Goal: Task Accomplishment & Management: Manage account settings

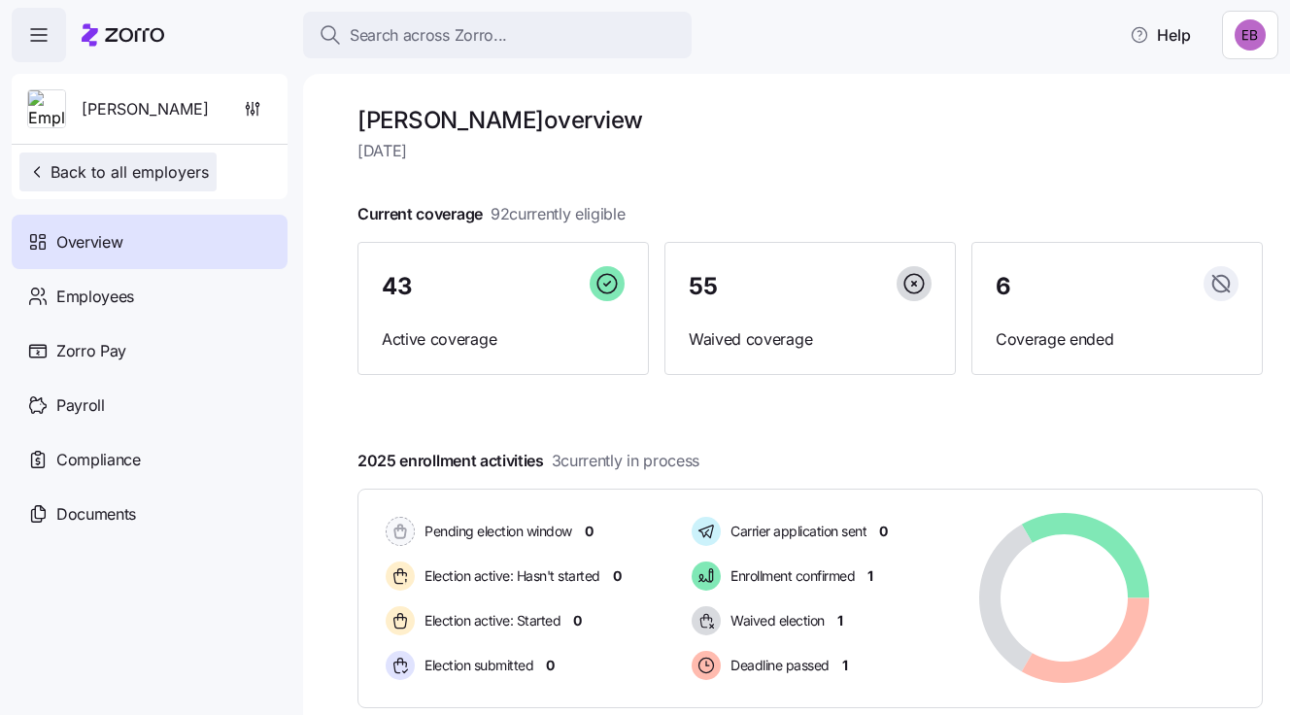
click at [98, 170] on span "Back to all employers" at bounding box center [118, 171] width 182 height 23
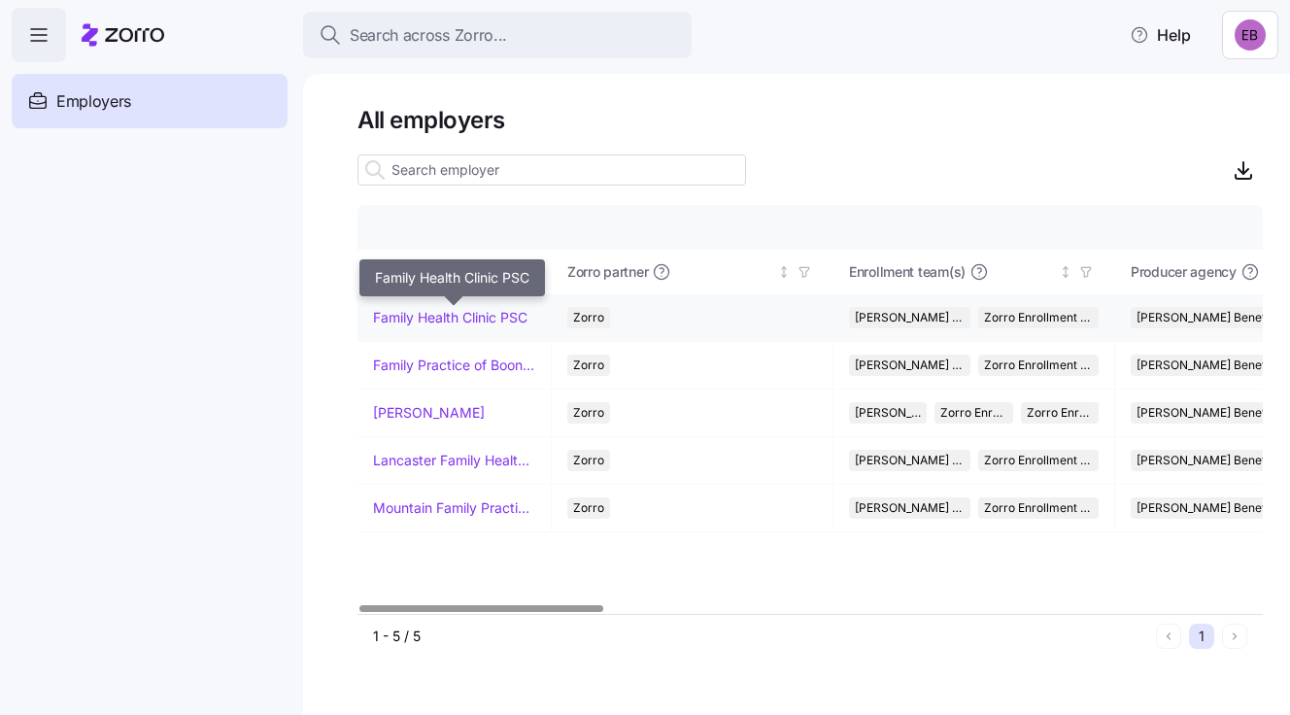
click at [395, 312] on link "Family Health Clinic PSC" at bounding box center [450, 317] width 154 height 19
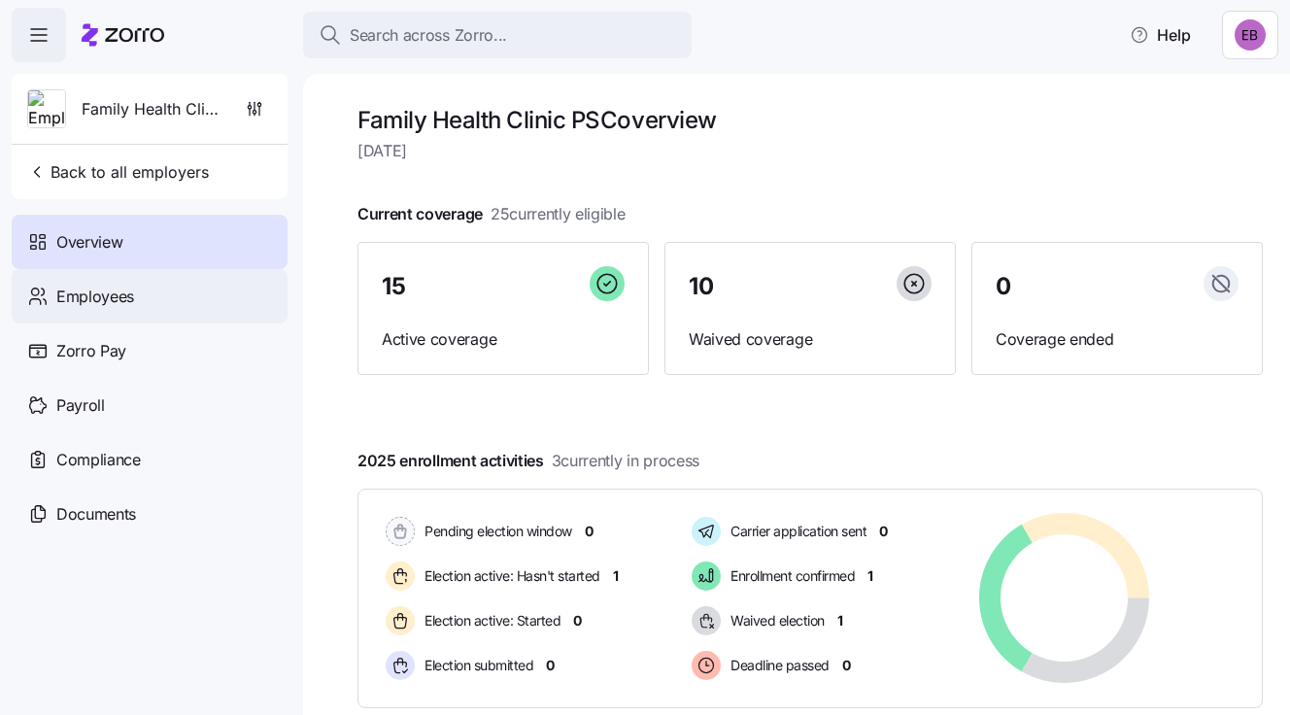
click at [112, 293] on span "Employees" at bounding box center [95, 297] width 78 height 24
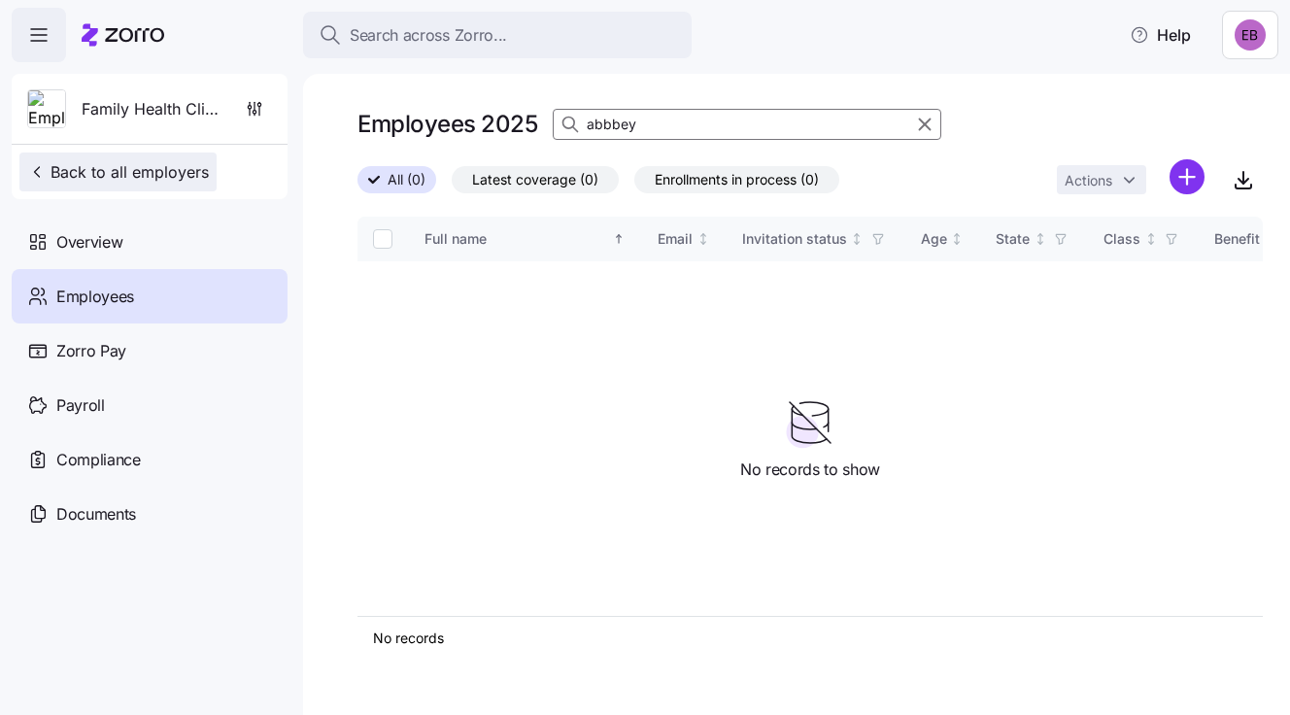
click at [113, 174] on span "Back to all employers" at bounding box center [118, 171] width 182 height 23
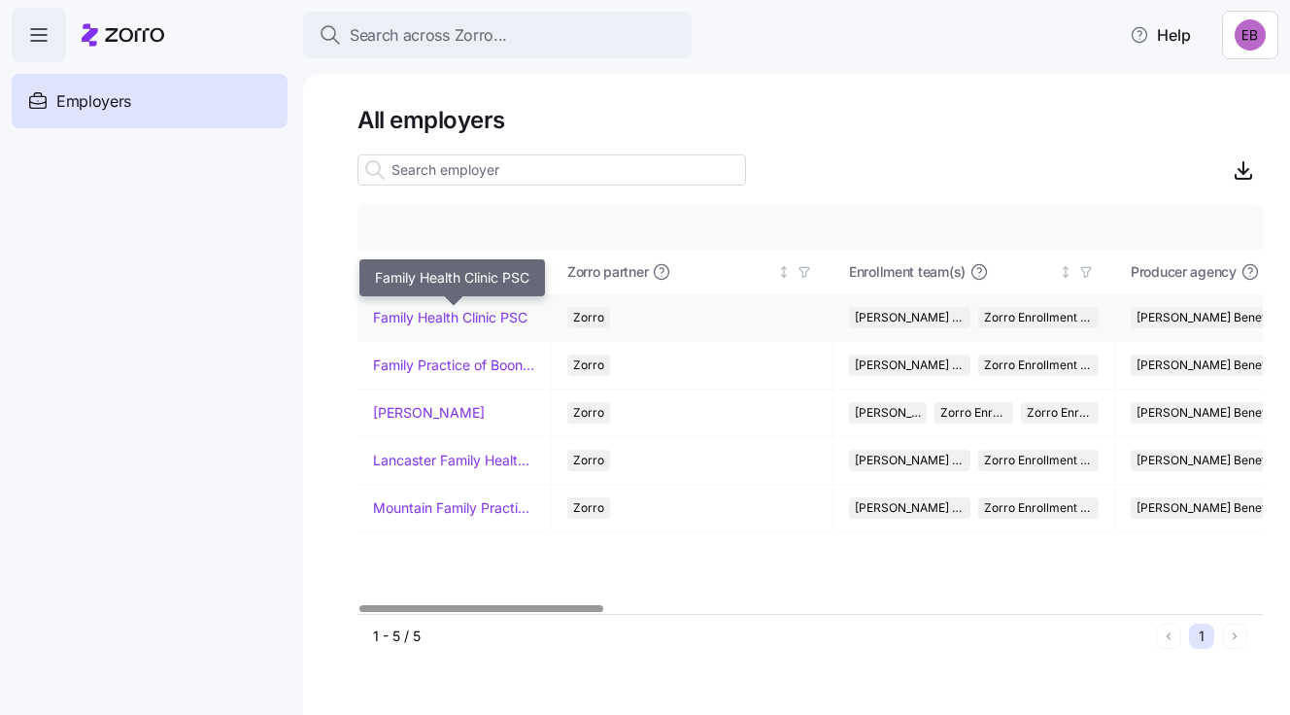
click at [416, 317] on link "Family Health Clinic PSC" at bounding box center [450, 317] width 154 height 19
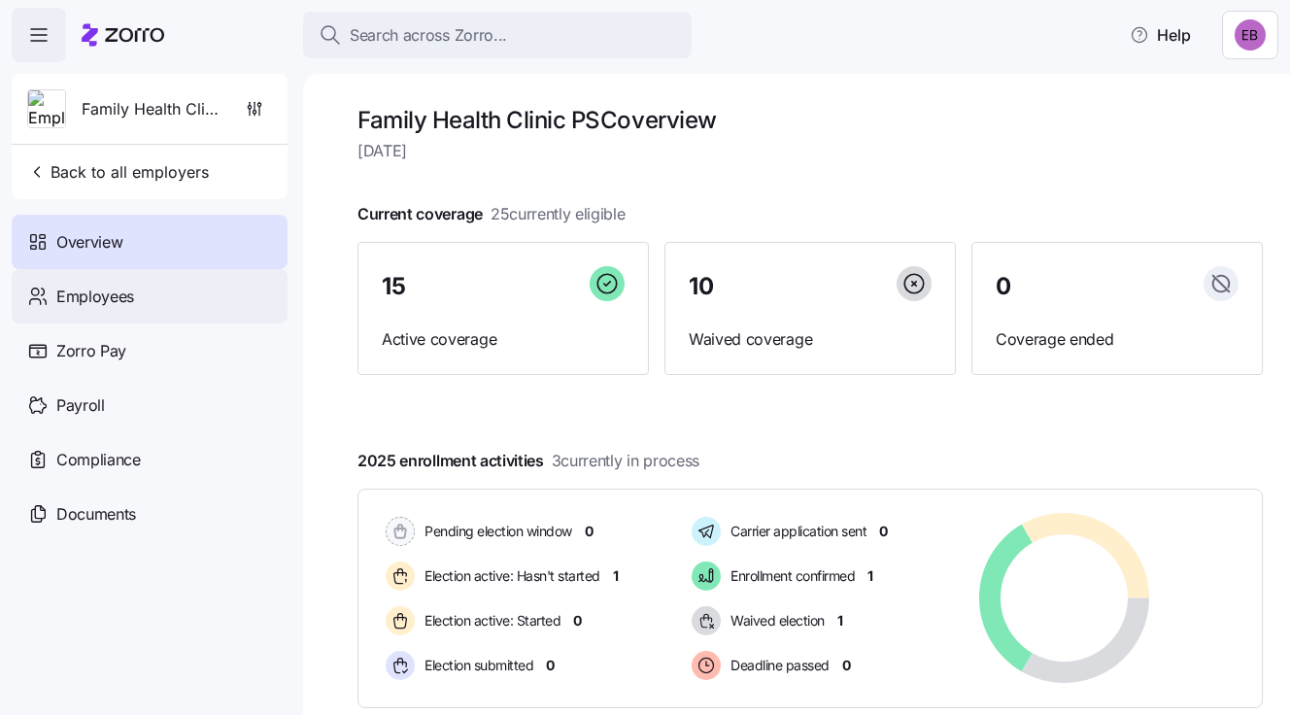
click at [99, 294] on span "Employees" at bounding box center [95, 297] width 78 height 24
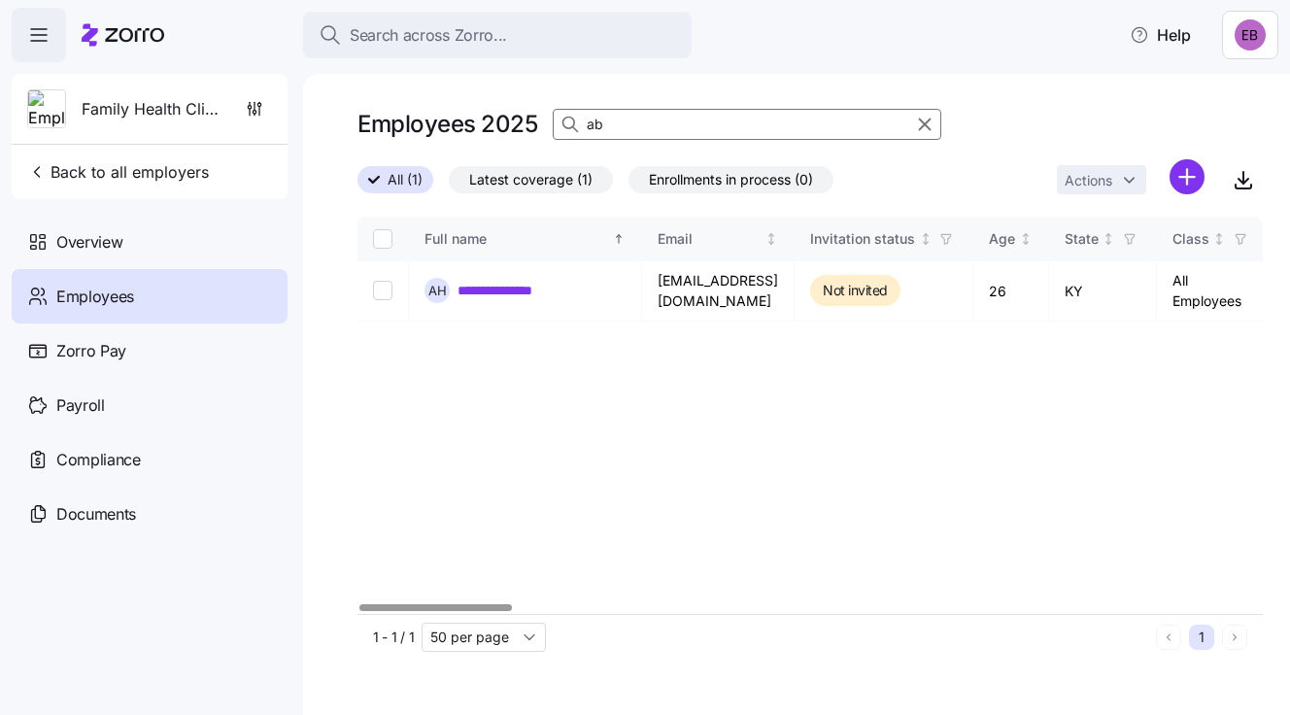
type input "a"
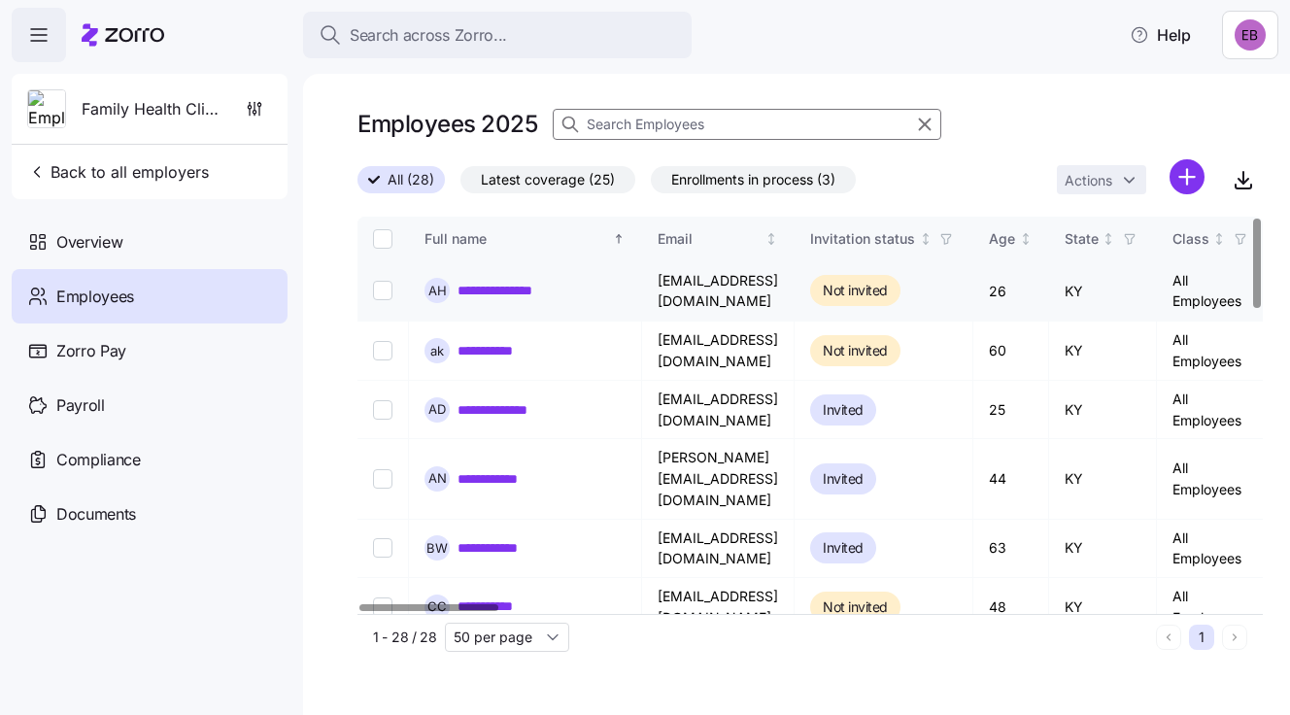
click at [498, 291] on link "**********" at bounding box center [512, 290] width 109 height 19
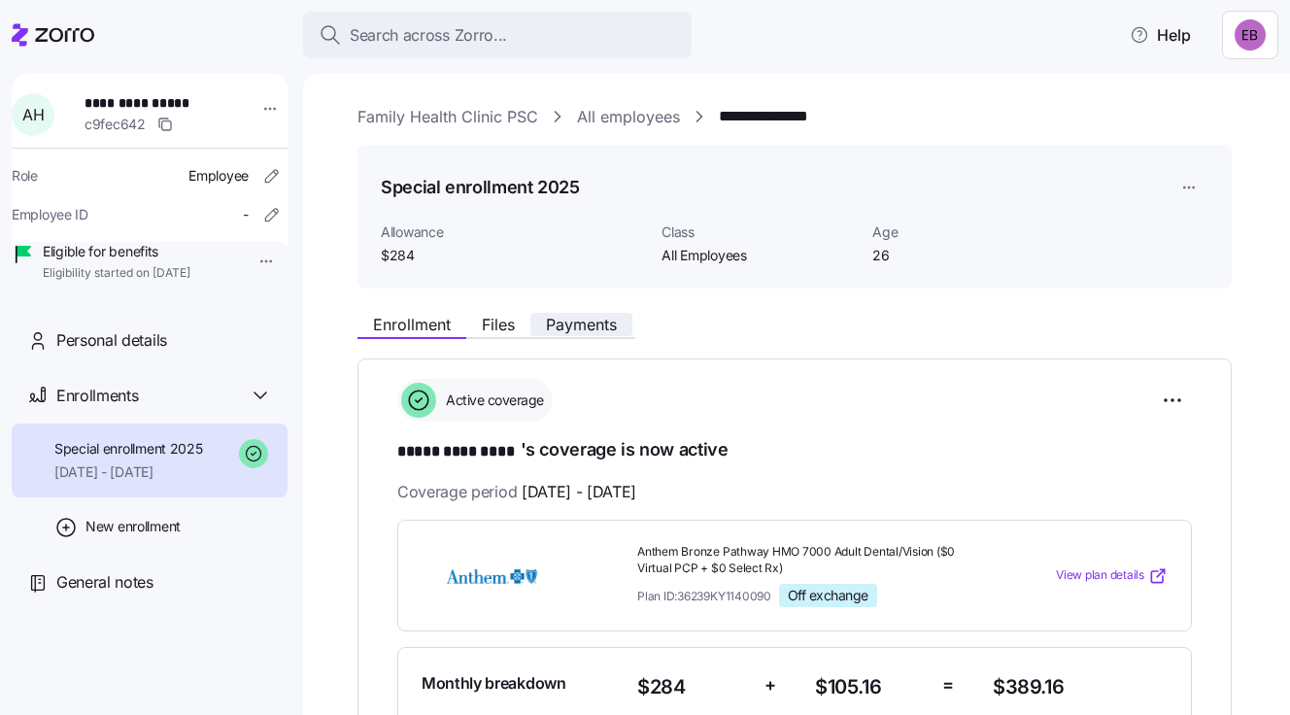
click at [607, 323] on span "Payments" at bounding box center [581, 325] width 71 height 16
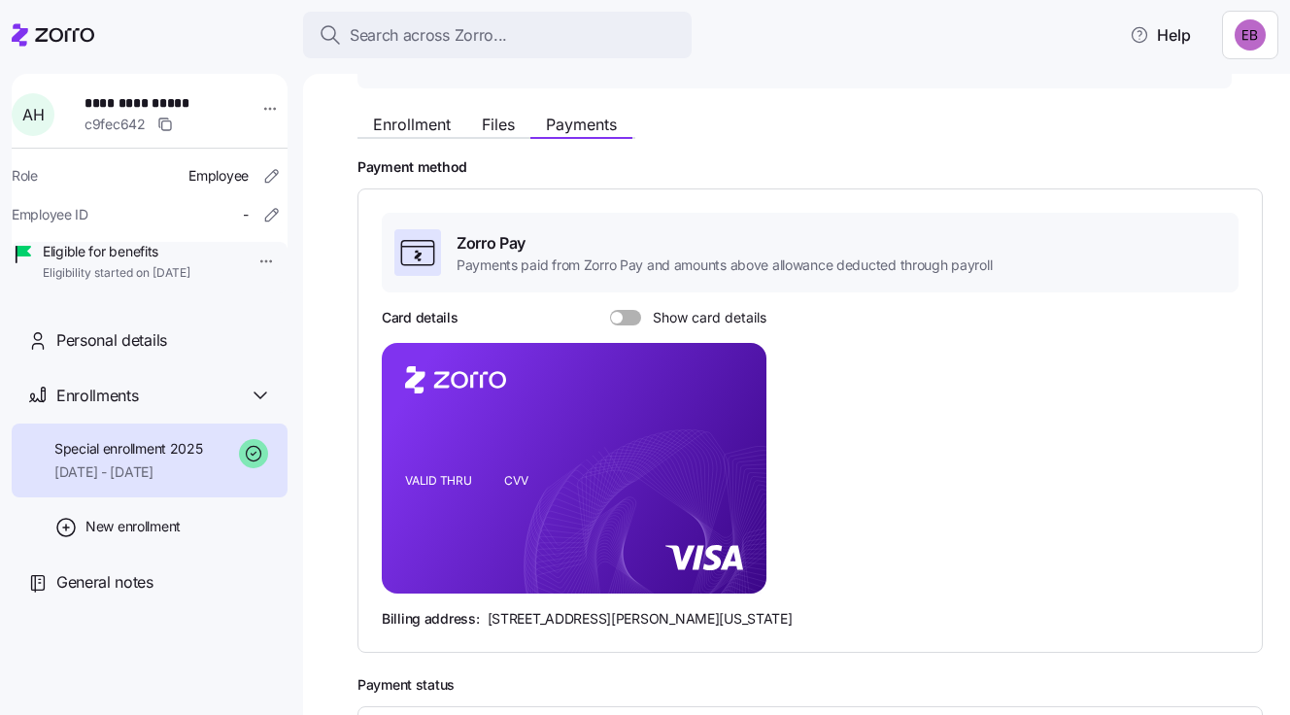
scroll to position [291, 0]
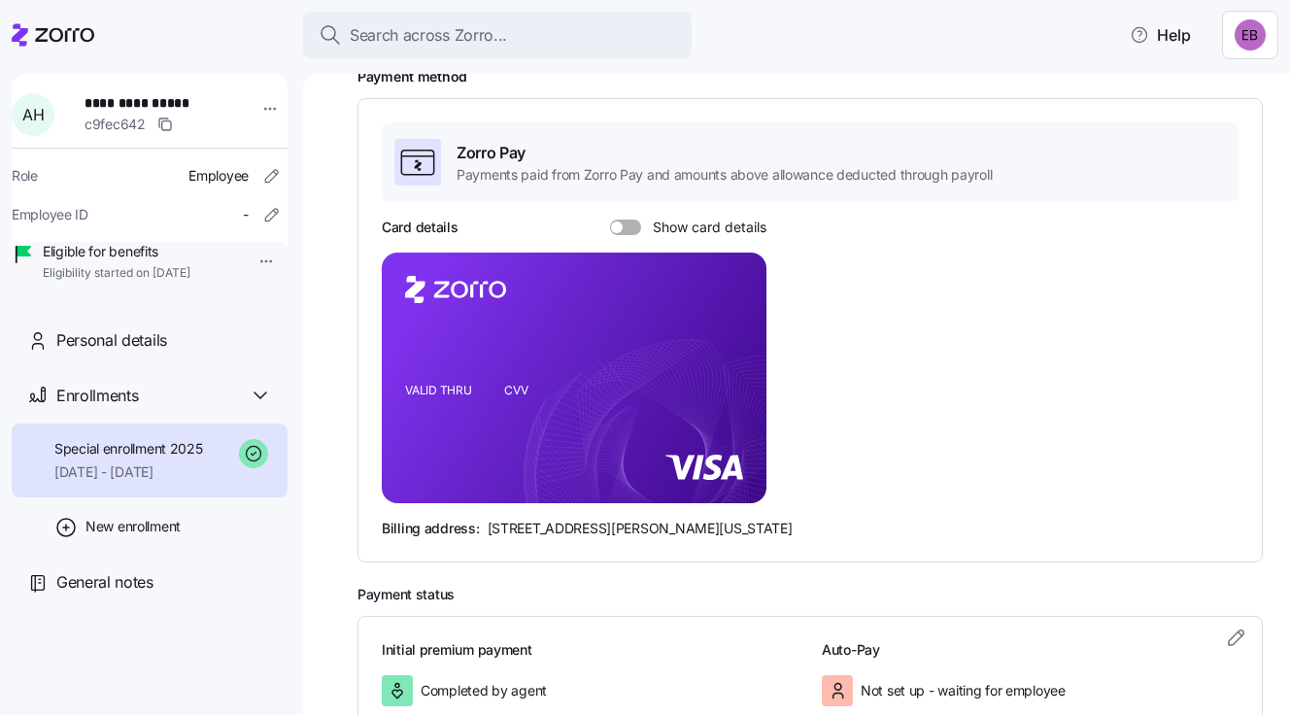
click at [624, 223] on span at bounding box center [632, 228] width 19 height 16
click at [610, 220] on input "Show card details" at bounding box center [610, 220] width 0 height 0
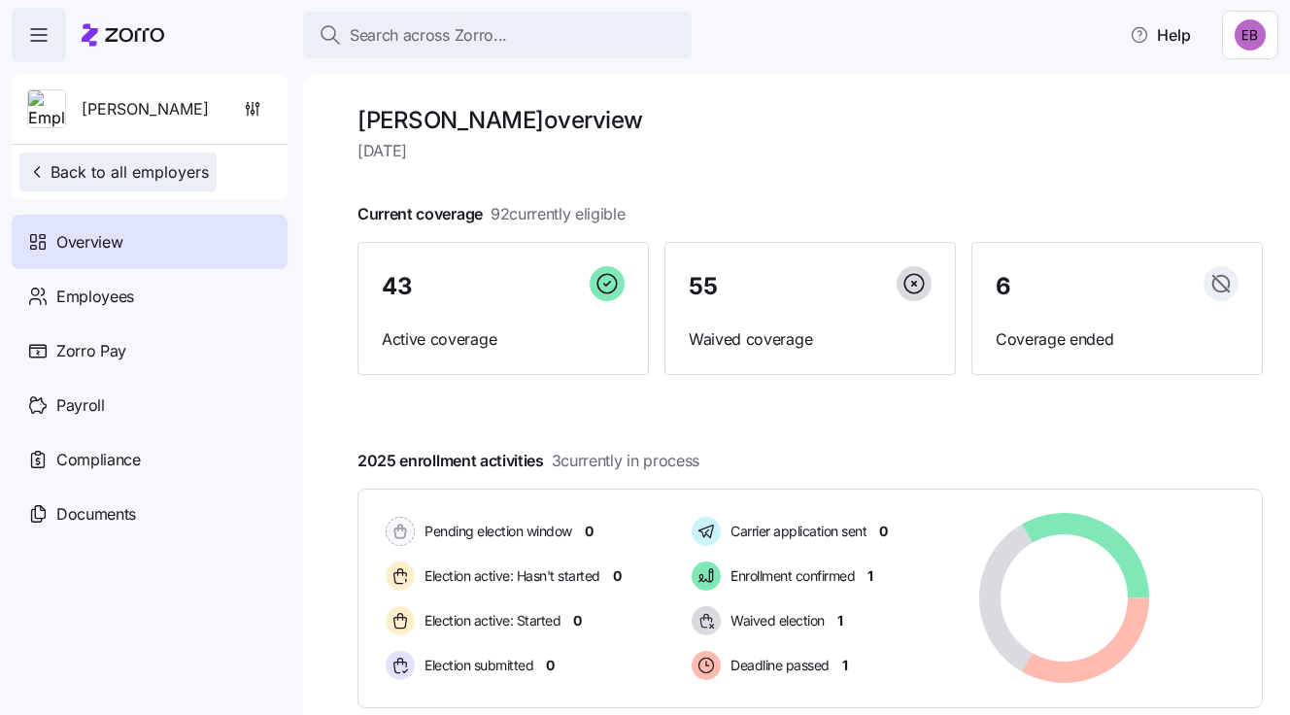
click at [123, 164] on span "Back to all employers" at bounding box center [118, 171] width 182 height 23
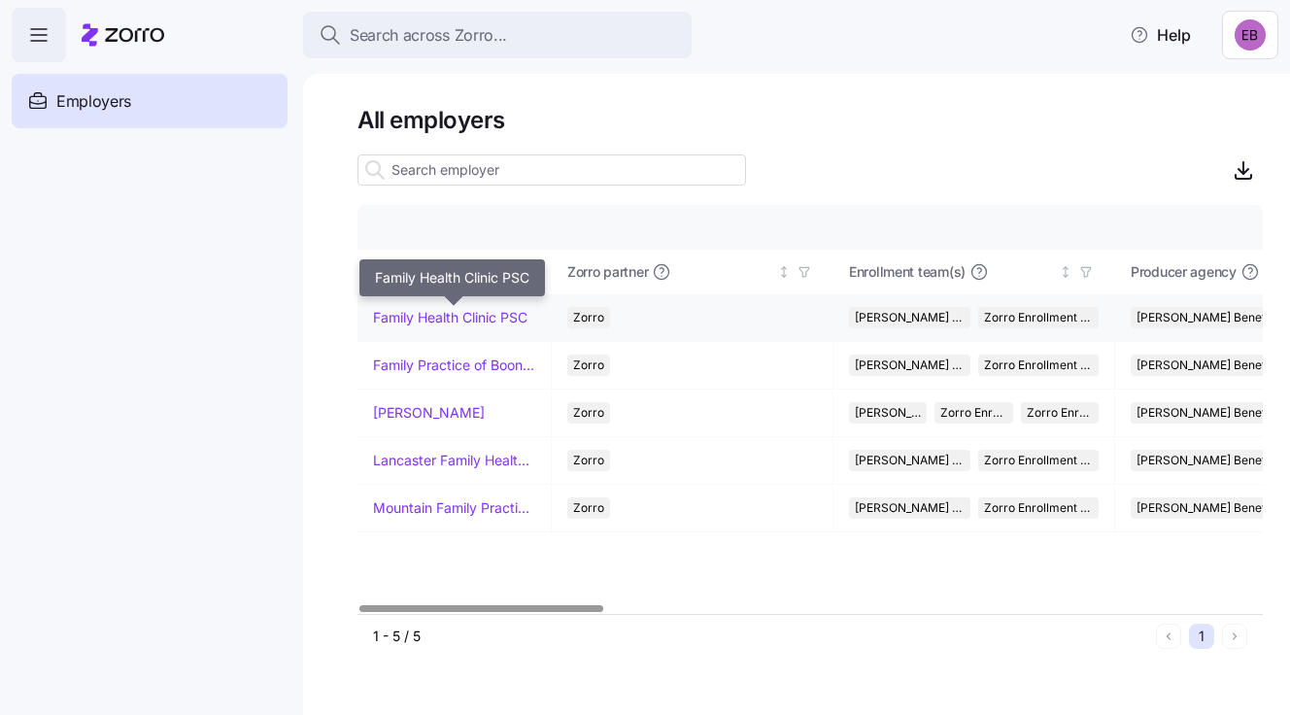
click at [463, 309] on link "Family Health Clinic PSC" at bounding box center [450, 317] width 154 height 19
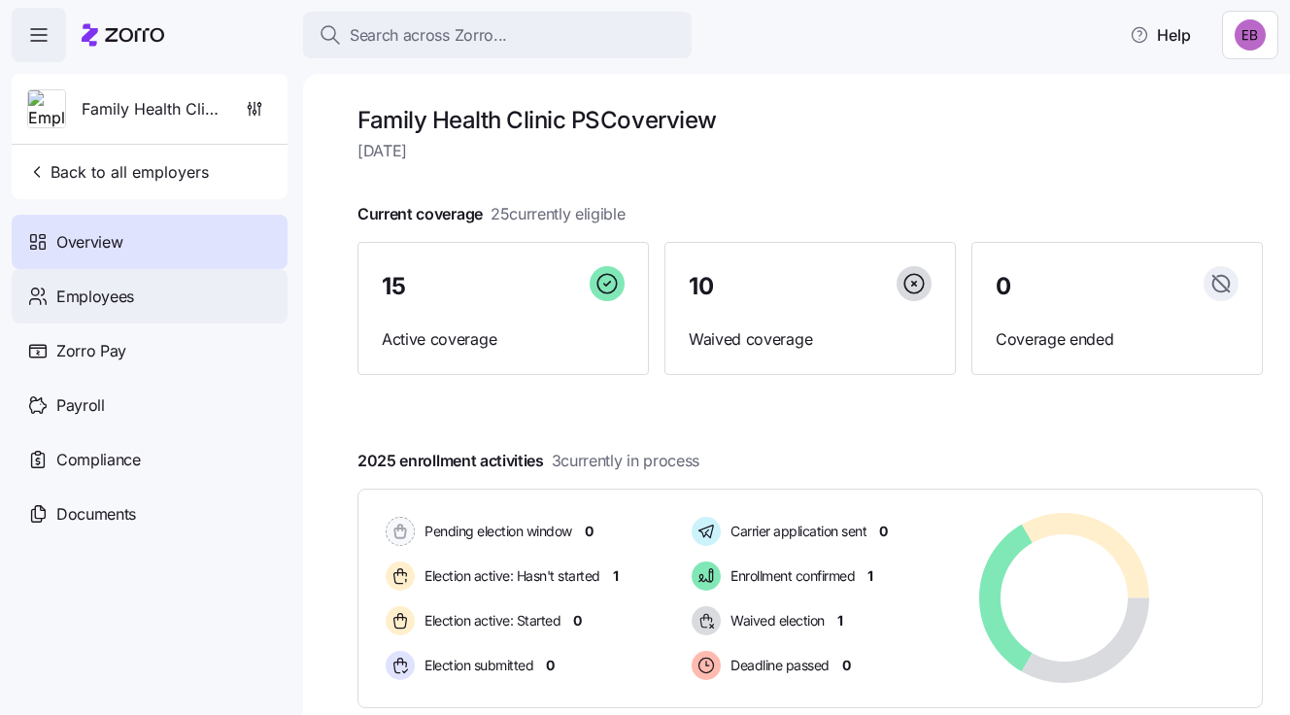
click at [109, 298] on span "Employees" at bounding box center [95, 297] width 78 height 24
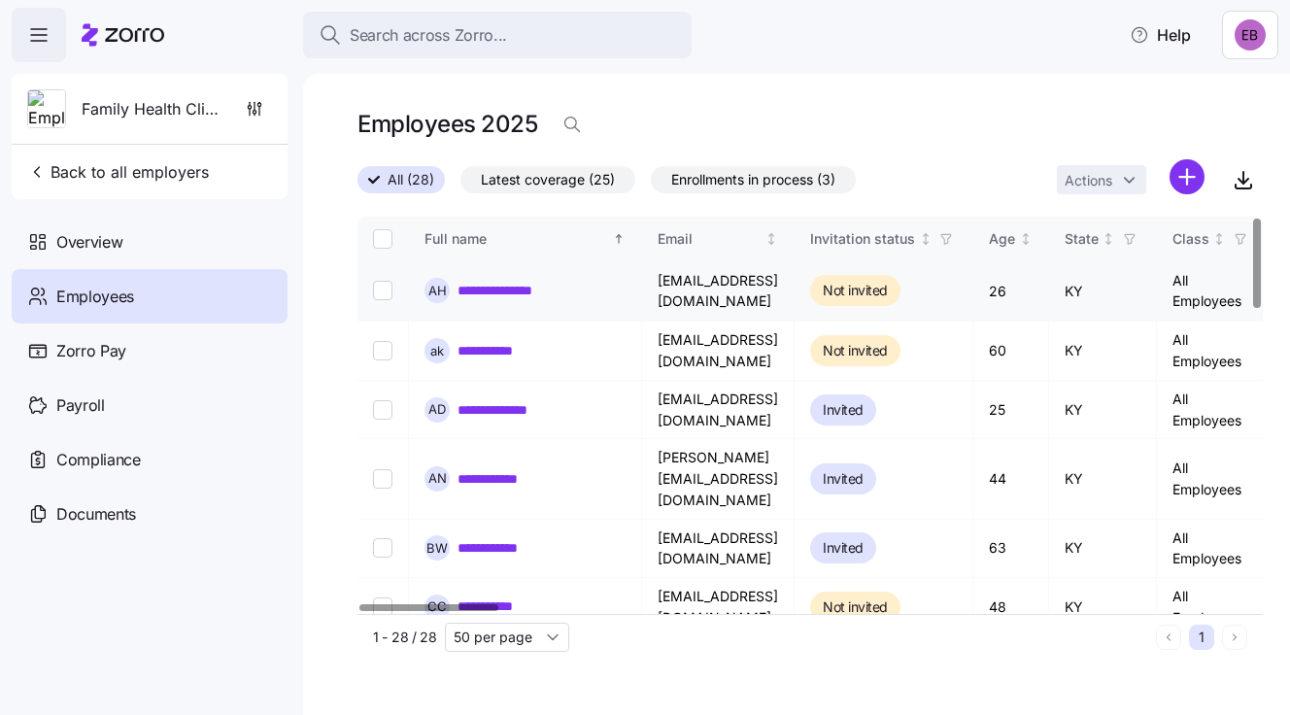
click at [531, 290] on link "**********" at bounding box center [512, 290] width 109 height 19
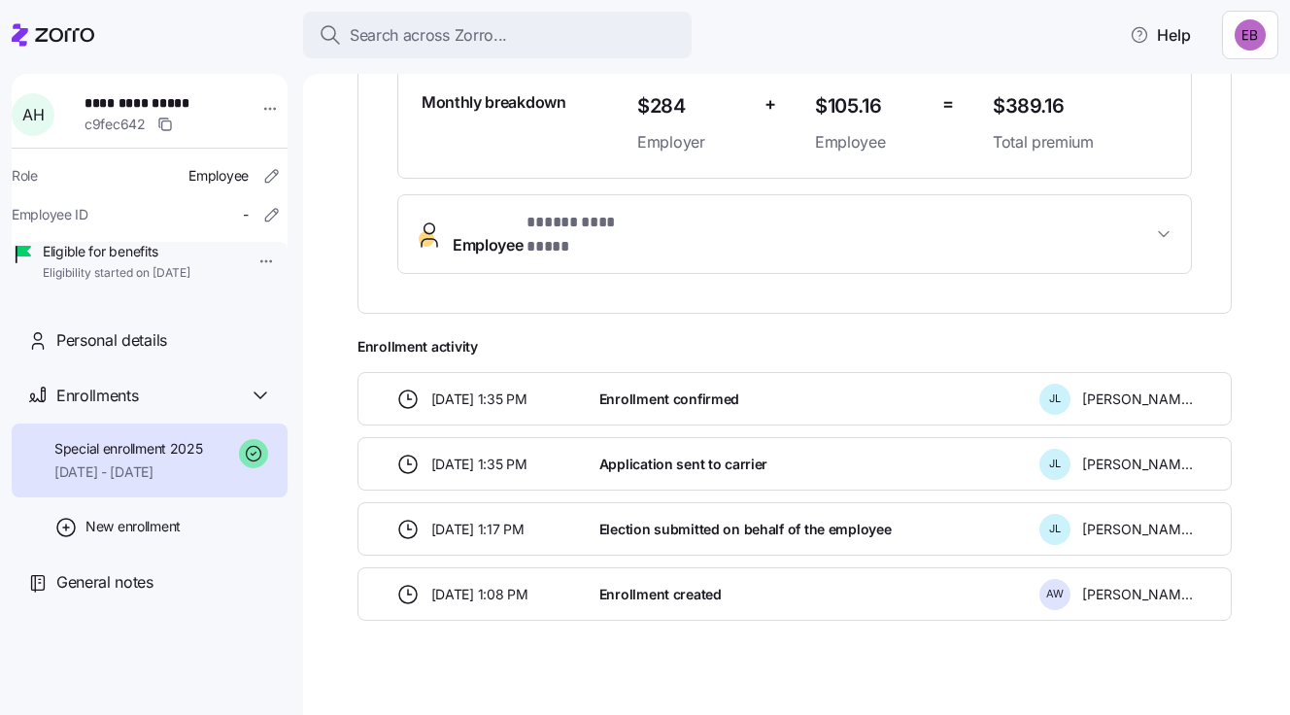
scroll to position [95, 0]
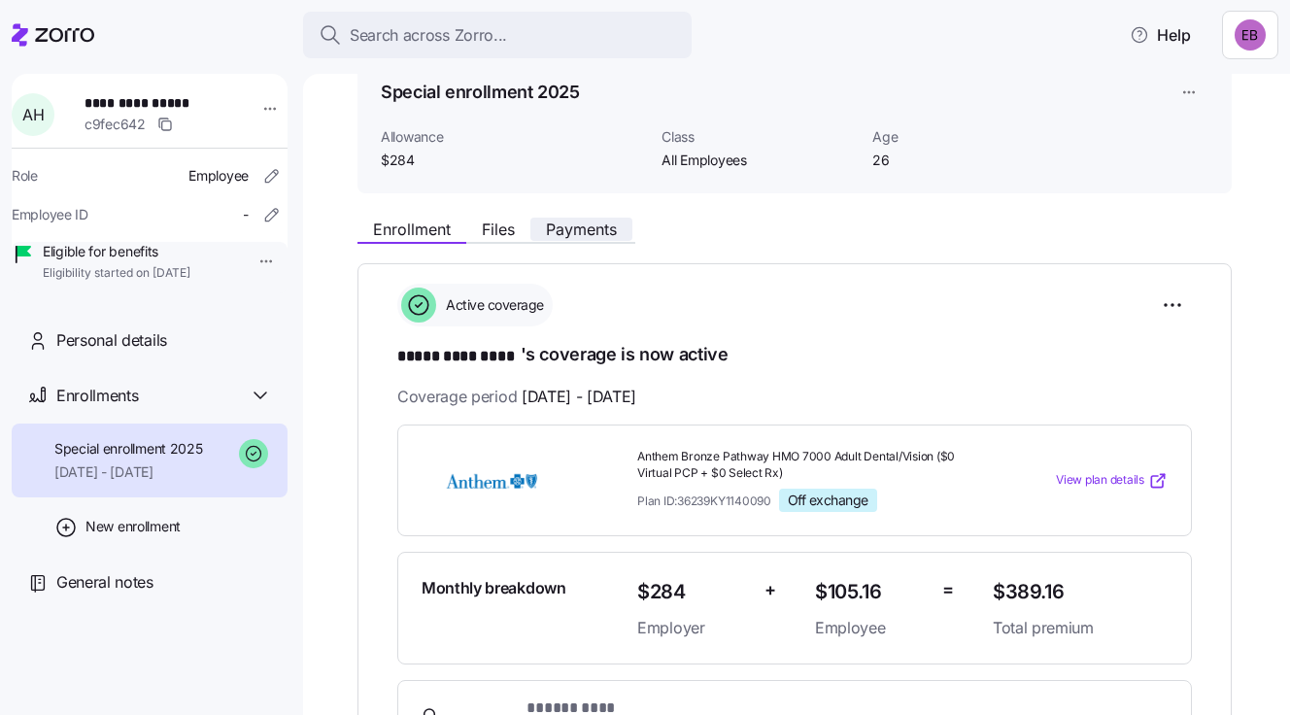
click at [593, 225] on span "Payments" at bounding box center [581, 230] width 71 height 16
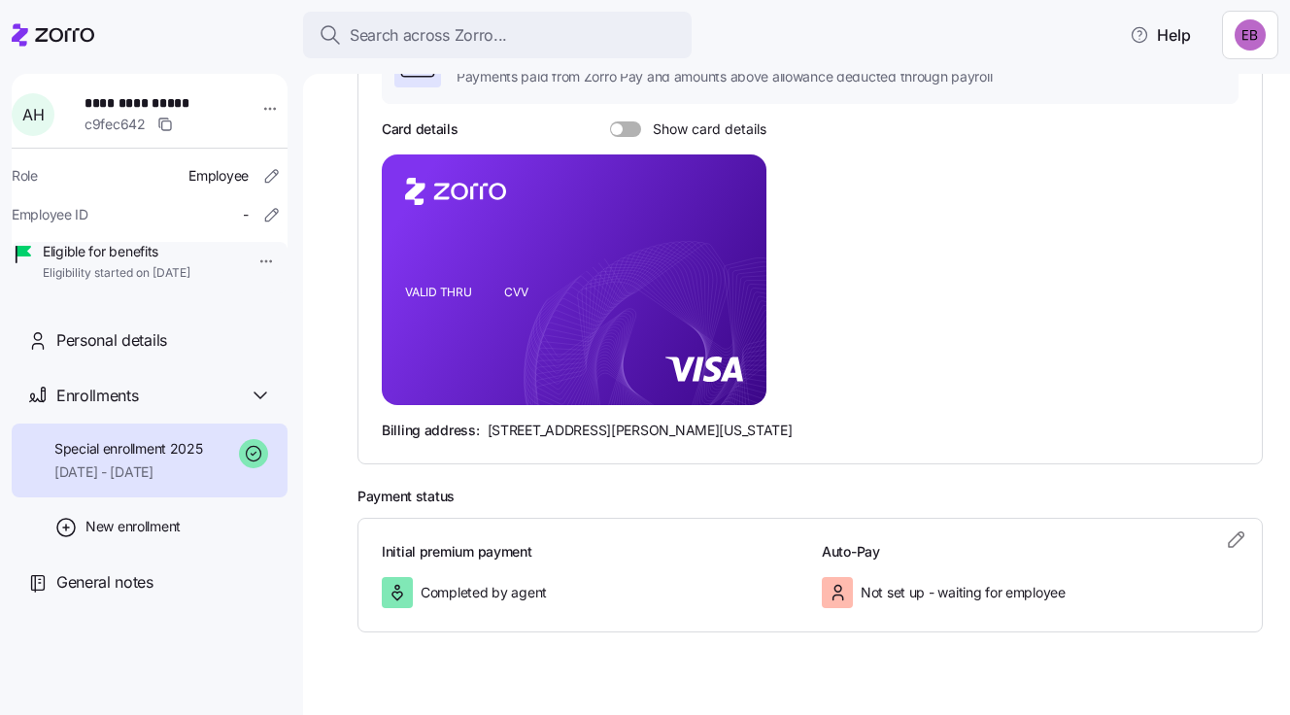
scroll to position [420, 0]
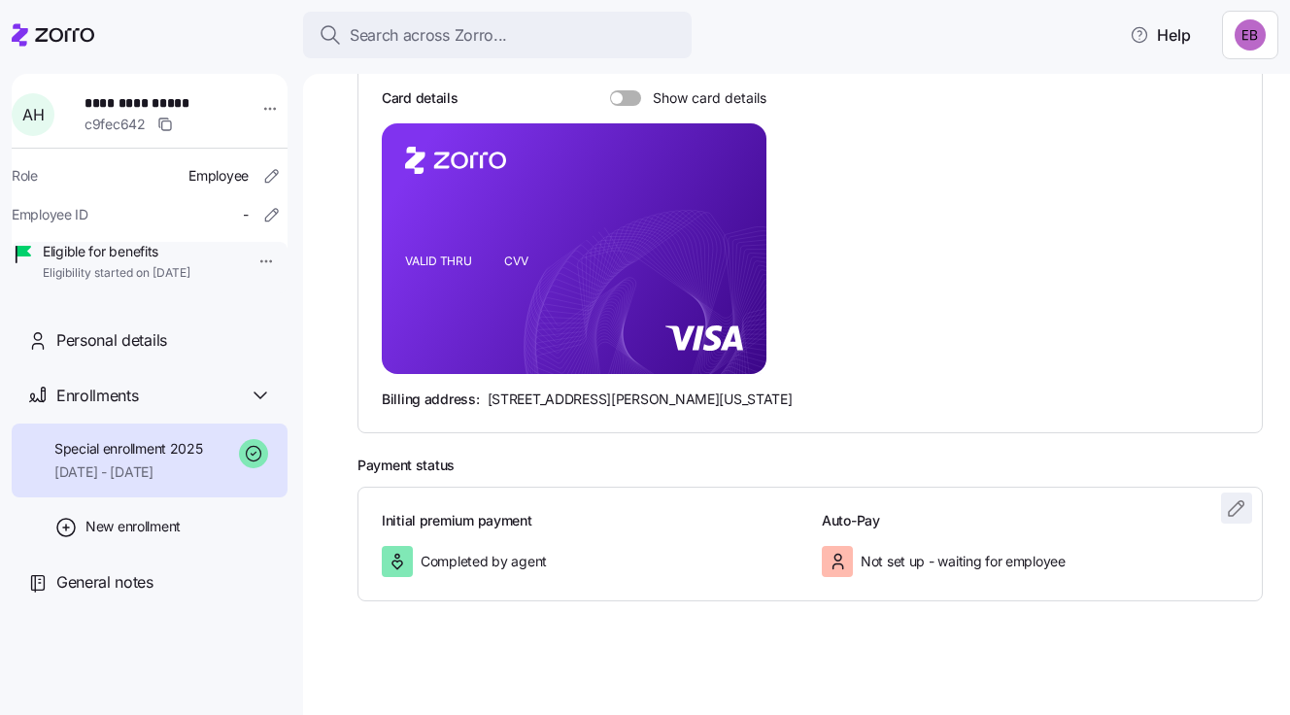
click at [1225, 503] on icon "button" at bounding box center [1236, 508] width 23 height 23
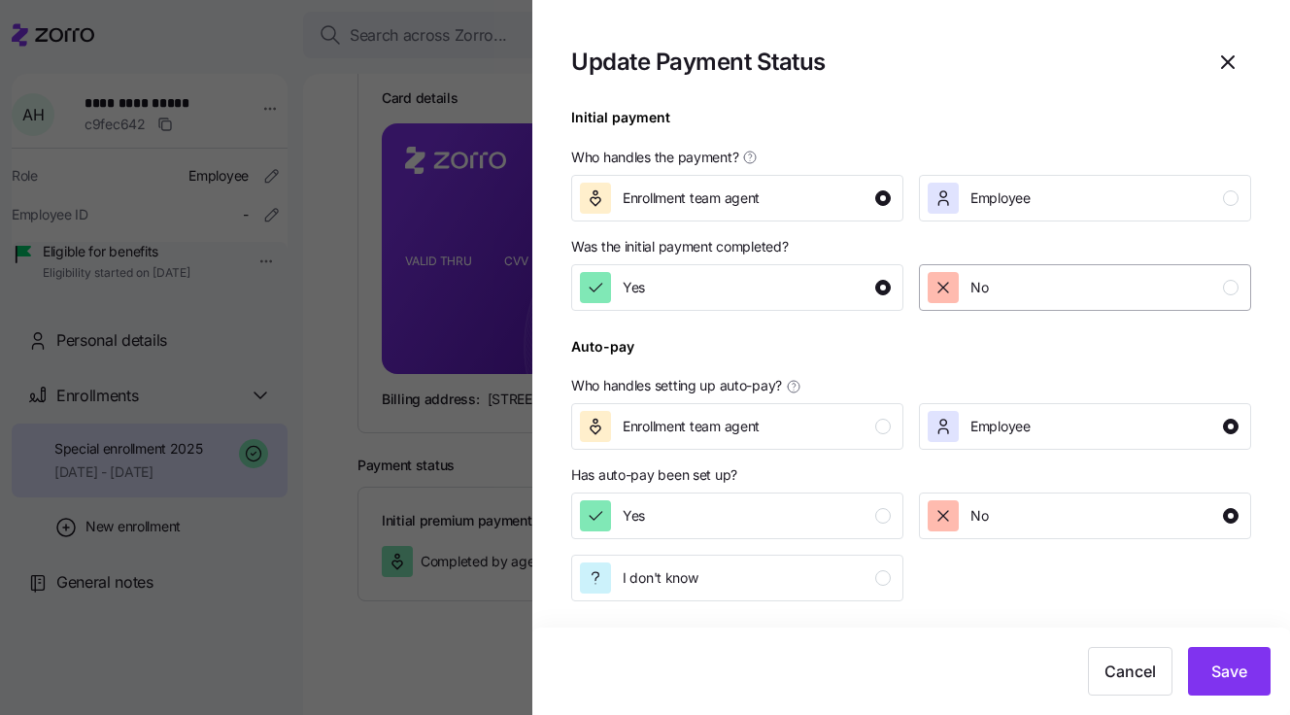
click at [944, 288] on icon "button" at bounding box center [943, 287] width 19 height 19
click at [940, 281] on icon "button" at bounding box center [943, 287] width 19 height 19
click at [1080, 290] on div "No" at bounding box center [1083, 287] width 311 height 31
click at [1232, 283] on div "button" at bounding box center [1231, 288] width 16 height 16
click at [1000, 199] on span "Employee" at bounding box center [1001, 198] width 60 height 19
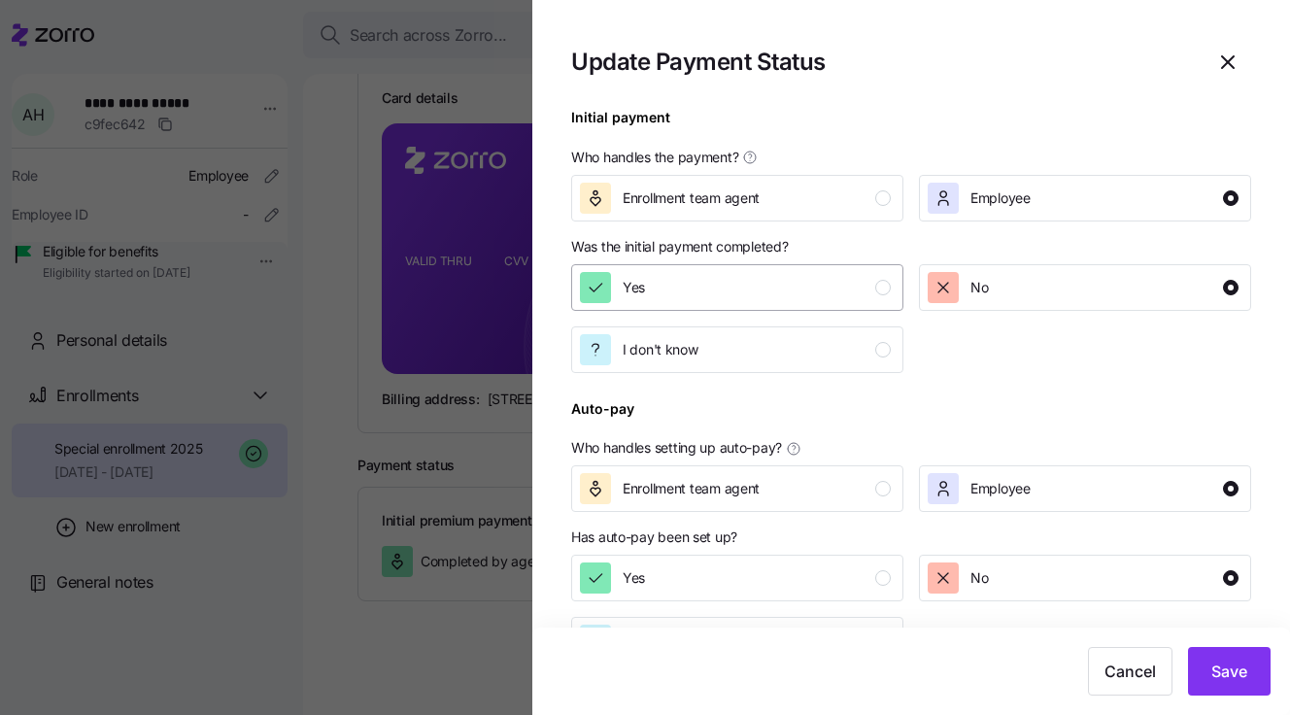
click at [598, 283] on icon "button" at bounding box center [595, 287] width 19 height 19
click at [608, 577] on div "button" at bounding box center [595, 578] width 31 height 31
click at [1228, 667] on span "Save" at bounding box center [1230, 671] width 36 height 23
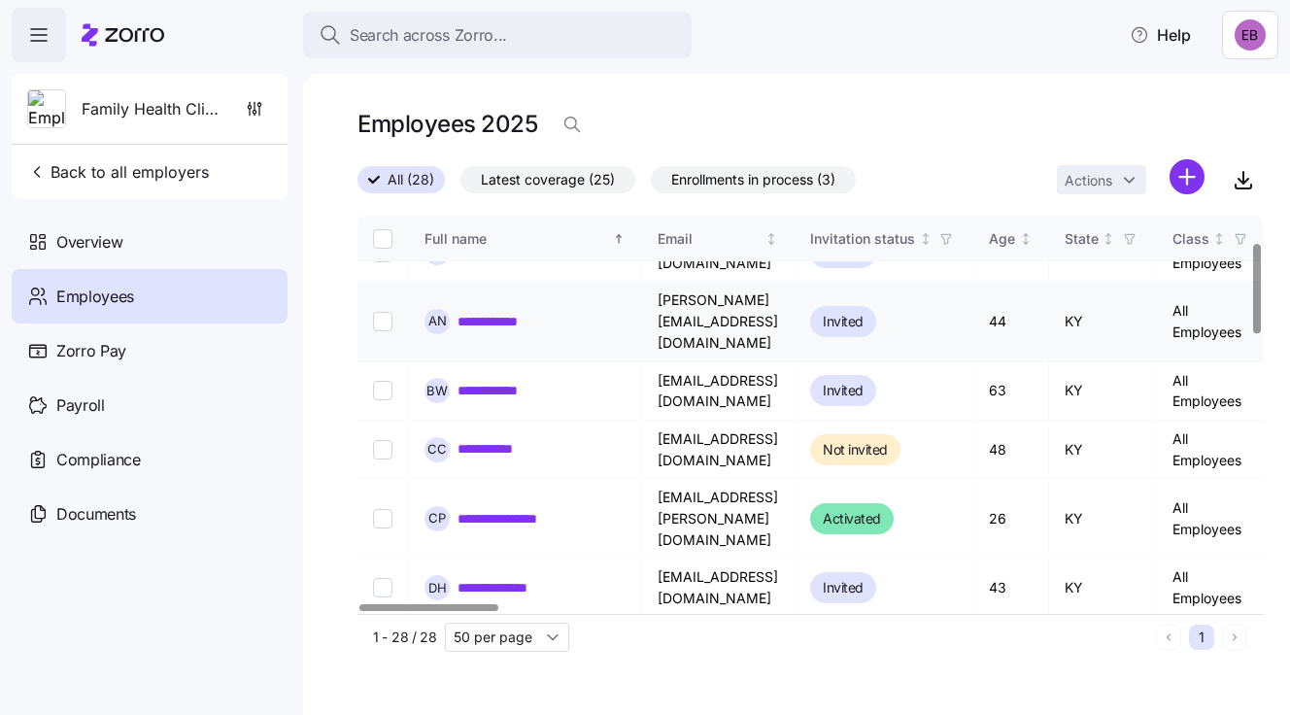
scroll to position [194, 0]
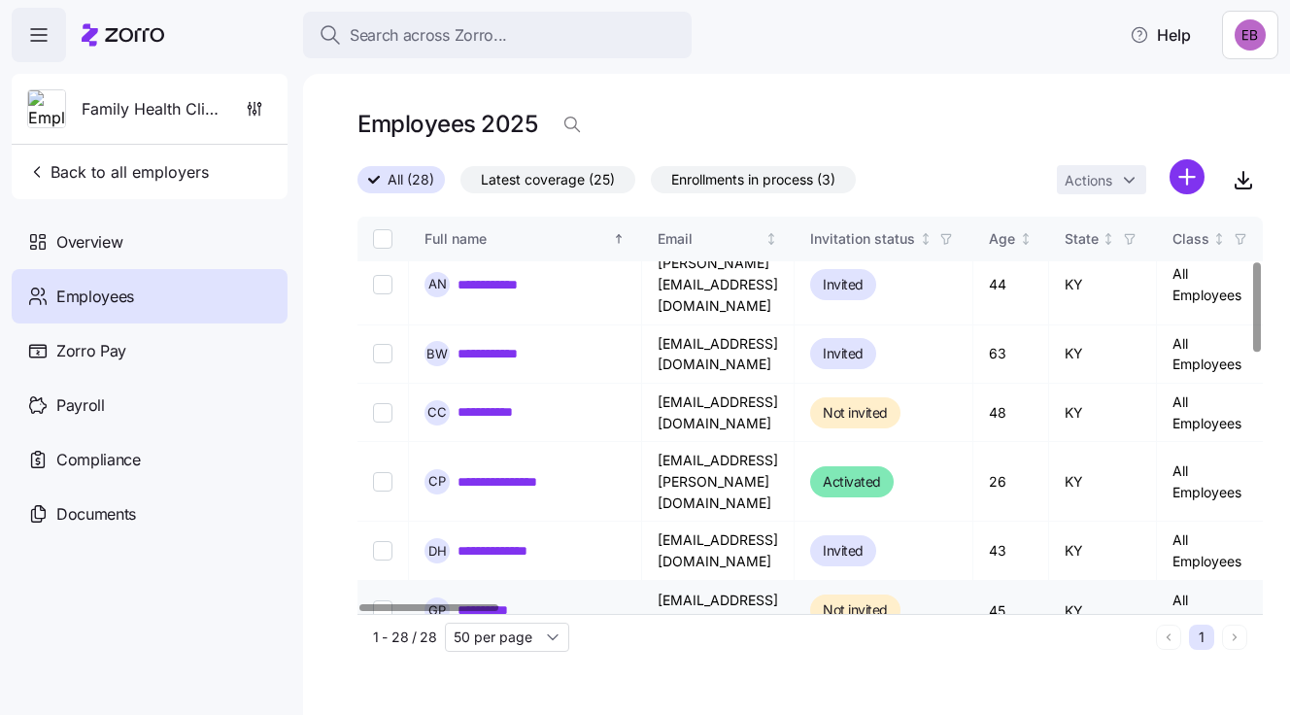
click at [498, 600] on link "**********" at bounding box center [497, 609] width 78 height 19
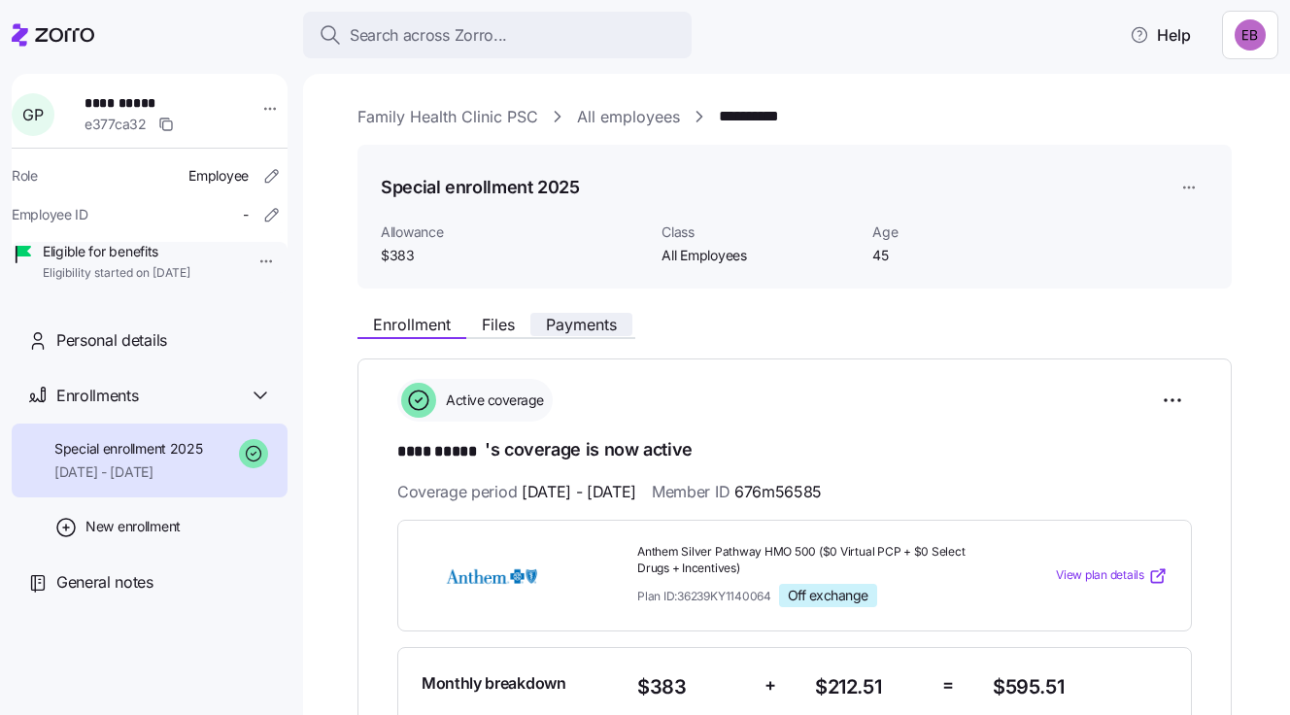
click at [602, 321] on span "Payments" at bounding box center [581, 325] width 71 height 16
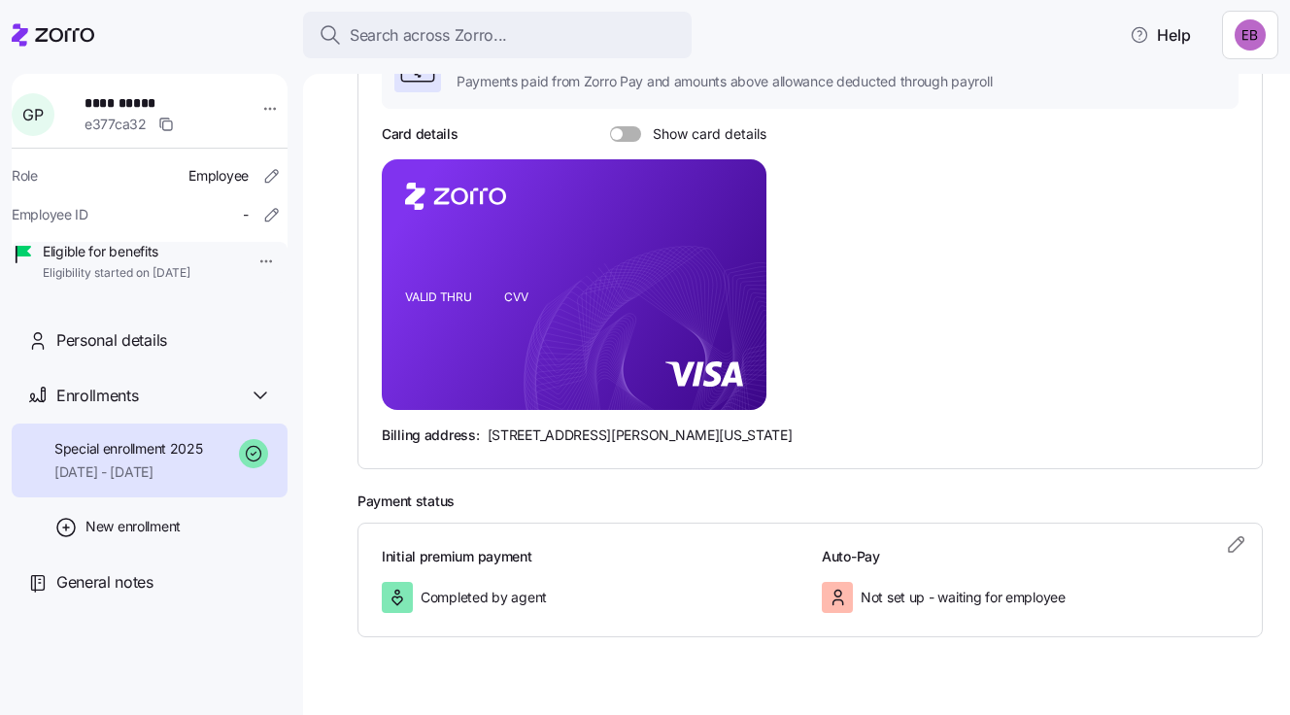
scroll to position [389, 0]
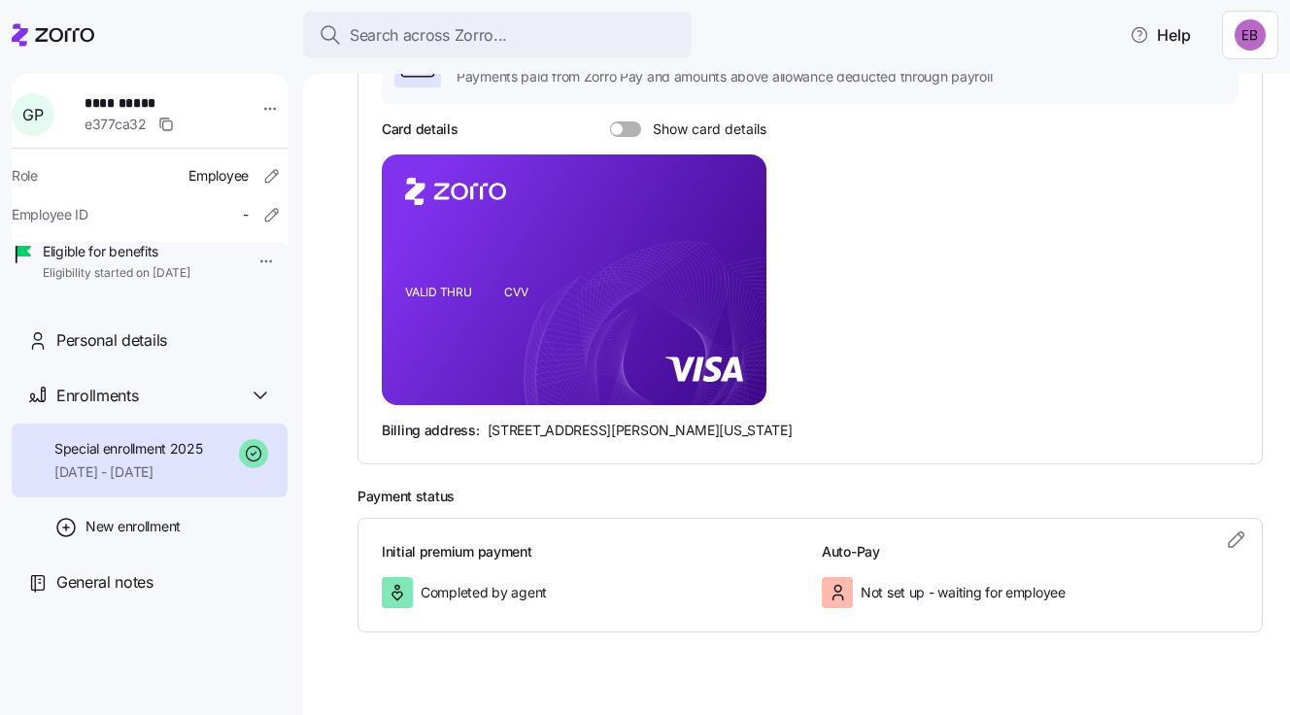
click at [1084, 539] on div "Initial premium payment Completed by agent Auto-Pay Not set up - waiting for em…" at bounding box center [811, 575] width 906 height 115
click at [1225, 536] on icon "button" at bounding box center [1236, 539] width 23 height 23
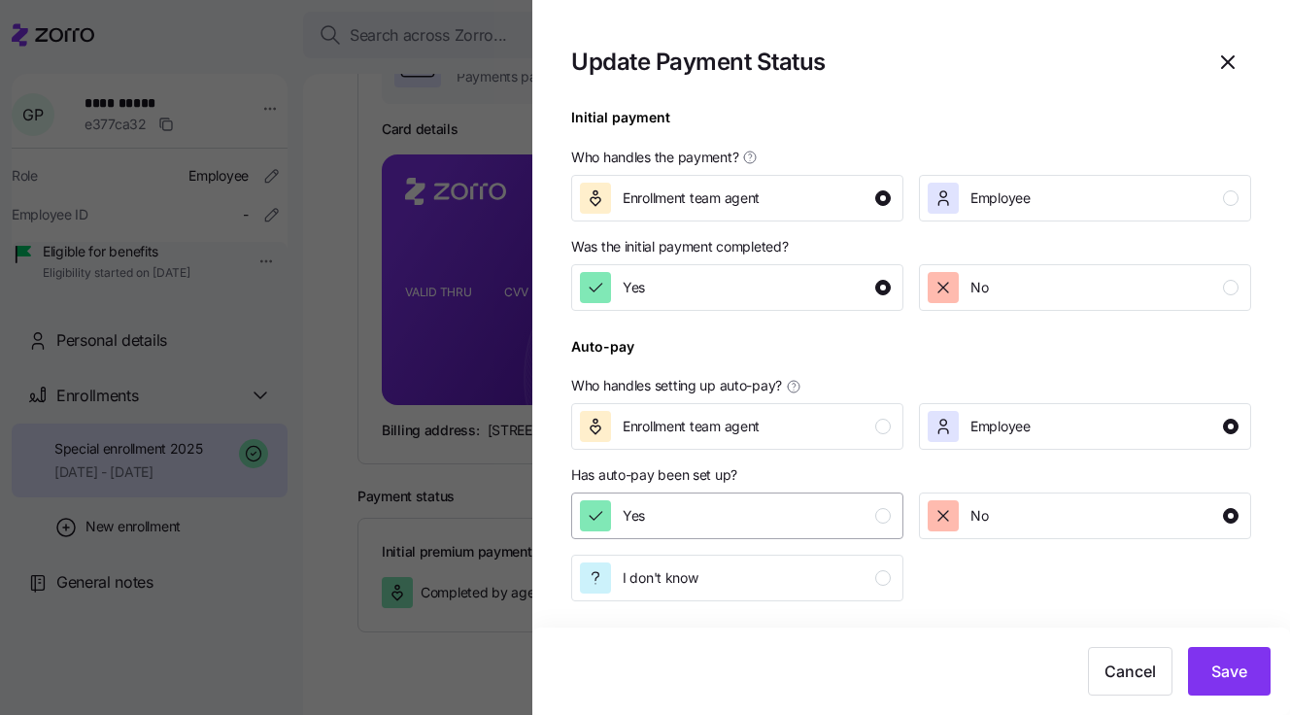
click at [769, 520] on div "Yes" at bounding box center [735, 515] width 311 height 31
click at [880, 514] on div "button" at bounding box center [883, 516] width 16 height 16
click at [827, 514] on div "Yes" at bounding box center [735, 515] width 311 height 31
click at [978, 511] on span "No" at bounding box center [979, 515] width 17 height 19
click at [1183, 516] on div "No" at bounding box center [1083, 515] width 311 height 31
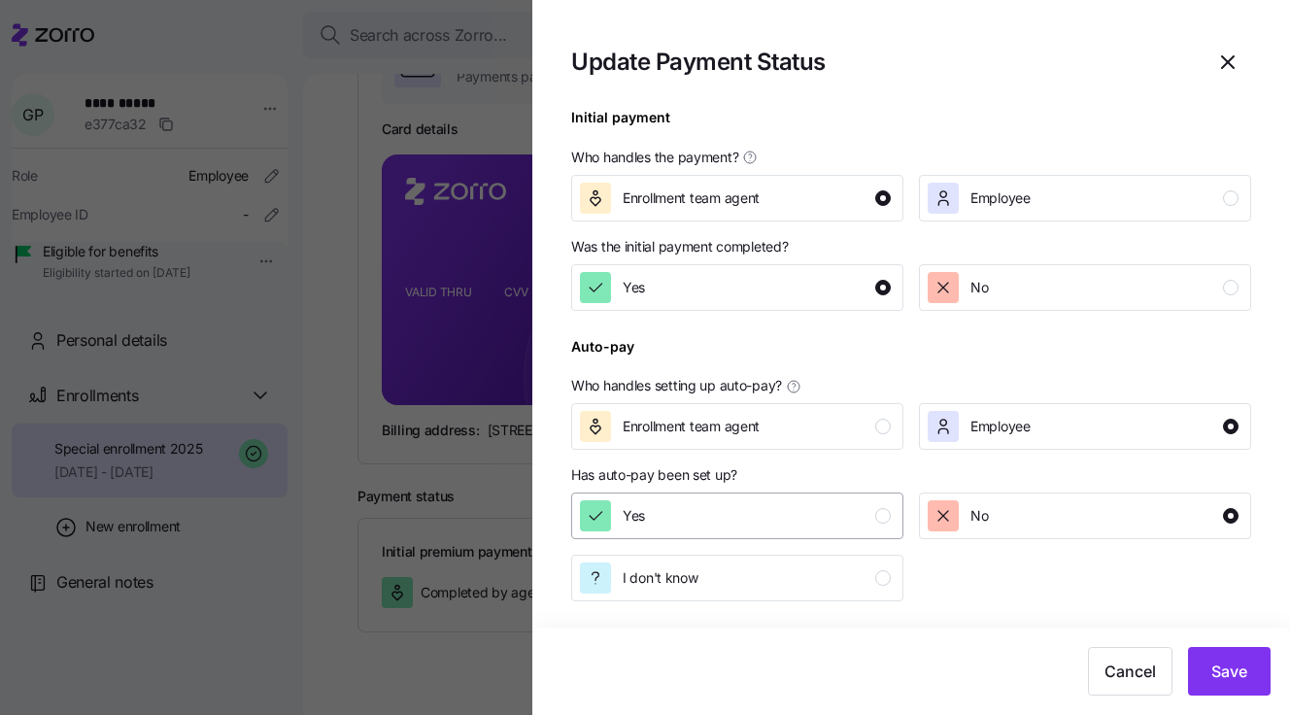
click at [713, 519] on div "Yes" at bounding box center [735, 515] width 311 height 31
click at [1005, 419] on span "Employee" at bounding box center [1001, 426] width 60 height 19
click at [1005, 422] on span "Employee" at bounding box center [1001, 426] width 60 height 19
click at [1219, 674] on span "Save" at bounding box center [1230, 671] width 36 height 23
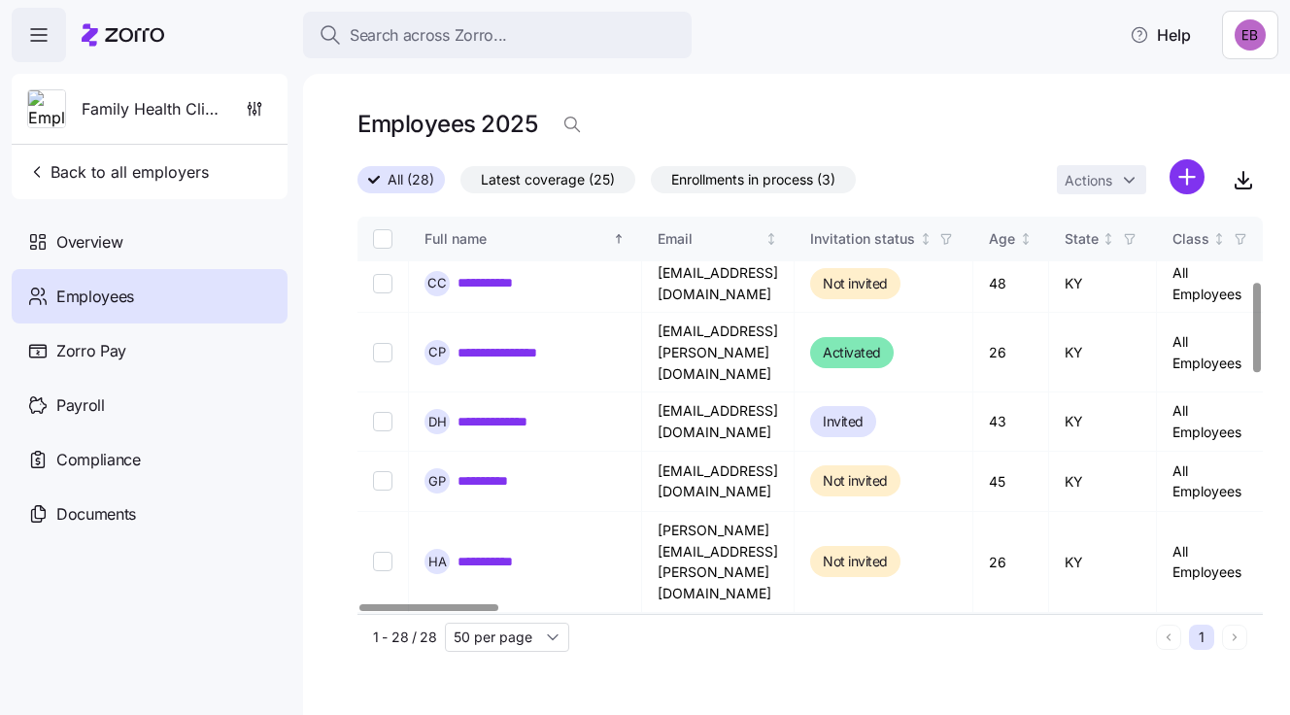
scroll to position [226, 0]
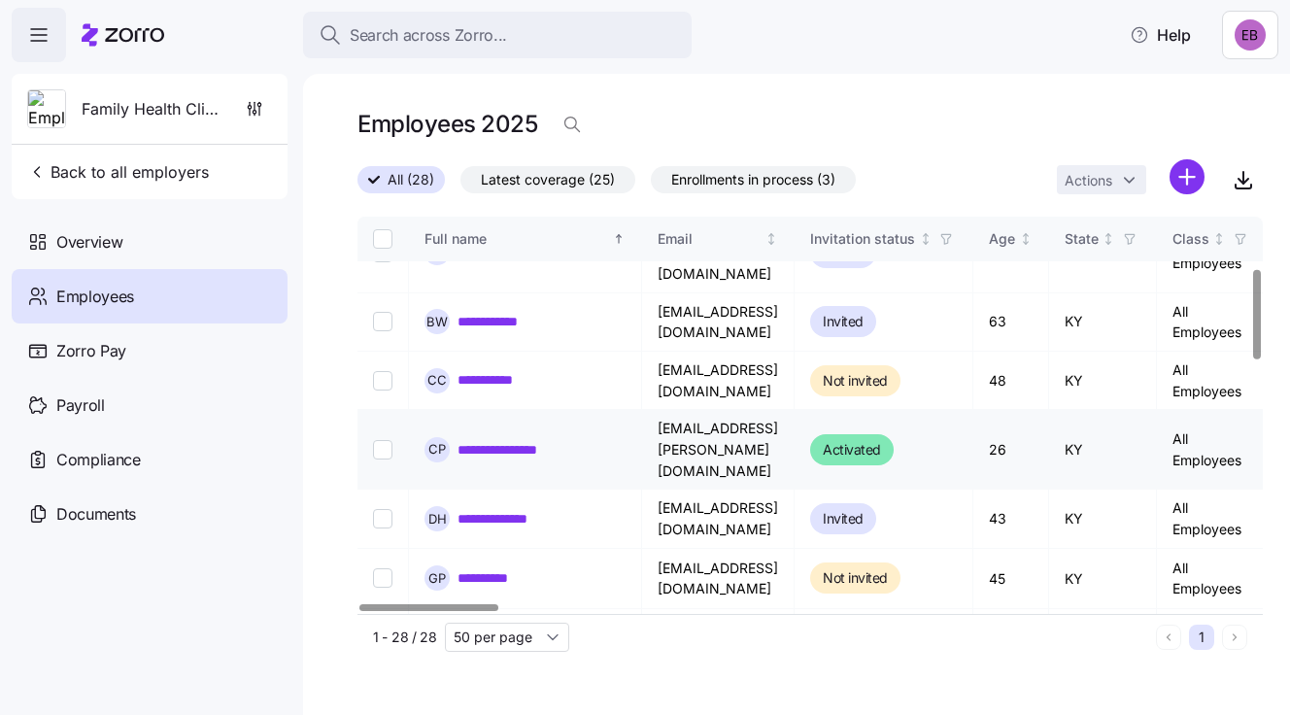
click at [498, 440] on link "**********" at bounding box center [513, 449] width 111 height 19
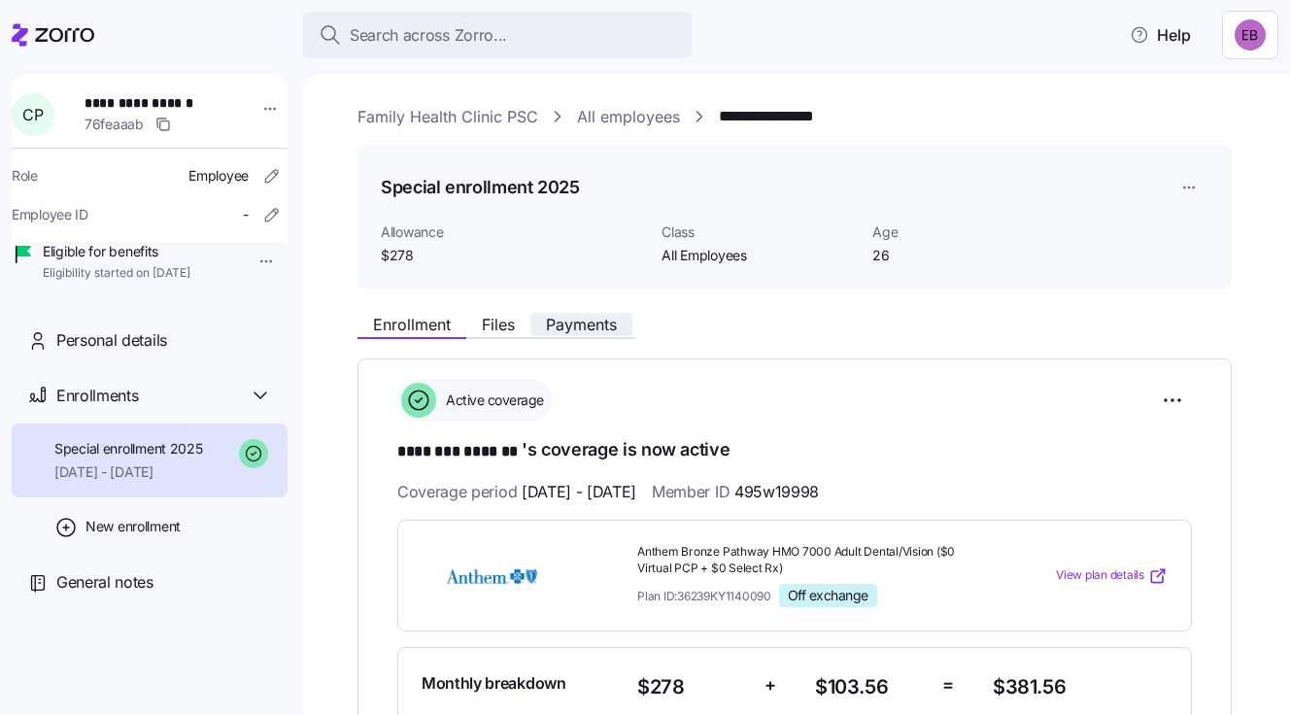
click at [585, 322] on span "Payments" at bounding box center [581, 325] width 71 height 16
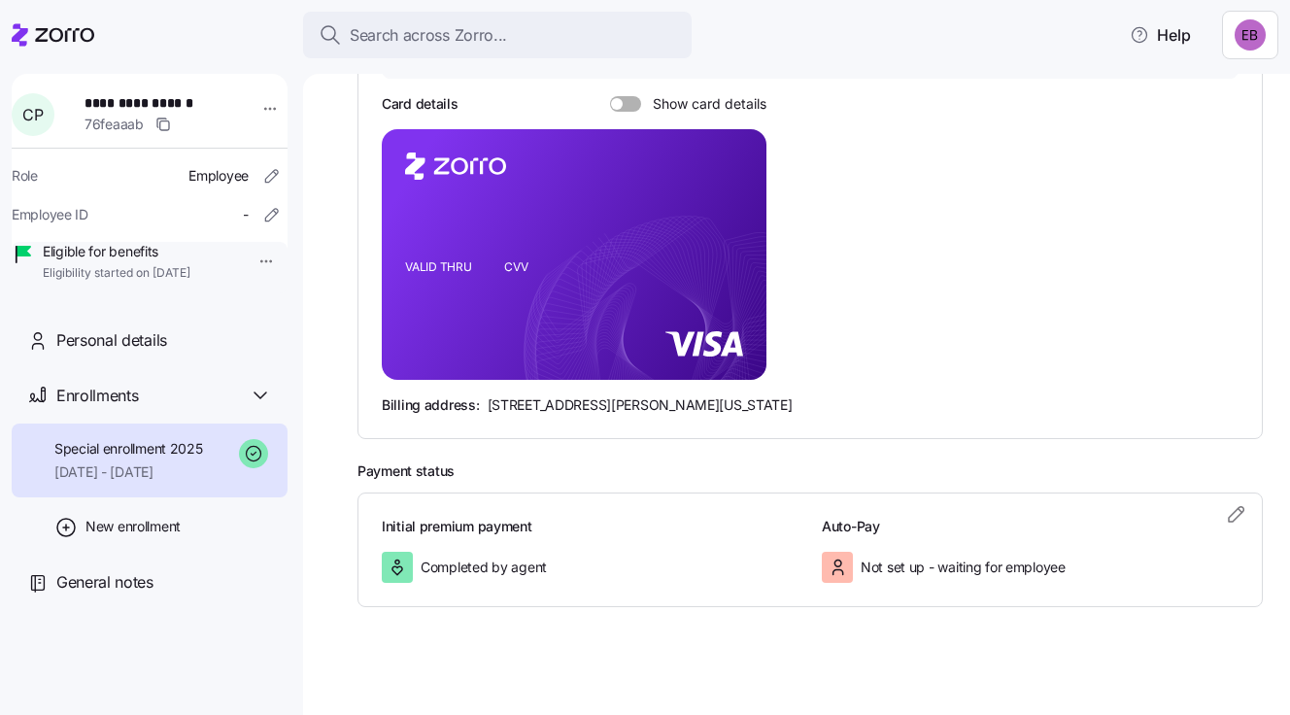
scroll to position [420, 0]
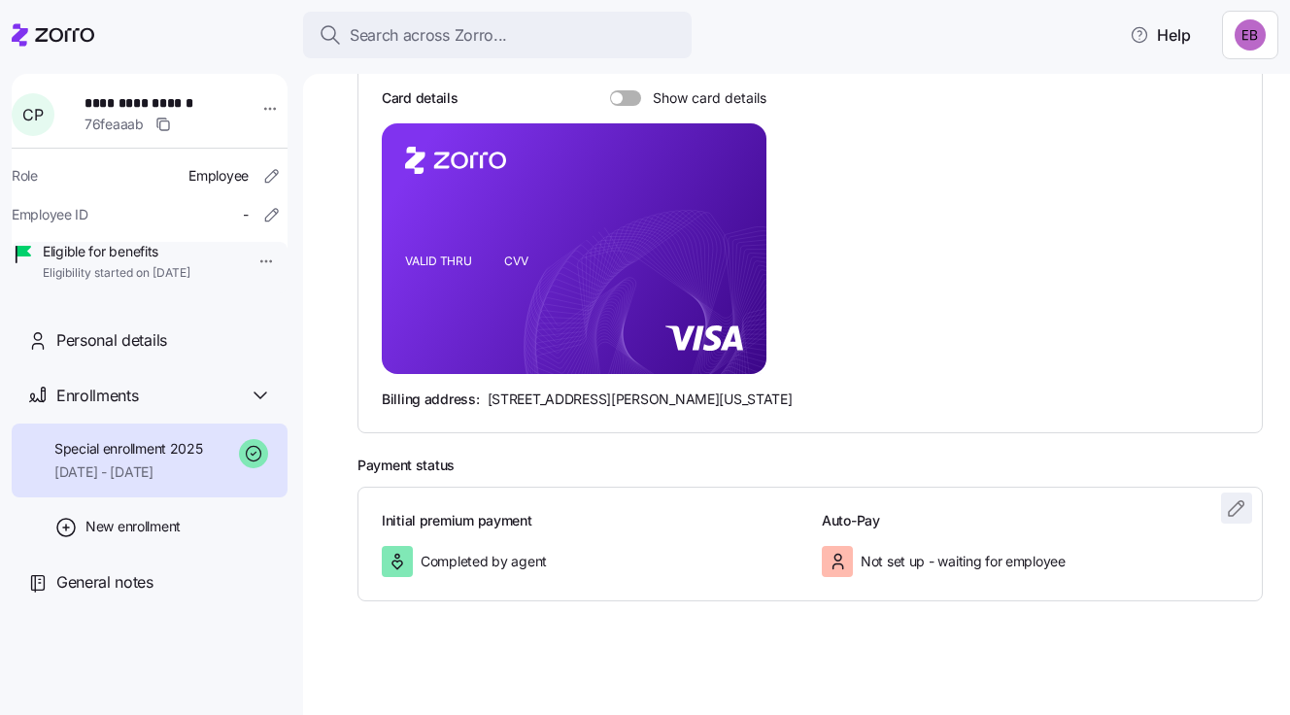
click at [1225, 504] on icon "button" at bounding box center [1236, 508] width 23 height 23
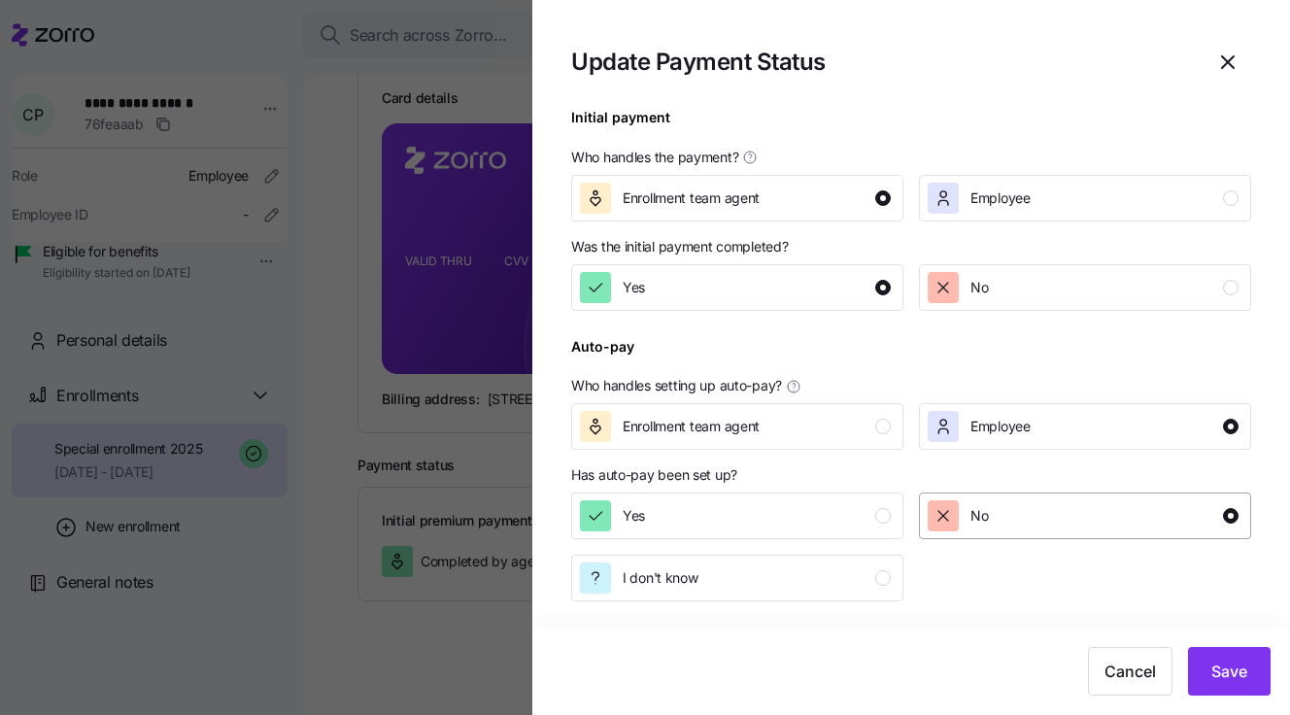
click at [1017, 514] on div "No" at bounding box center [1083, 515] width 311 height 31
click at [1012, 428] on span "Employee" at bounding box center [1001, 426] width 60 height 19
click at [829, 512] on div "Yes" at bounding box center [735, 515] width 311 height 31
click at [1221, 676] on span "Save" at bounding box center [1230, 671] width 36 height 23
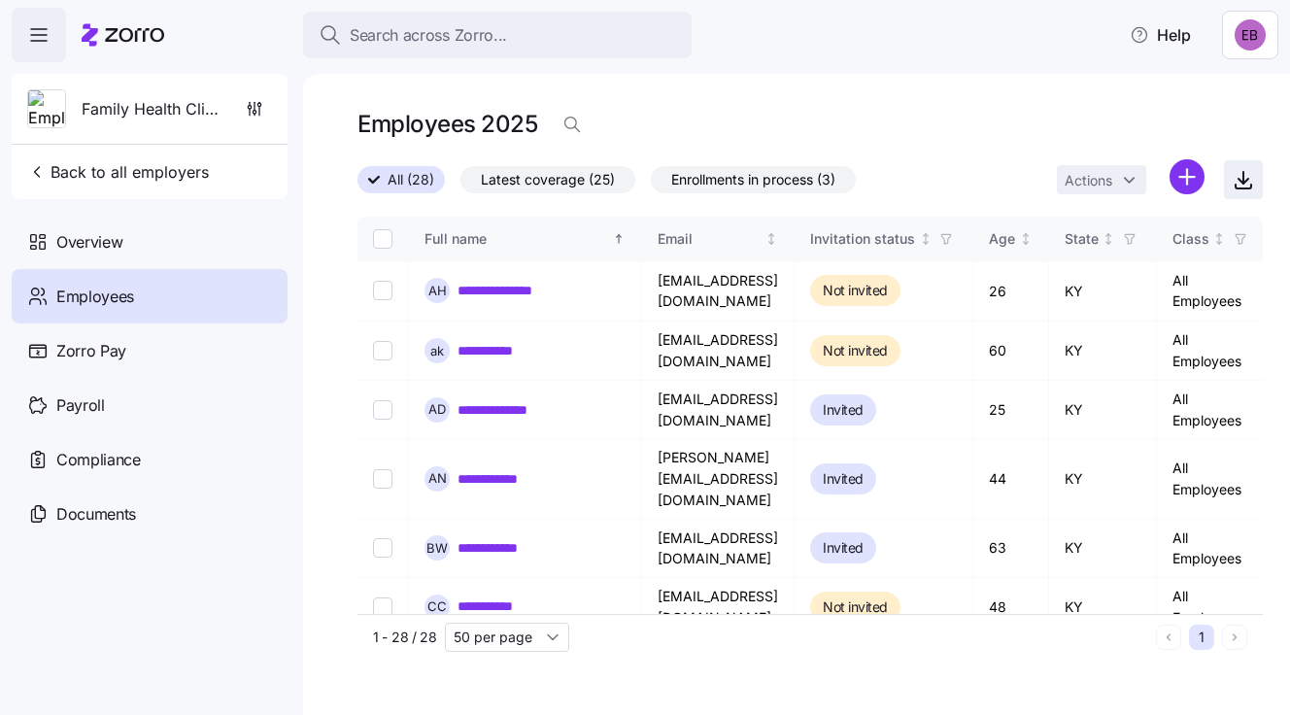
click at [1247, 181] on icon "button" at bounding box center [1244, 181] width 10 height 5
click at [112, 167] on span "Back to all employers" at bounding box center [118, 171] width 182 height 23
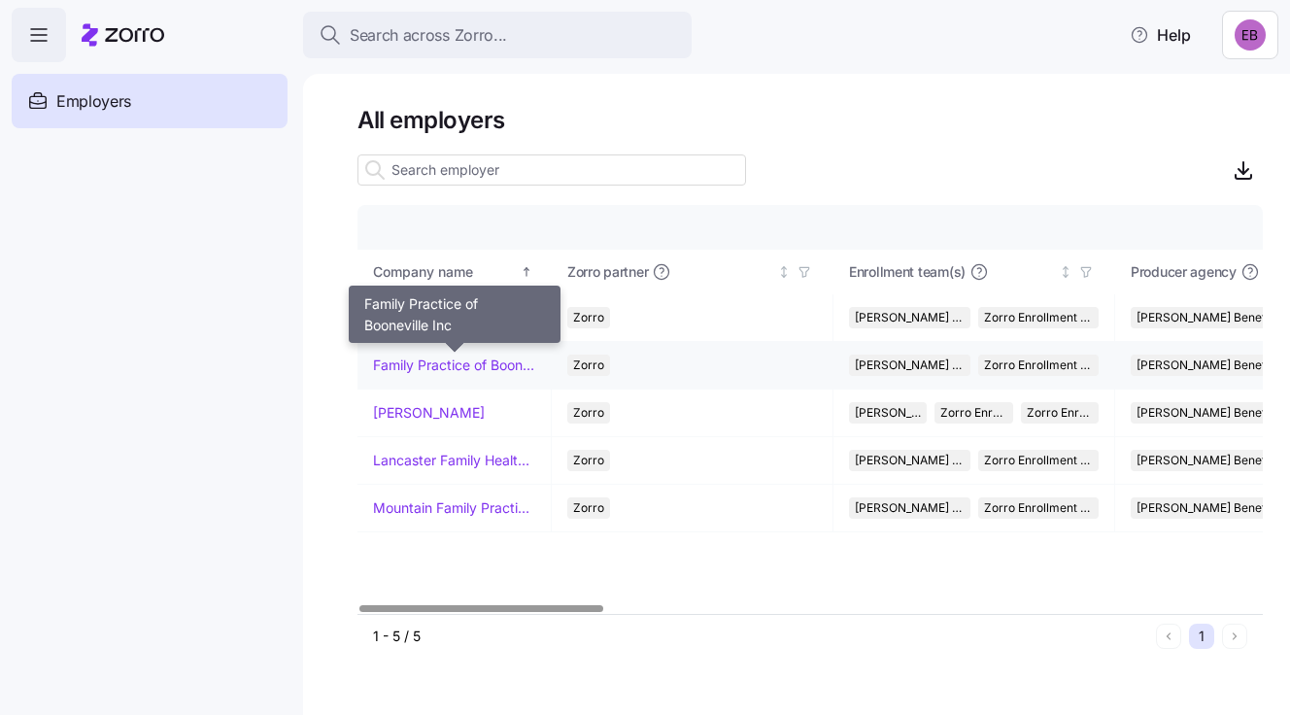
click at [397, 367] on link "Family Practice of Booneville Inc" at bounding box center [454, 365] width 162 height 19
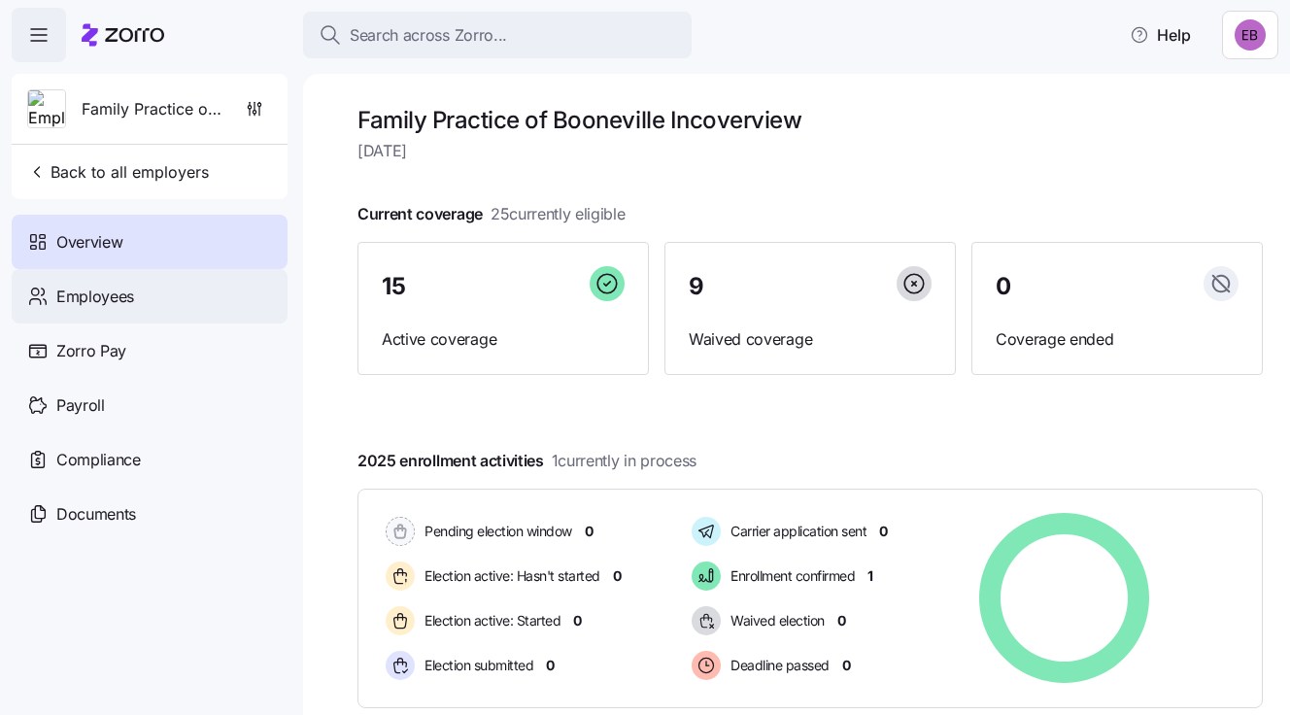
click at [120, 294] on span "Employees" at bounding box center [95, 297] width 78 height 24
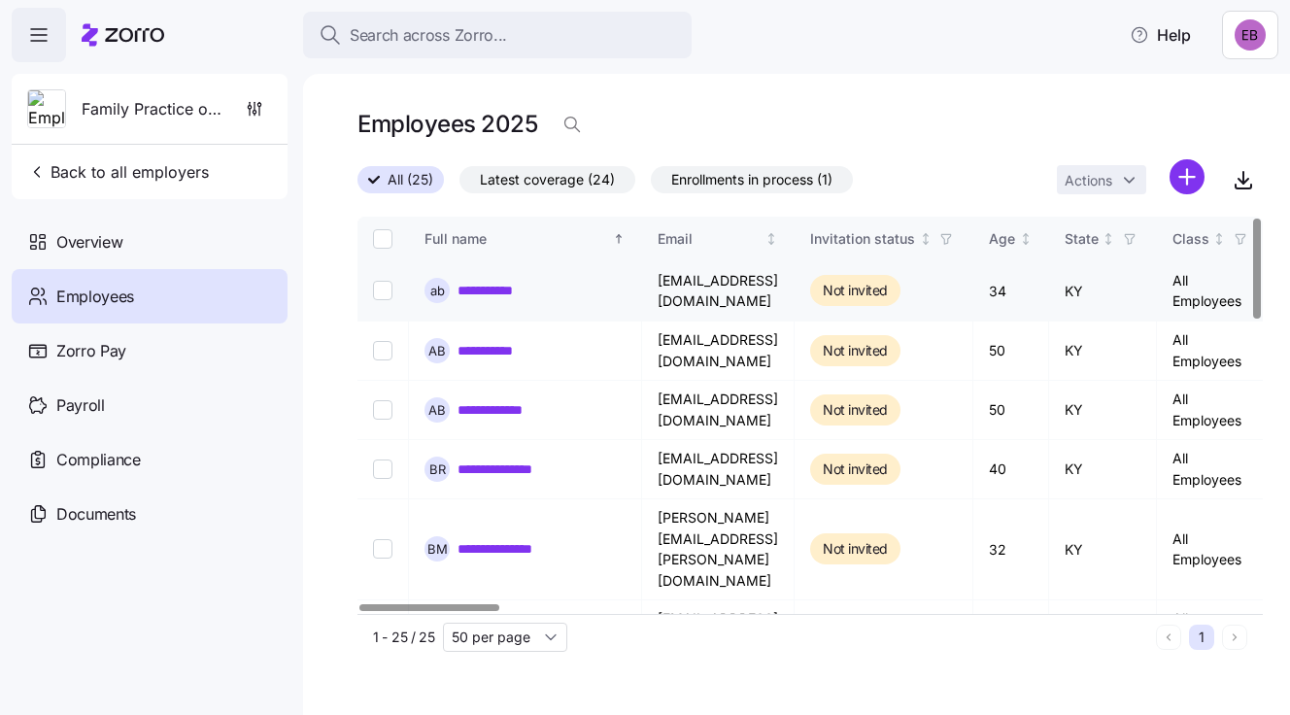
click at [481, 292] on link "**********" at bounding box center [498, 290] width 81 height 19
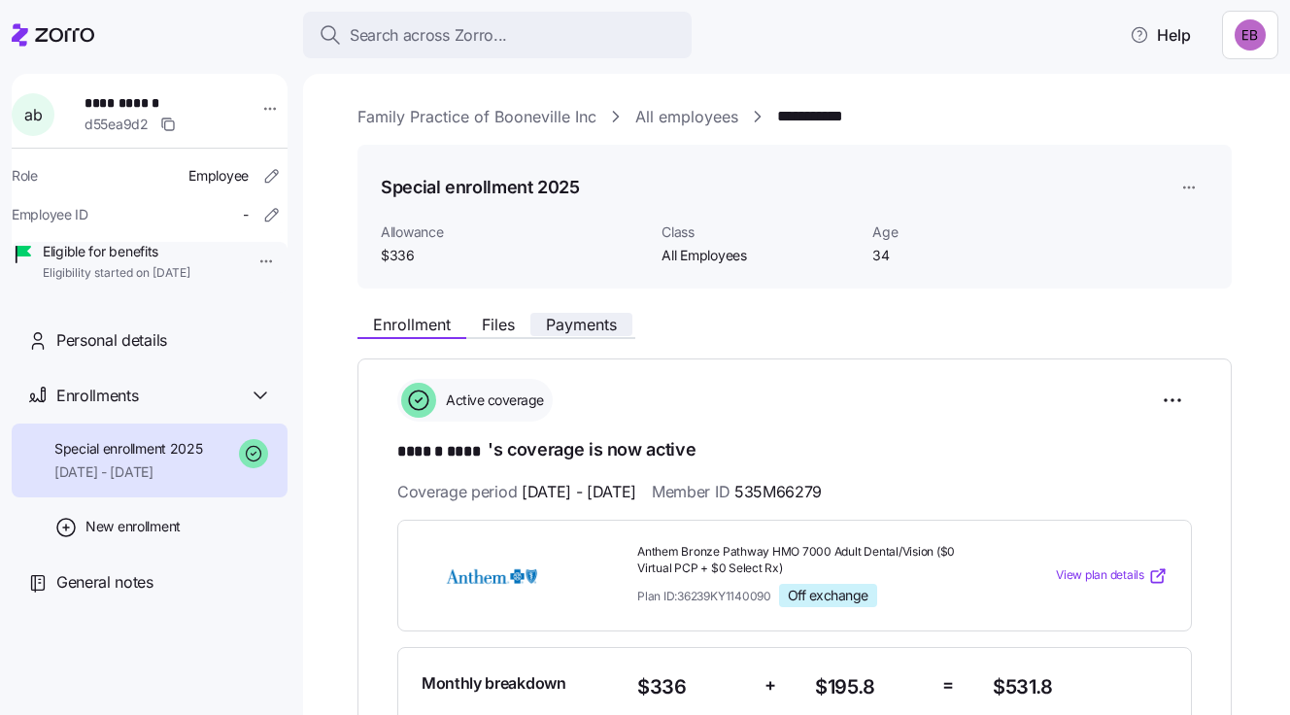
click at [596, 319] on span "Payments" at bounding box center [581, 325] width 71 height 16
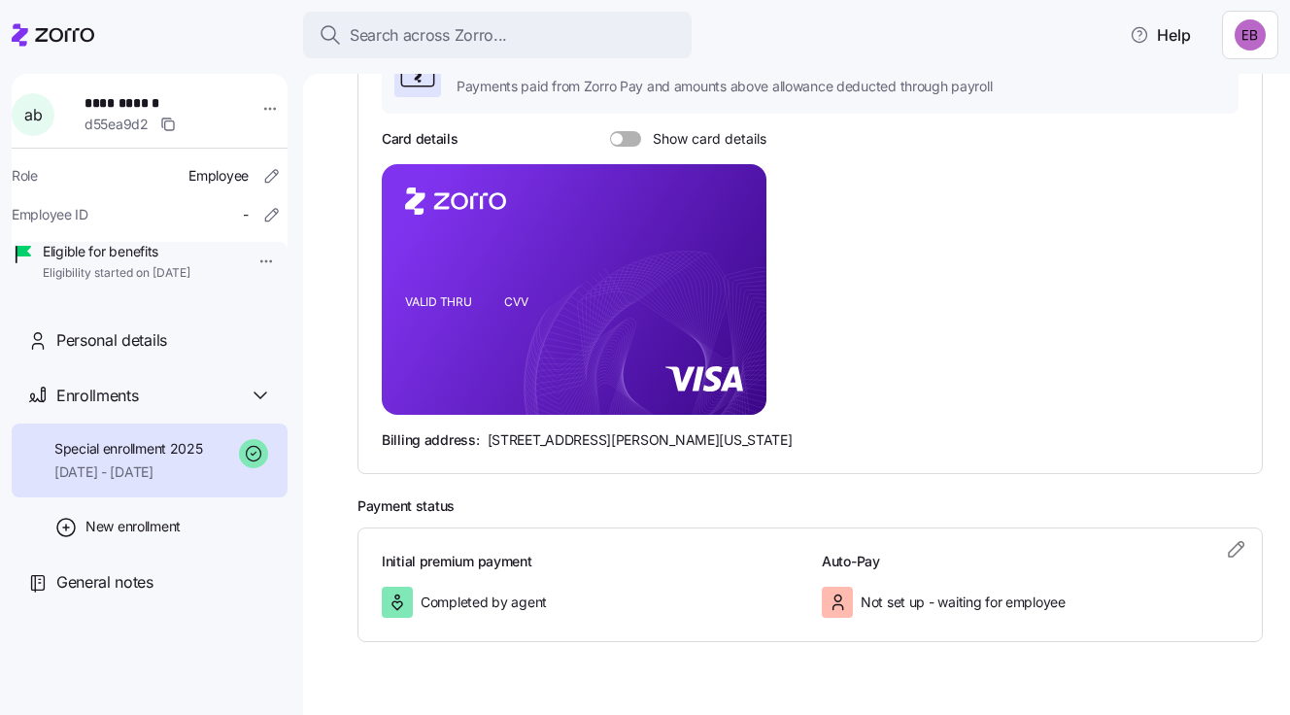
scroll to position [420, 0]
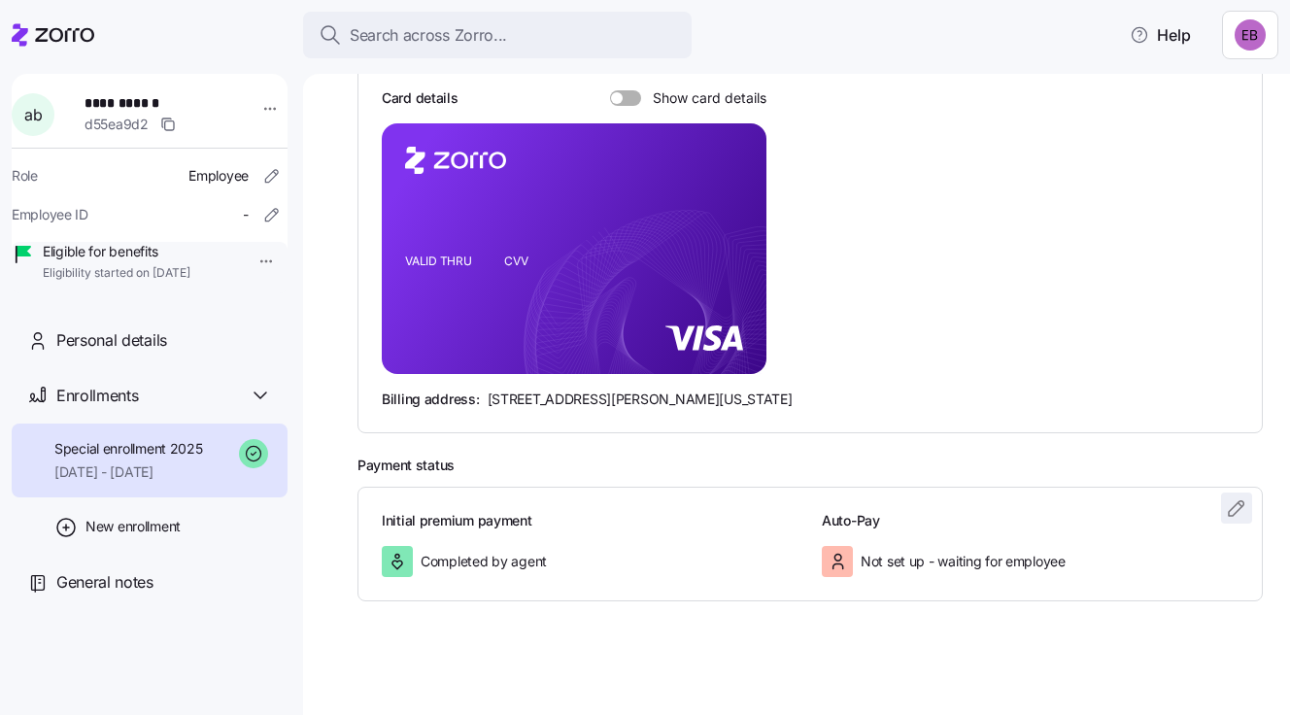
click at [1225, 503] on icon "button" at bounding box center [1236, 508] width 23 height 23
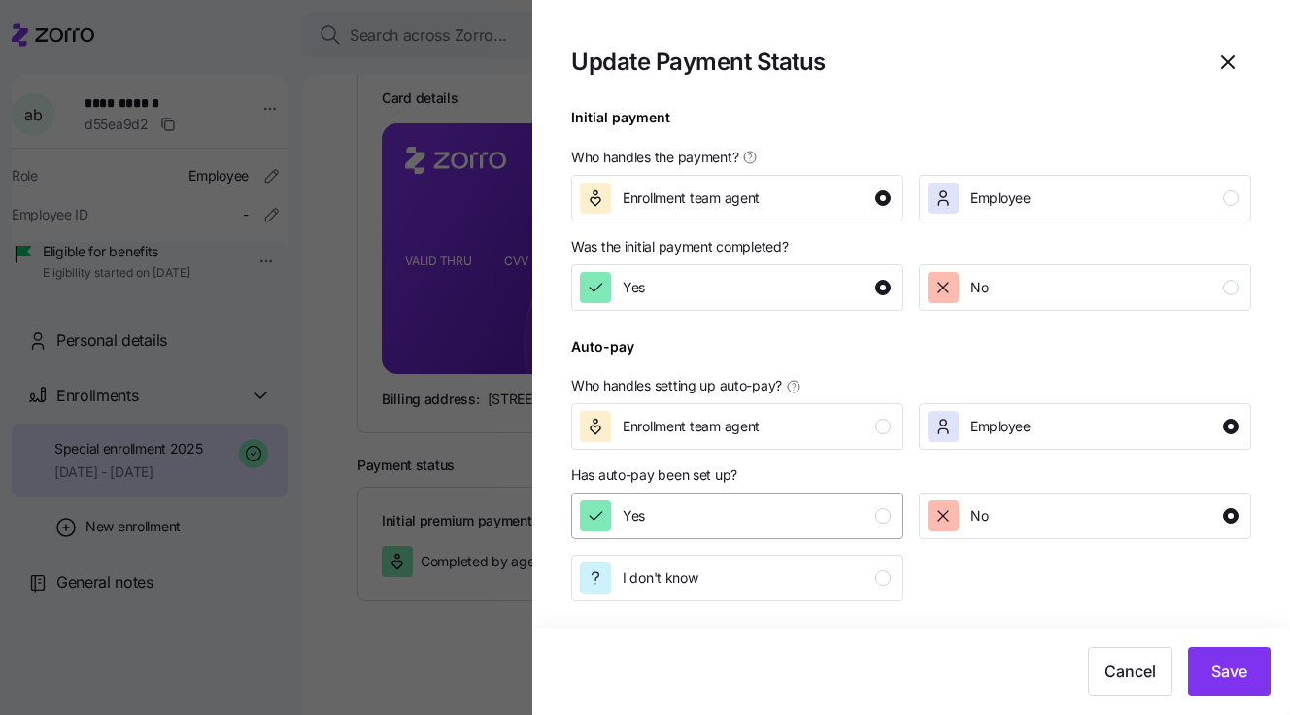
click at [746, 515] on div "Yes" at bounding box center [735, 515] width 311 height 31
click at [1226, 669] on span "Save" at bounding box center [1230, 671] width 36 height 23
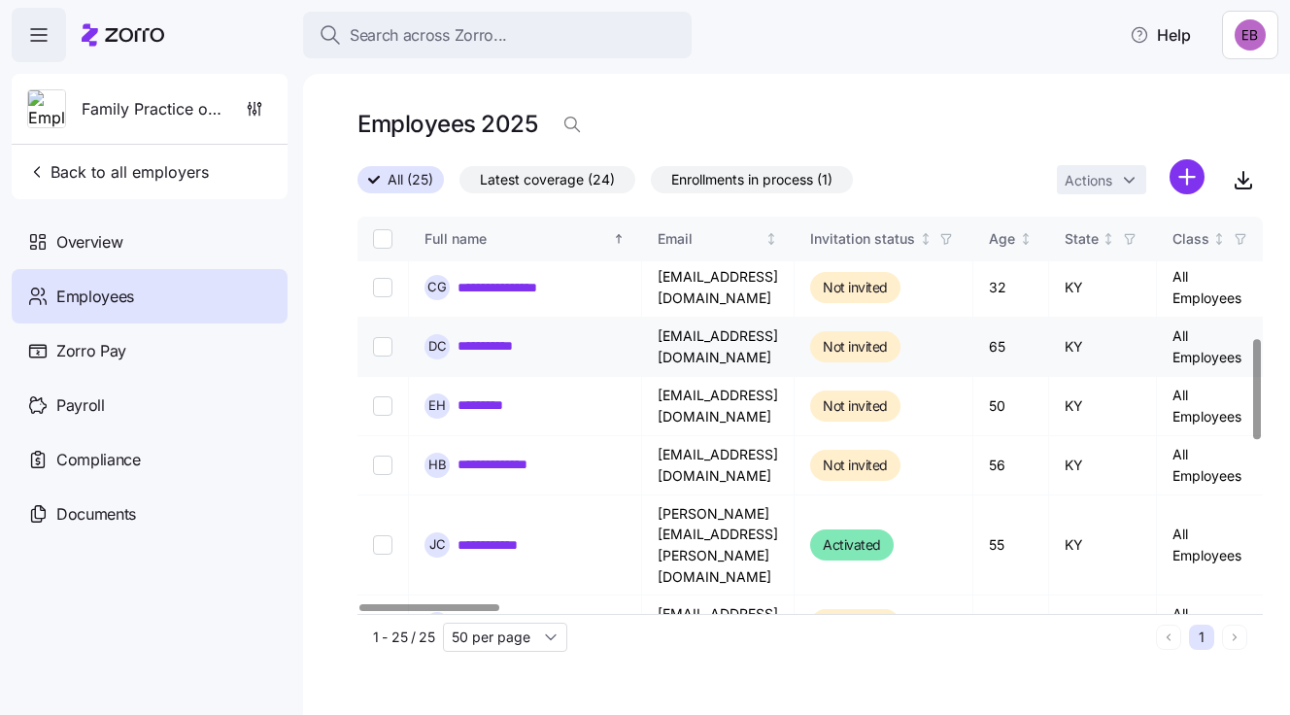
scroll to position [486, 0]
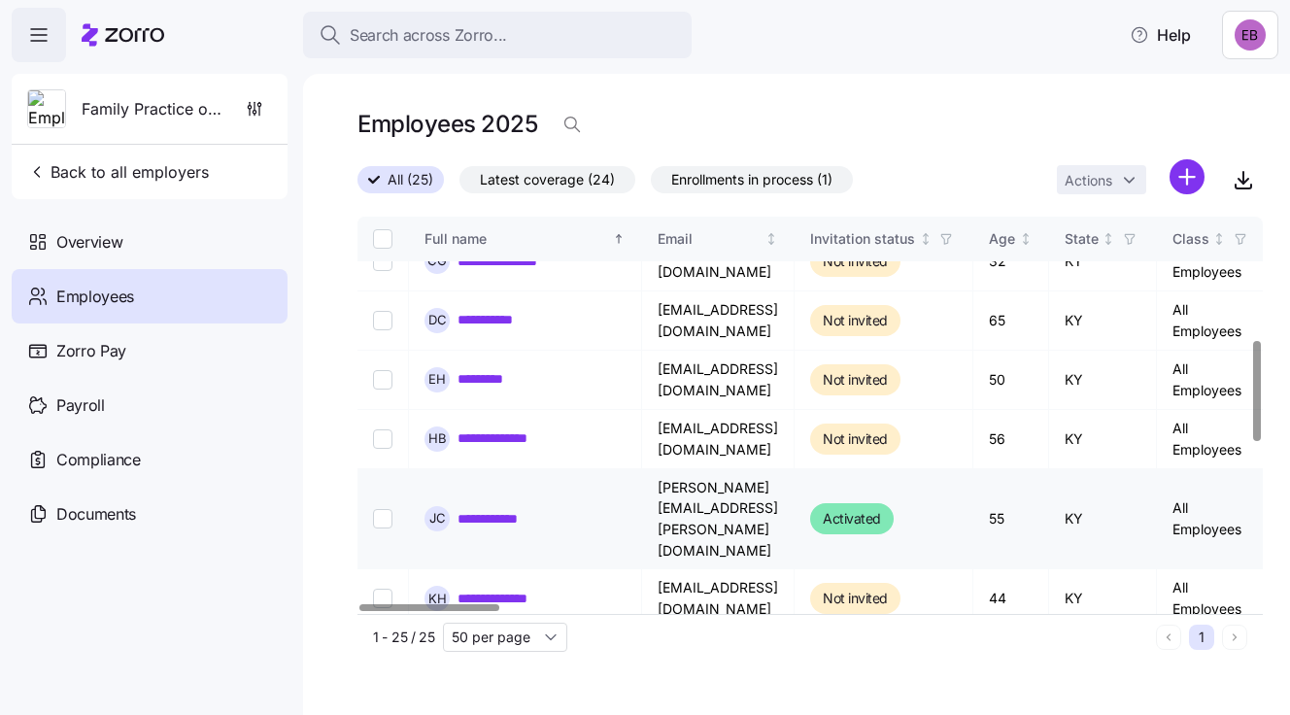
click at [514, 509] on link "**********" at bounding box center [506, 518] width 97 height 19
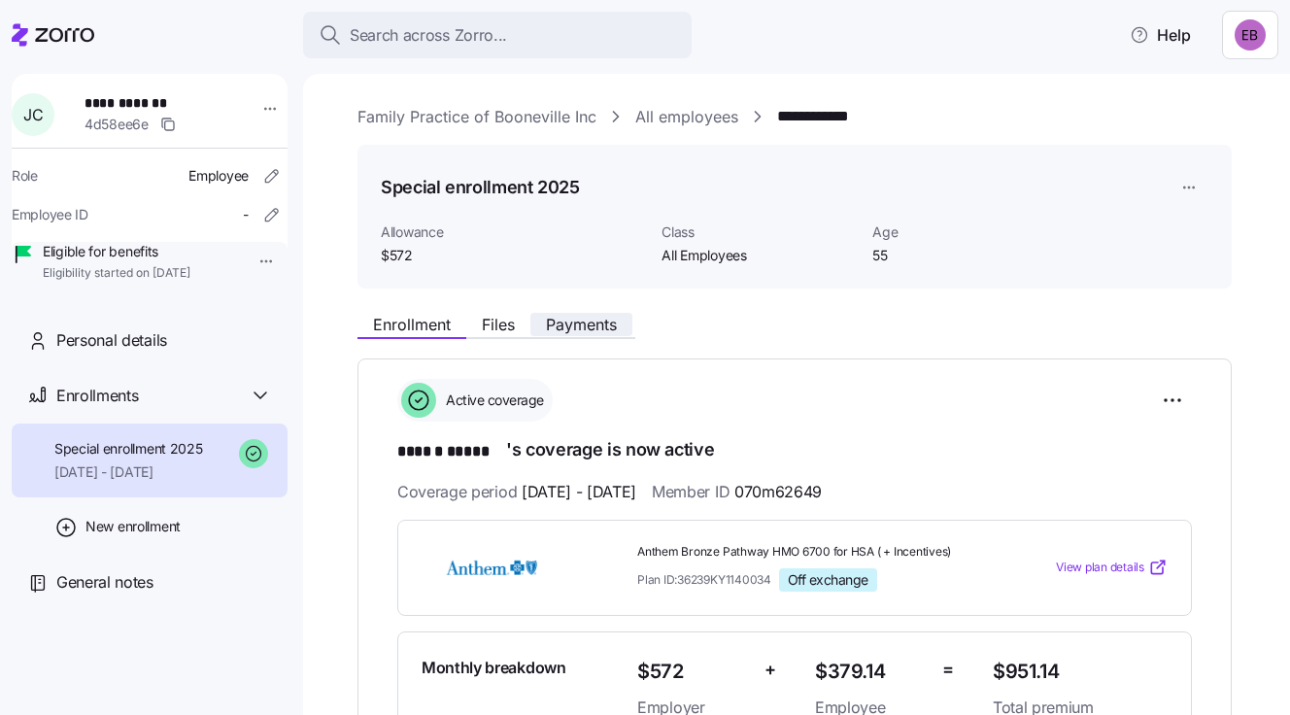
click at [596, 320] on span "Payments" at bounding box center [581, 325] width 71 height 16
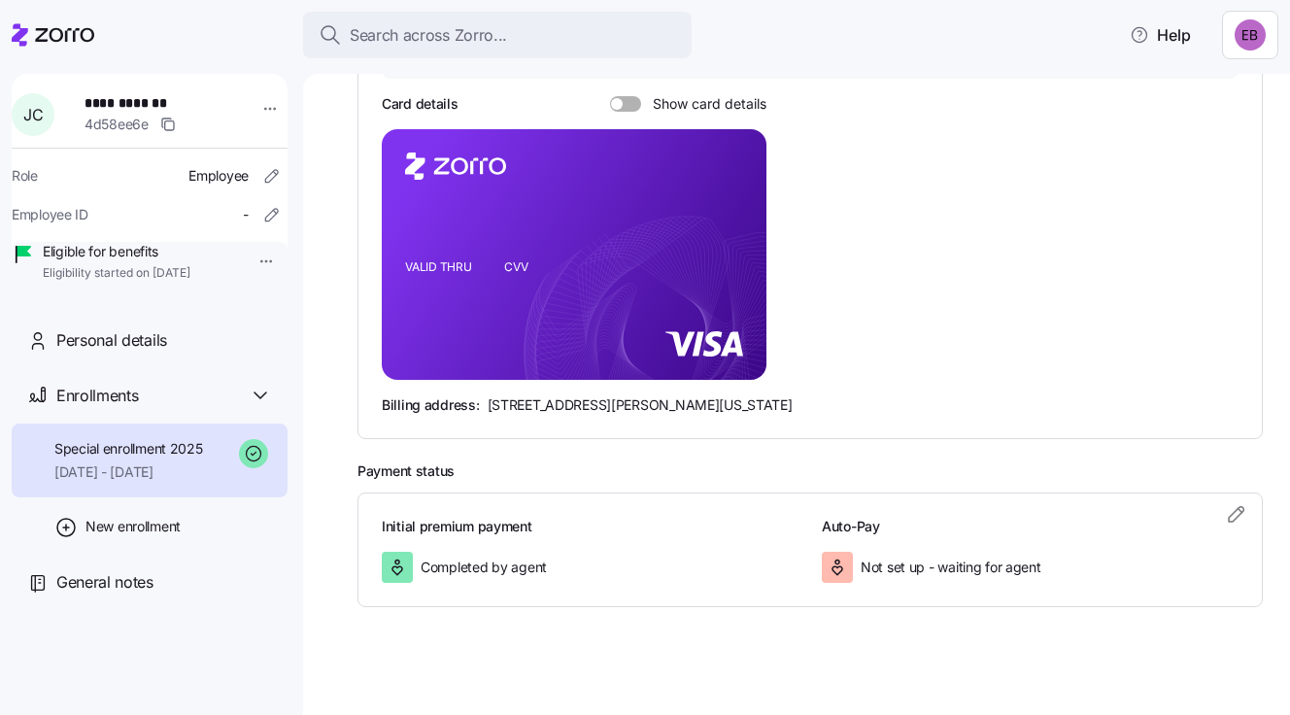
scroll to position [420, 0]
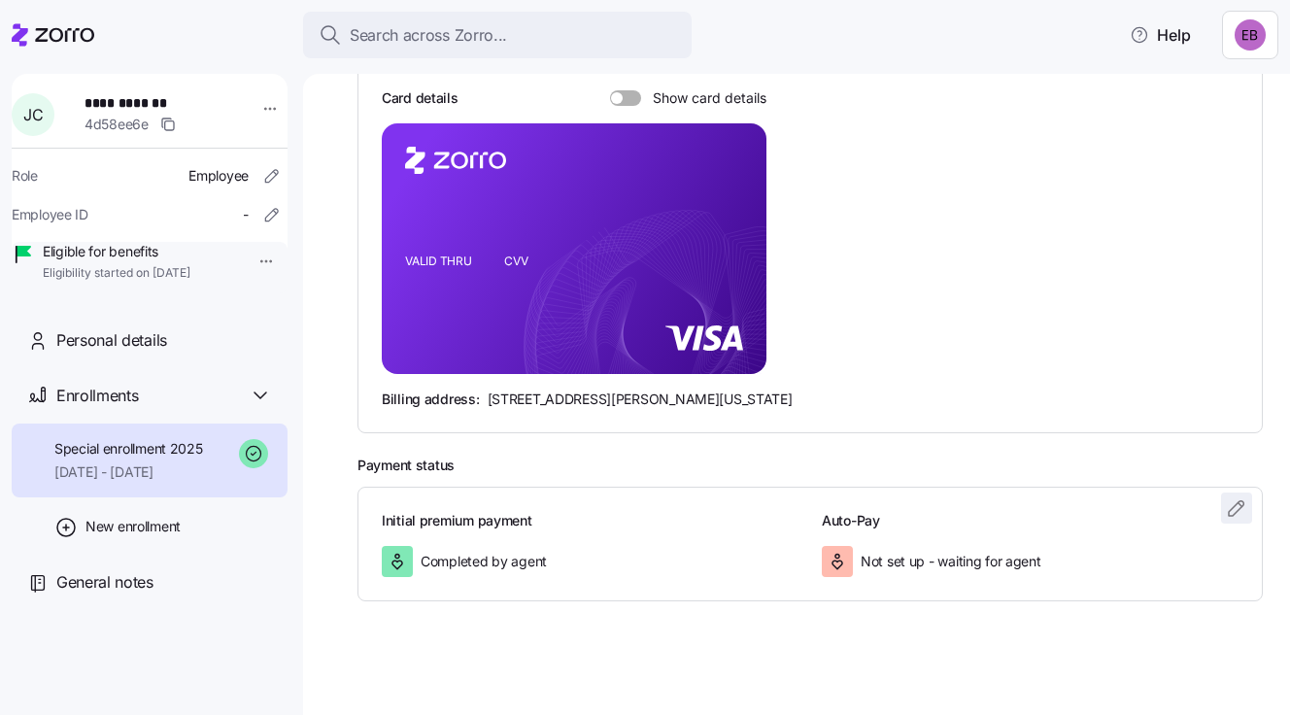
click at [1225, 503] on icon "button" at bounding box center [1236, 508] width 23 height 23
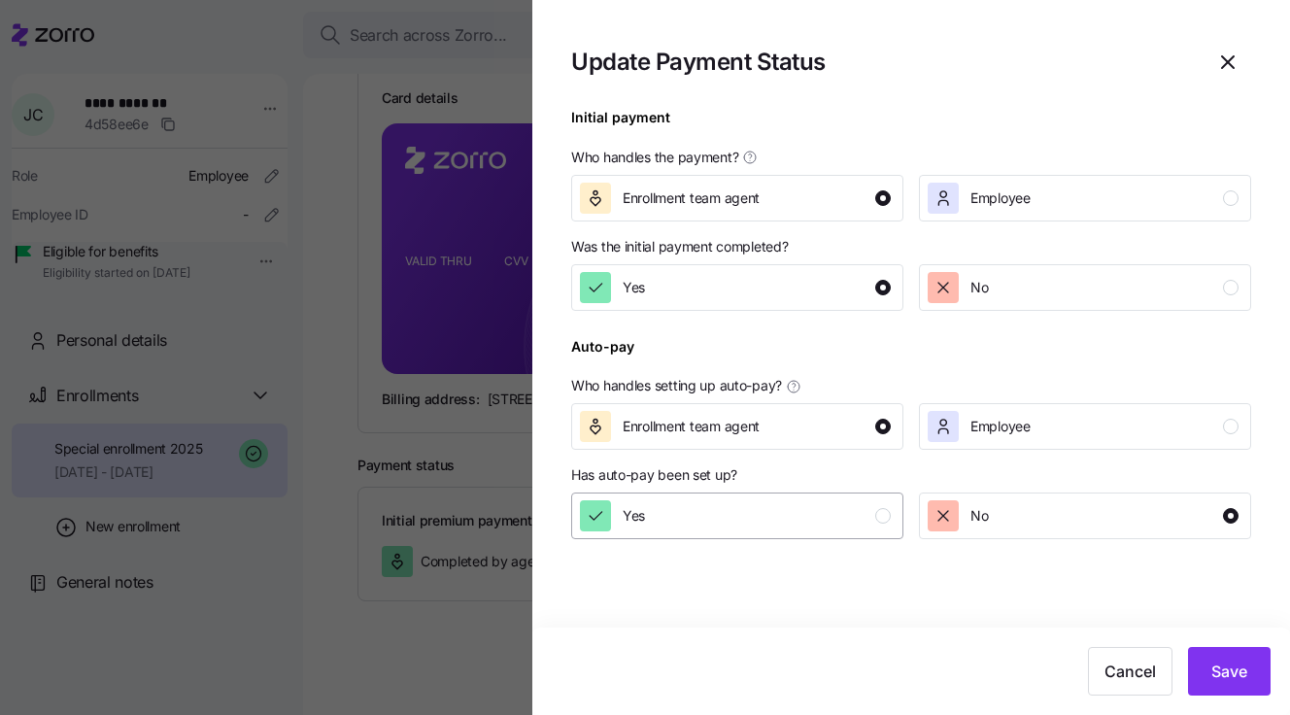
click at [752, 519] on div "Yes" at bounding box center [735, 515] width 311 height 31
click at [996, 429] on span "Employee" at bounding box center [1001, 426] width 60 height 19
click at [1237, 671] on span "Save" at bounding box center [1230, 671] width 36 height 23
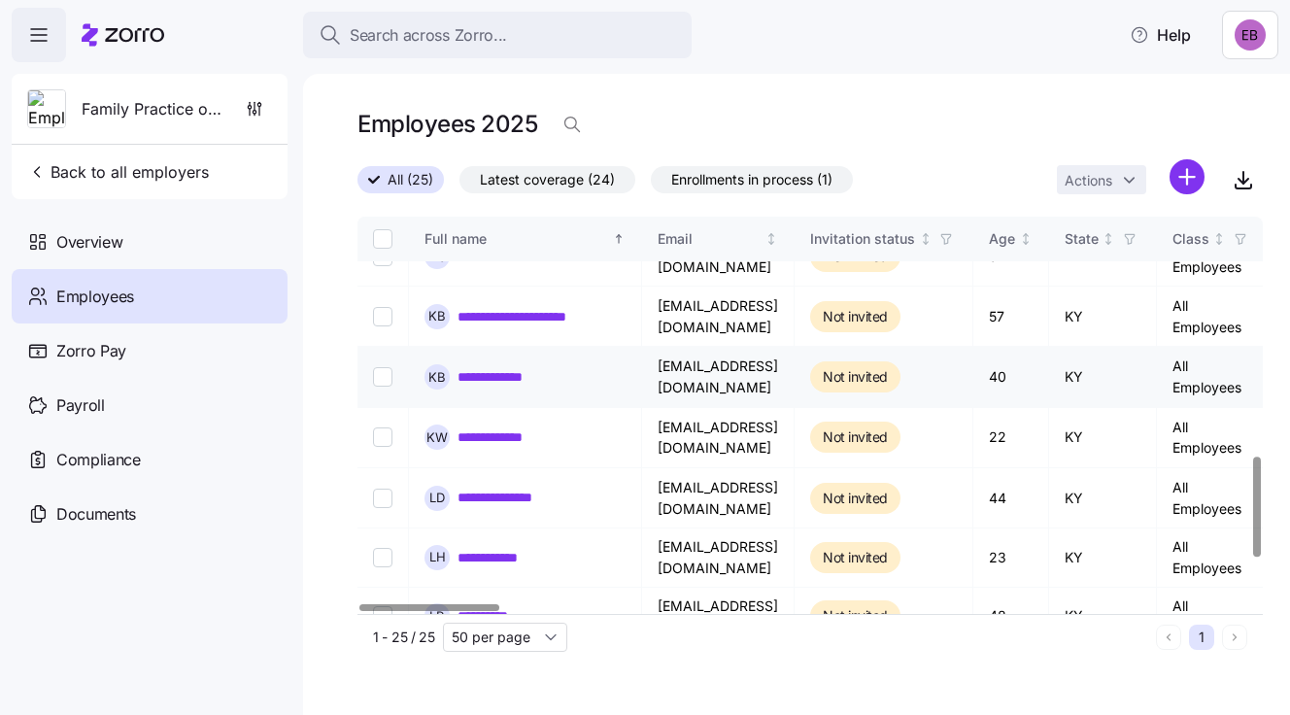
scroll to position [972, 0]
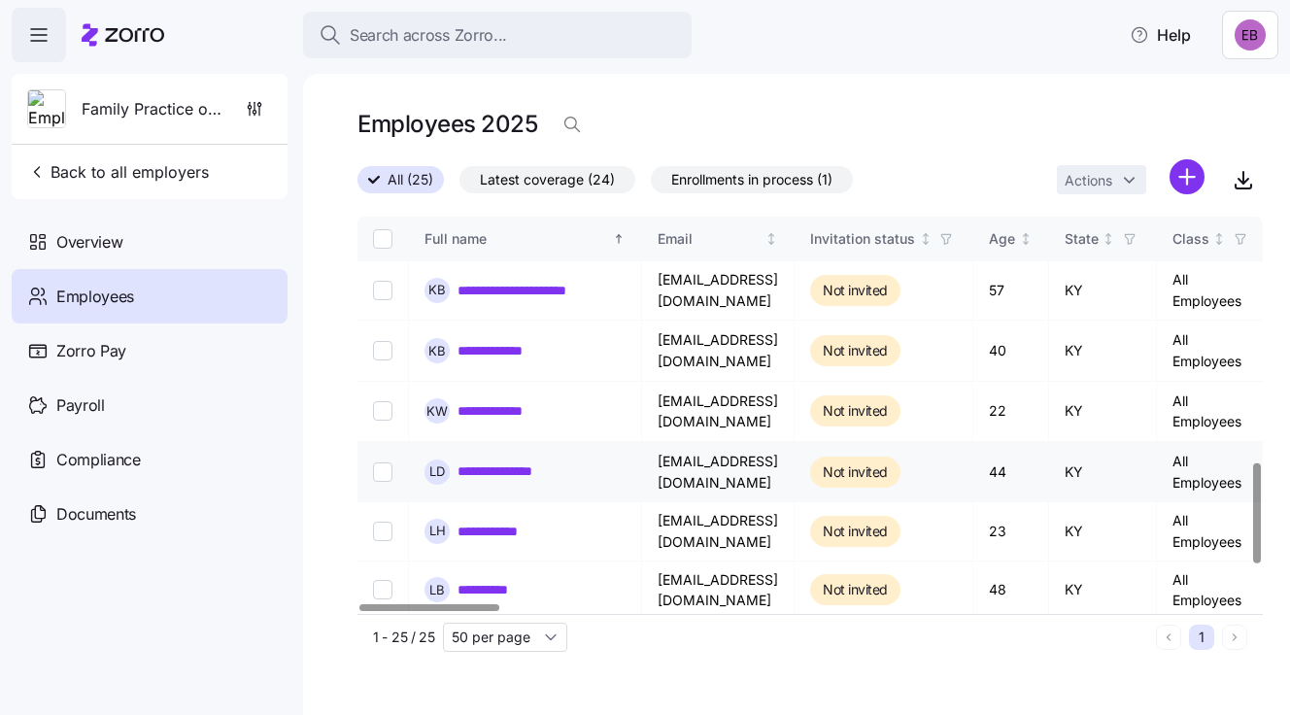
click at [525, 462] on link "**********" at bounding box center [511, 471] width 107 height 19
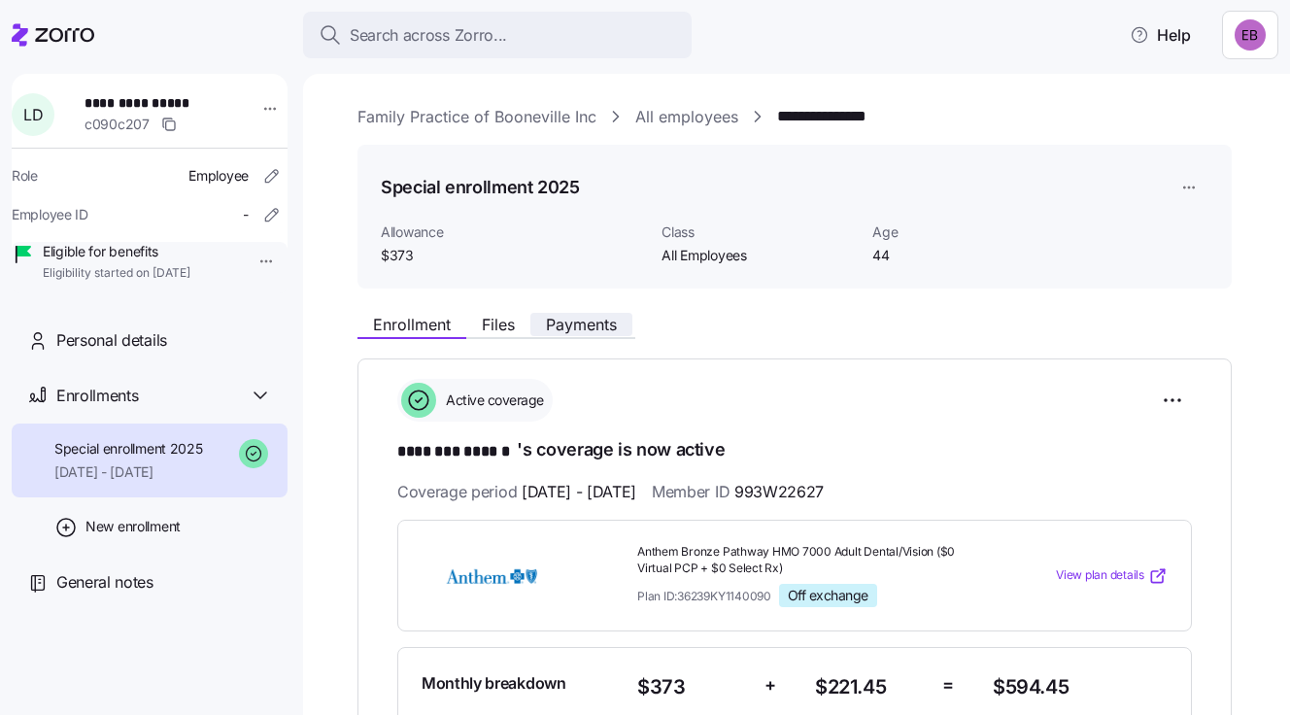
click at [578, 321] on span "Payments" at bounding box center [581, 325] width 71 height 16
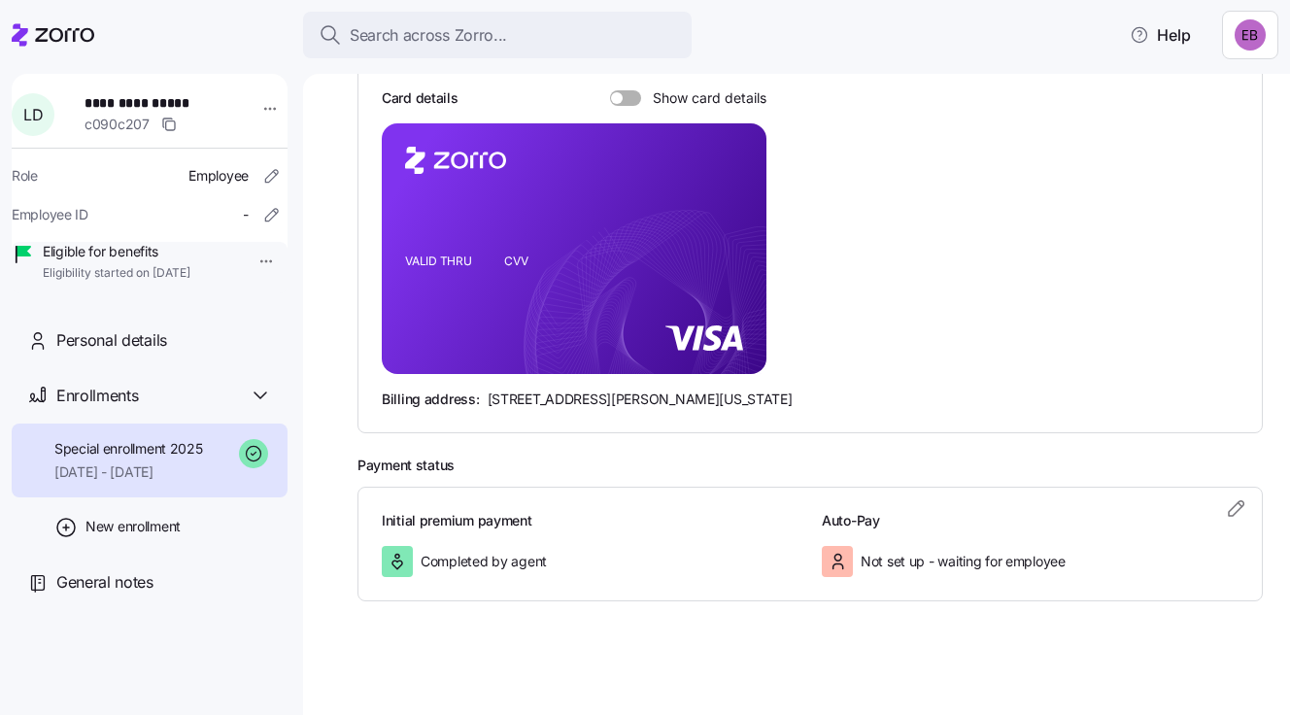
scroll to position [420, 0]
click at [1225, 505] on icon "button" at bounding box center [1236, 508] width 23 height 23
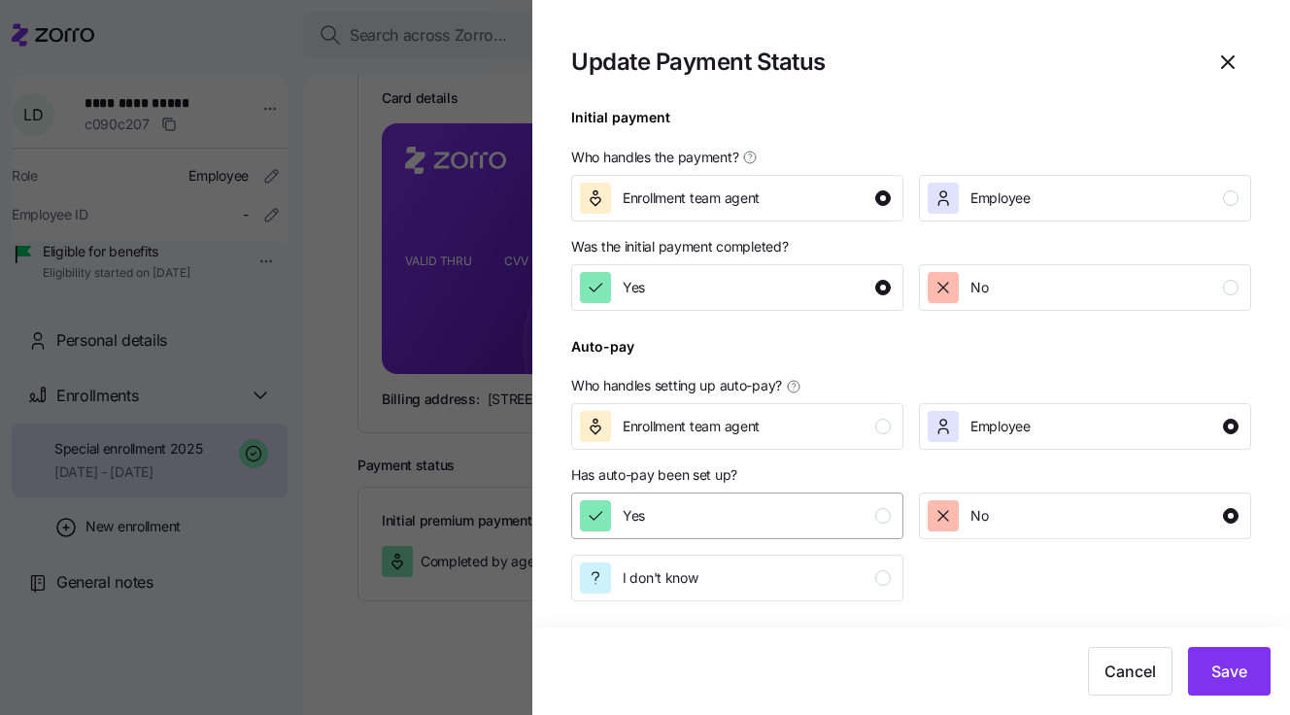
click at [708, 518] on div "Yes" at bounding box center [735, 515] width 311 height 31
click at [1235, 671] on span "Save" at bounding box center [1230, 671] width 36 height 23
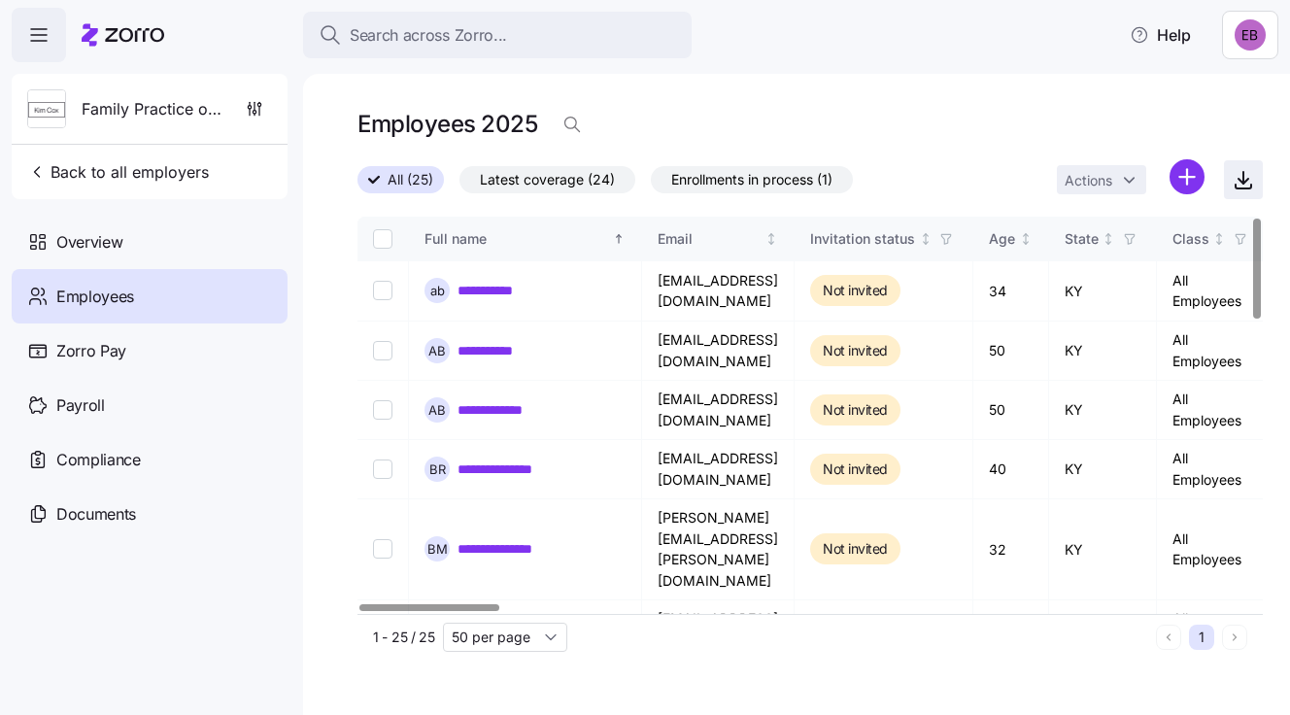
click at [1244, 180] on icon "button" at bounding box center [1244, 178] width 0 height 12
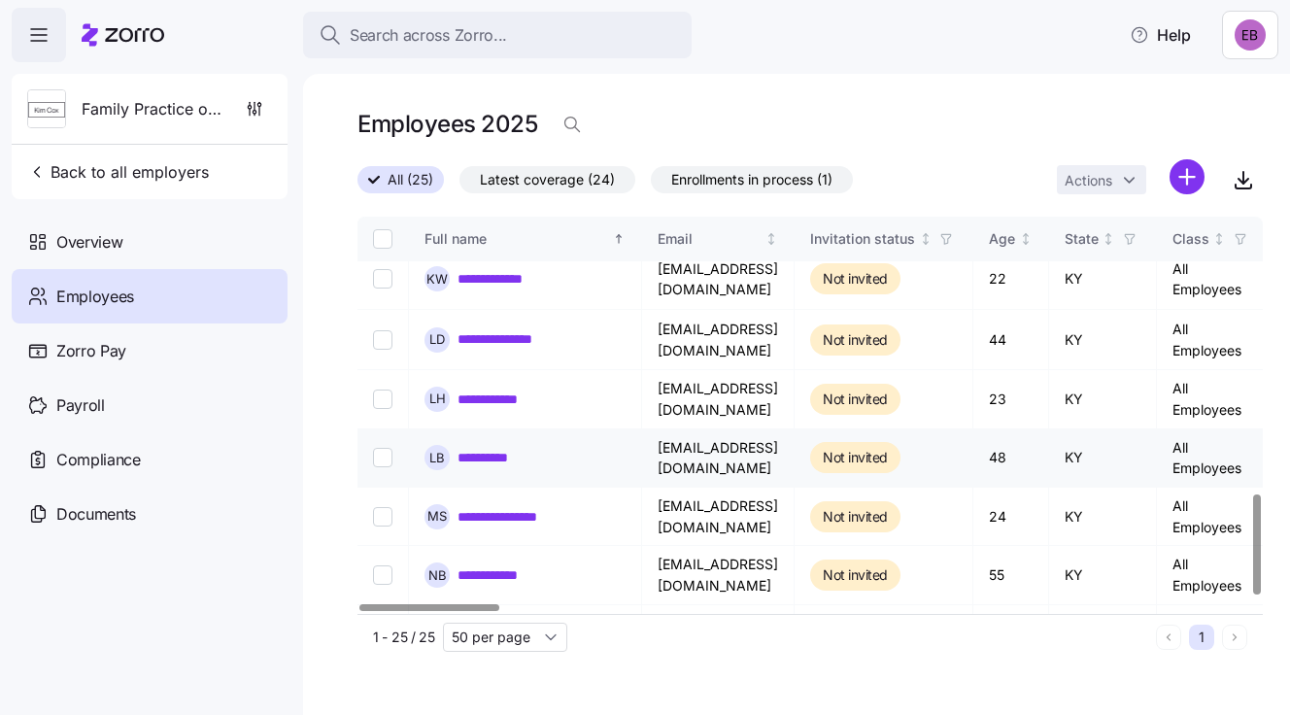
scroll to position [1118, 0]
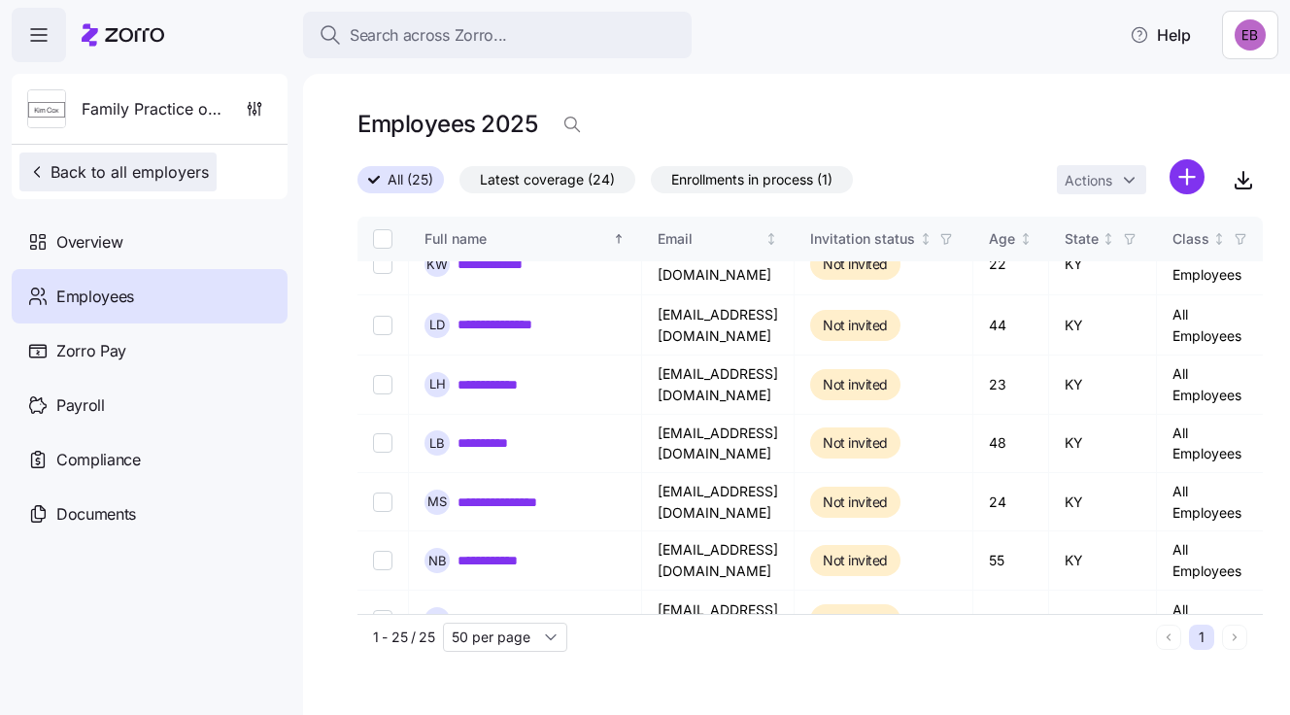
click at [42, 167] on icon "button" at bounding box center [36, 171] width 19 height 19
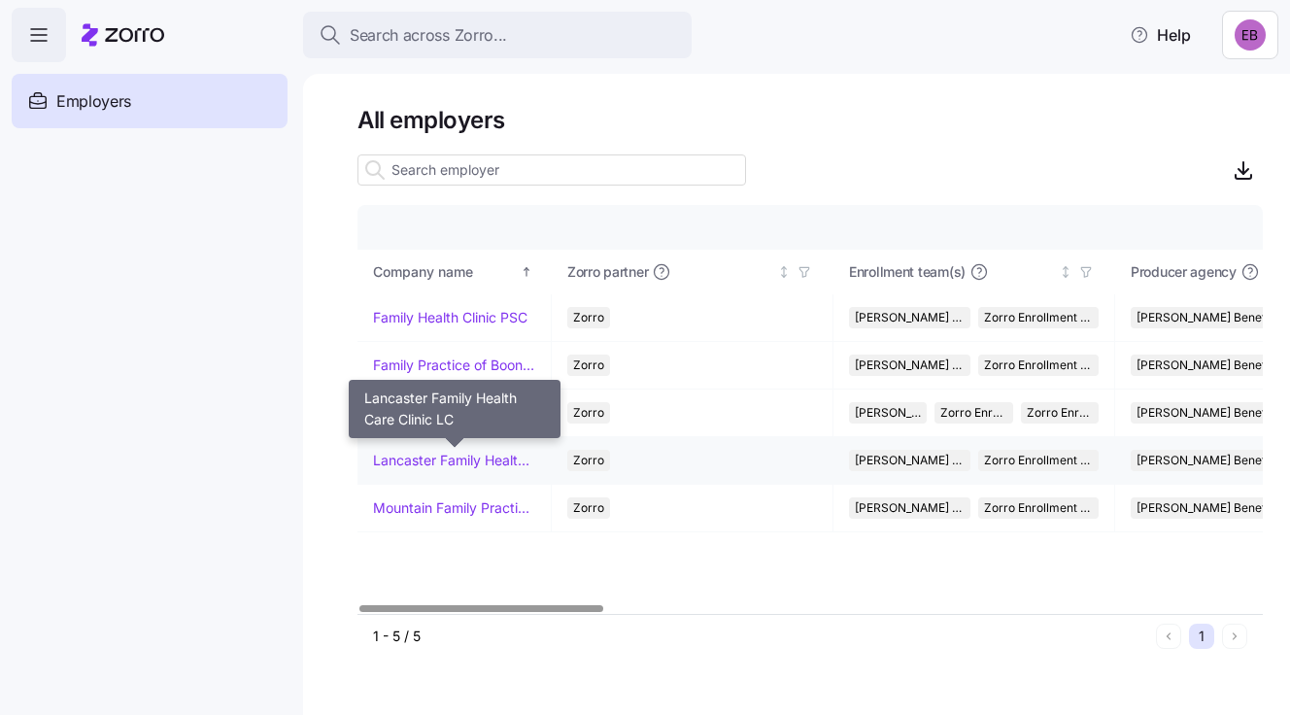
click at [437, 459] on link "Lancaster Family Health Care Clinic LC" at bounding box center [454, 460] width 162 height 19
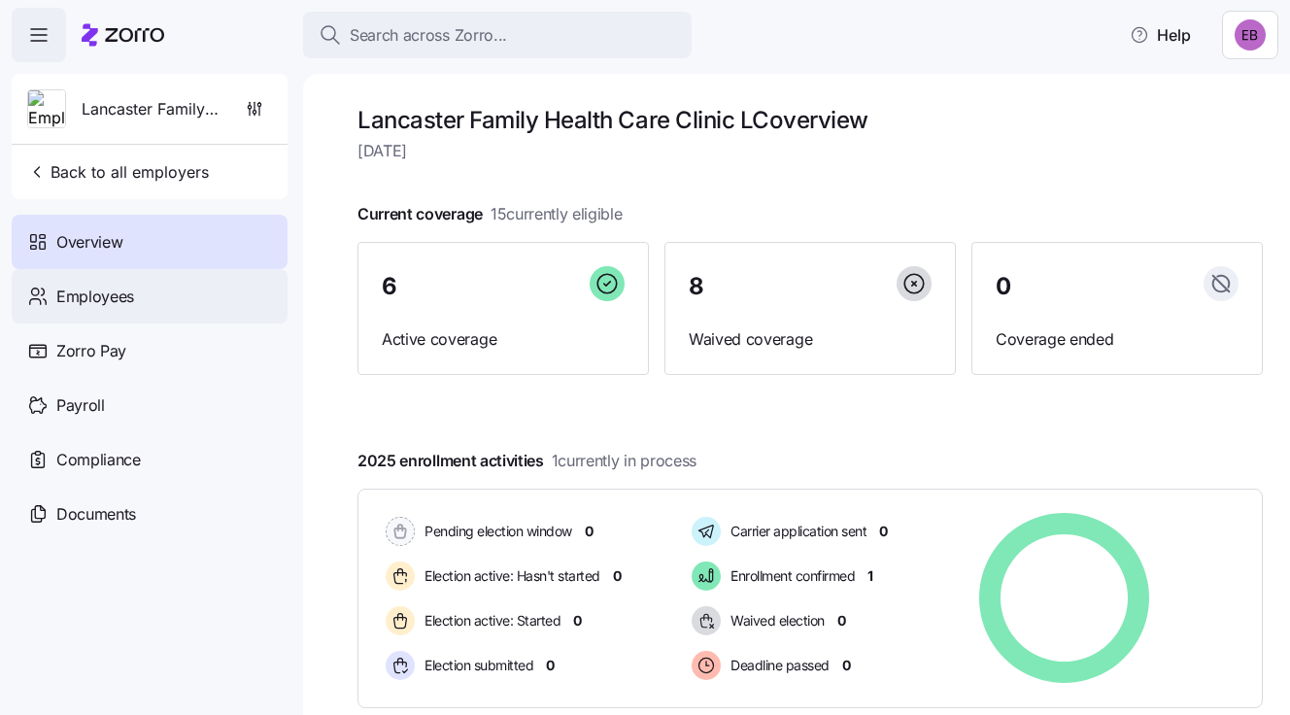
click at [95, 288] on span "Employees" at bounding box center [95, 297] width 78 height 24
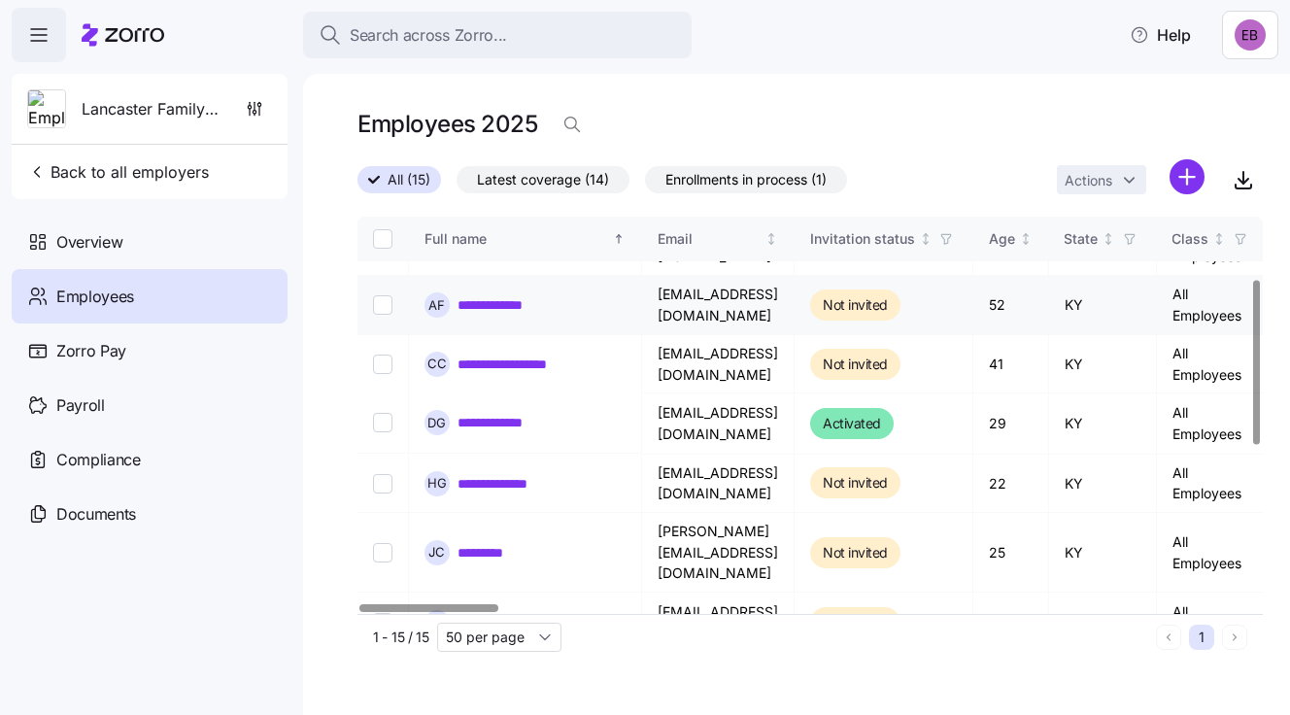
scroll to position [194, 0]
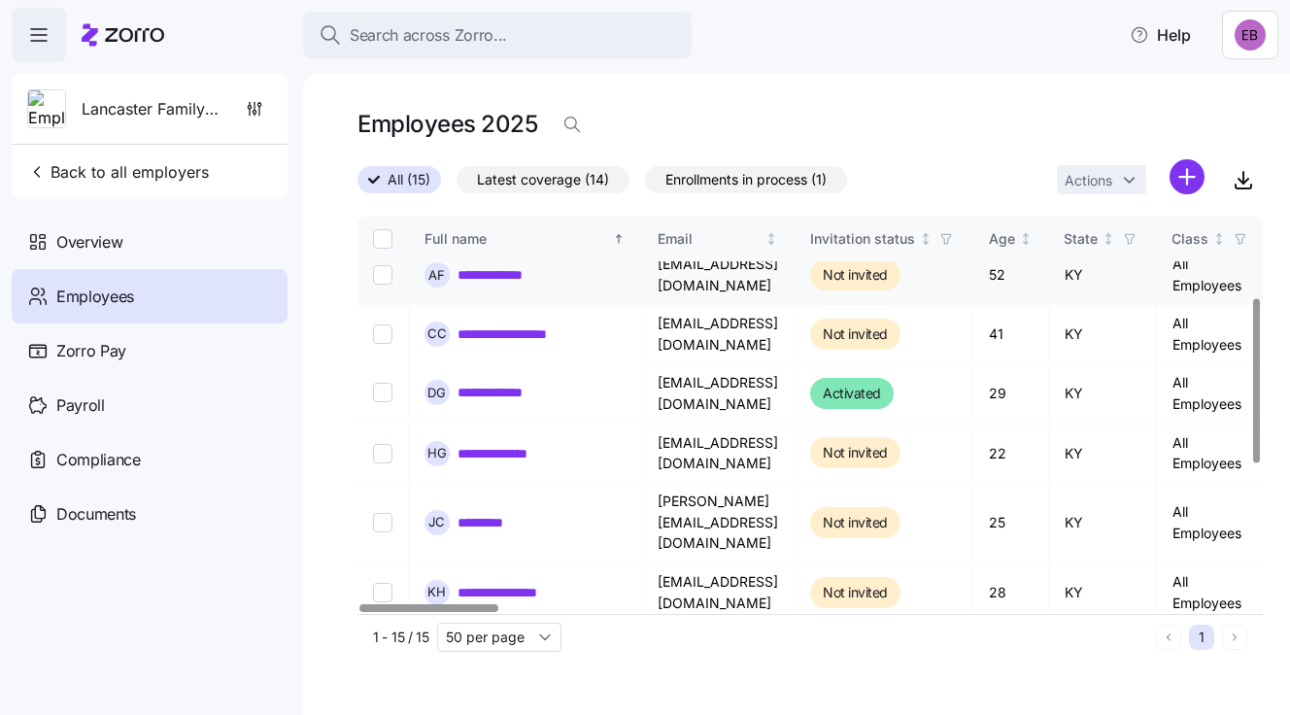
click at [508, 385] on link "**********" at bounding box center [503, 393] width 90 height 19
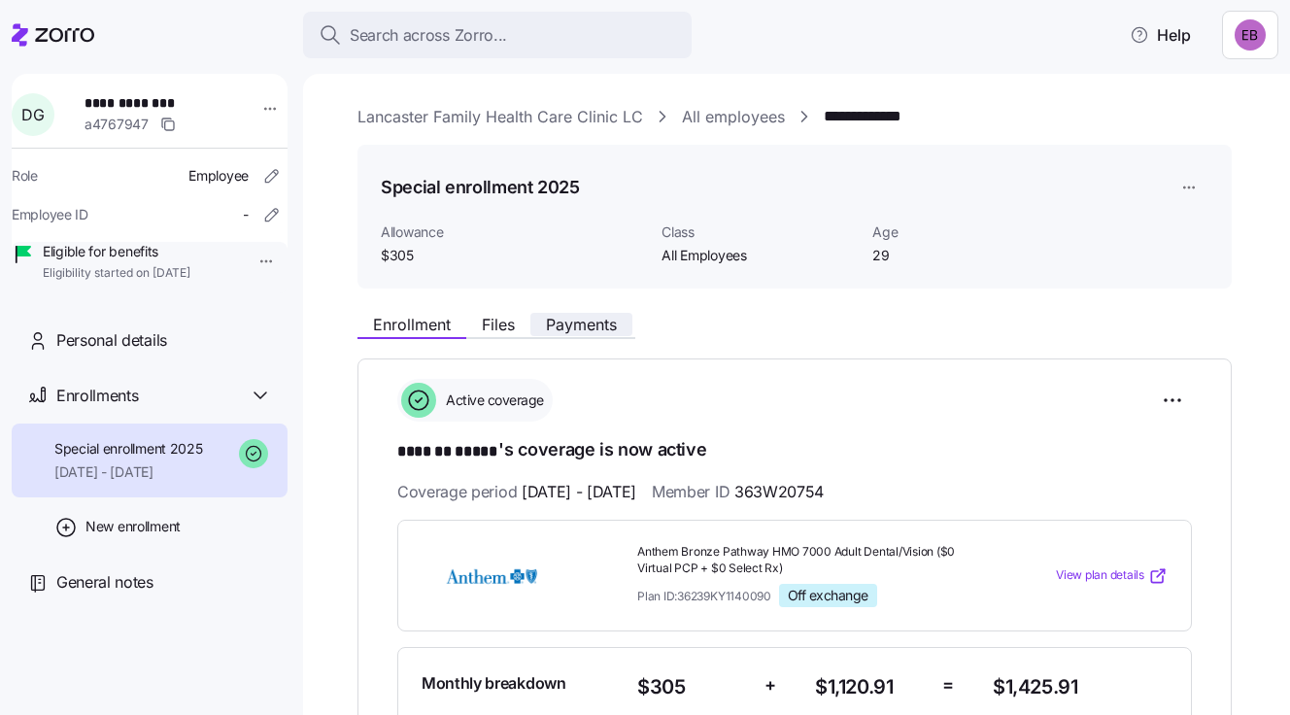
click at [598, 317] on span "Payments" at bounding box center [581, 325] width 71 height 16
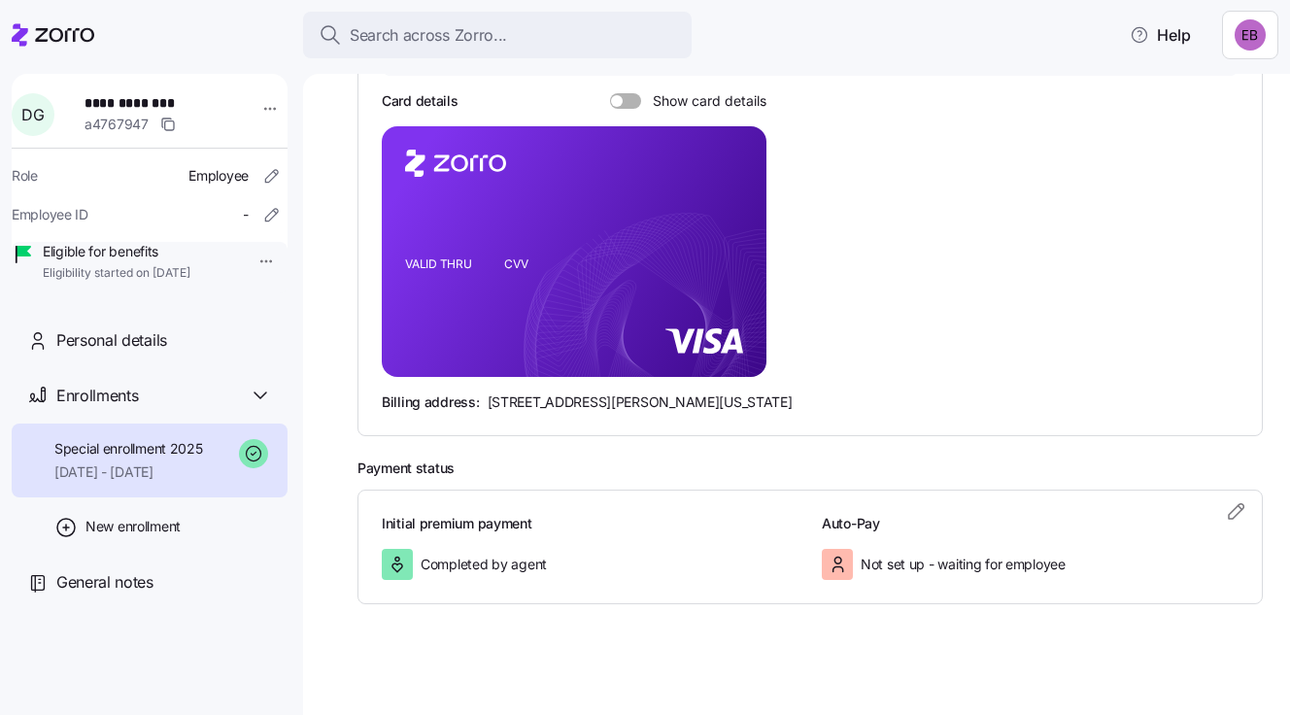
scroll to position [420, 0]
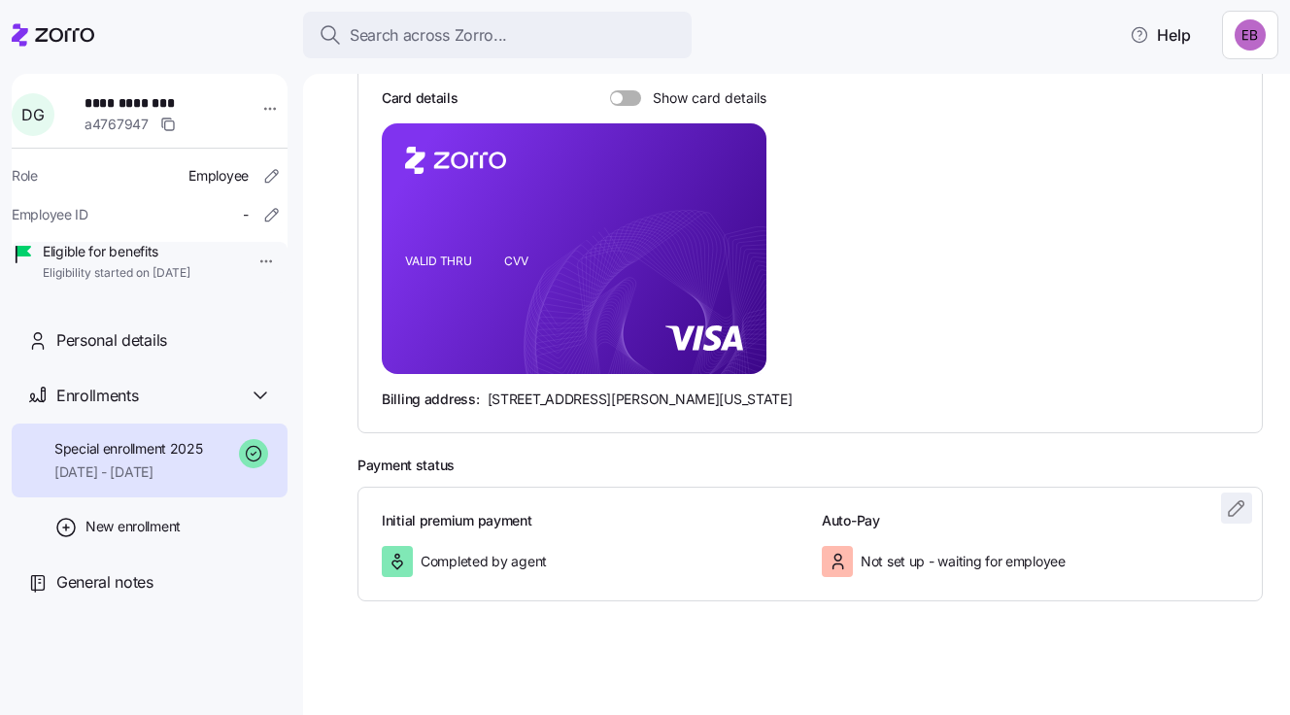
click at [1225, 504] on icon "button" at bounding box center [1236, 508] width 23 height 23
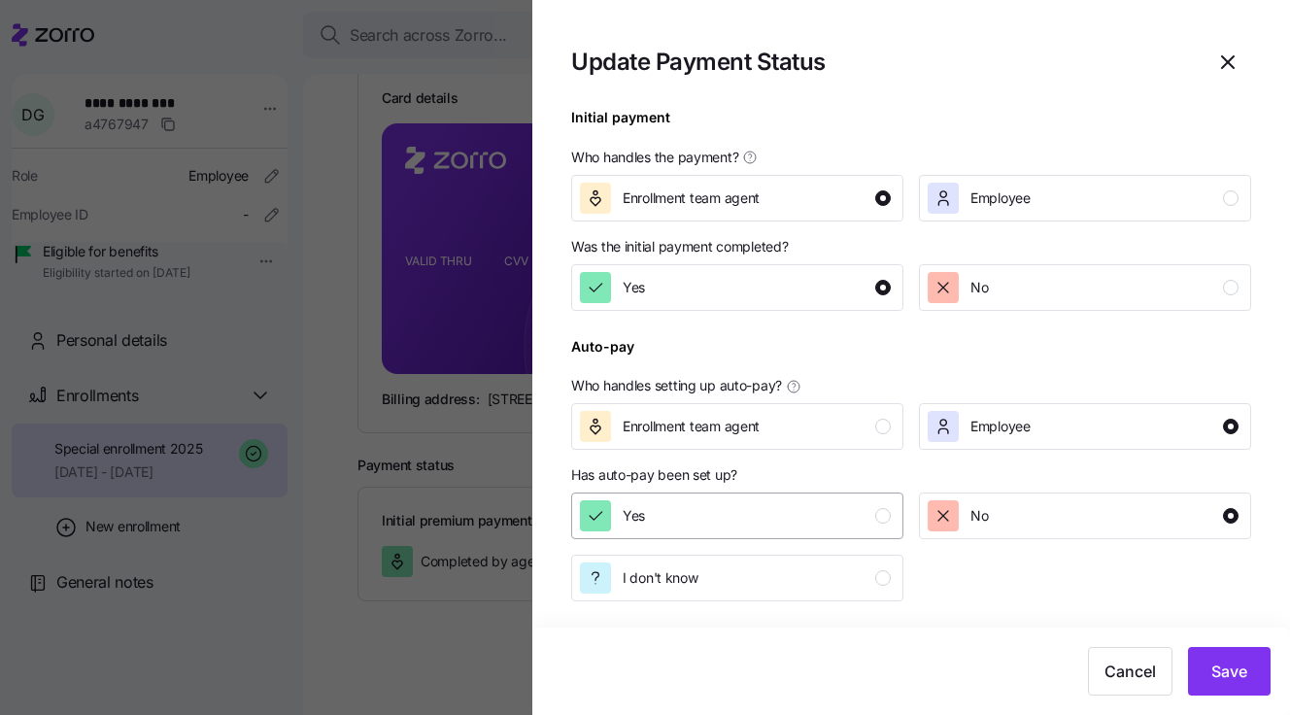
click at [822, 509] on div "Yes" at bounding box center [735, 515] width 311 height 31
click at [1217, 669] on span "Save" at bounding box center [1230, 671] width 36 height 23
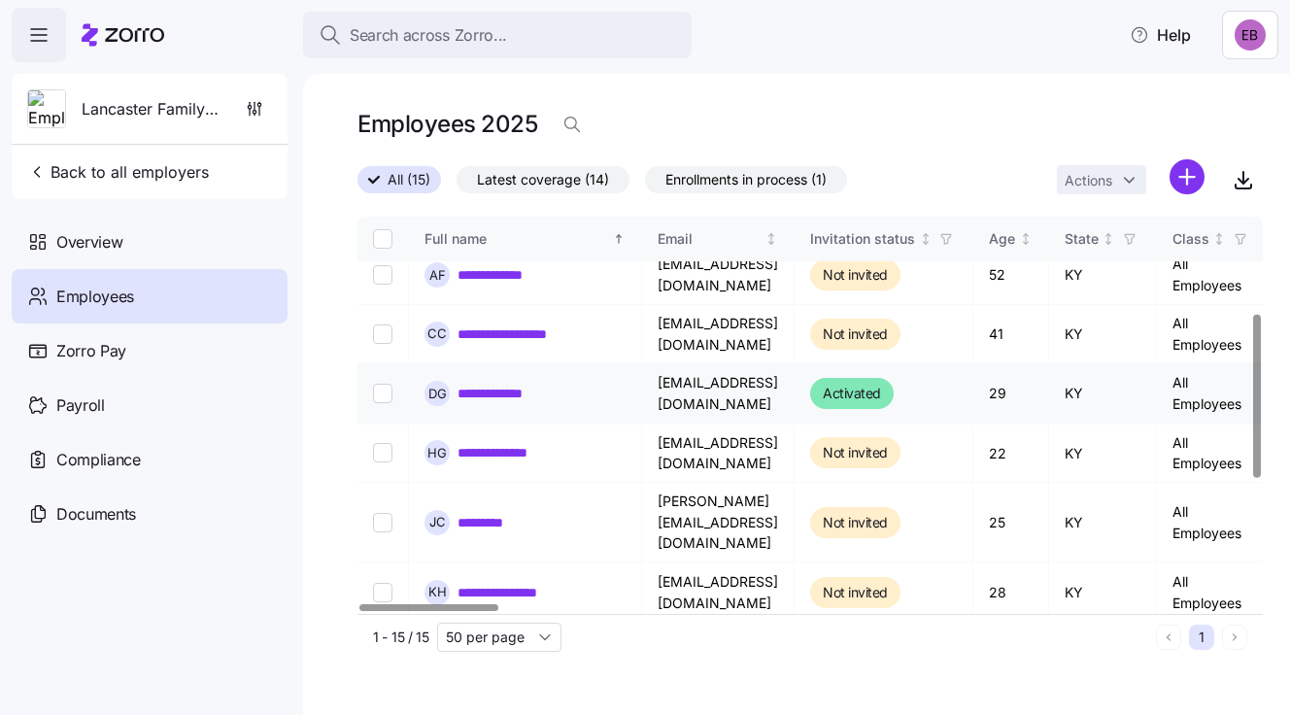
scroll to position [291, 0]
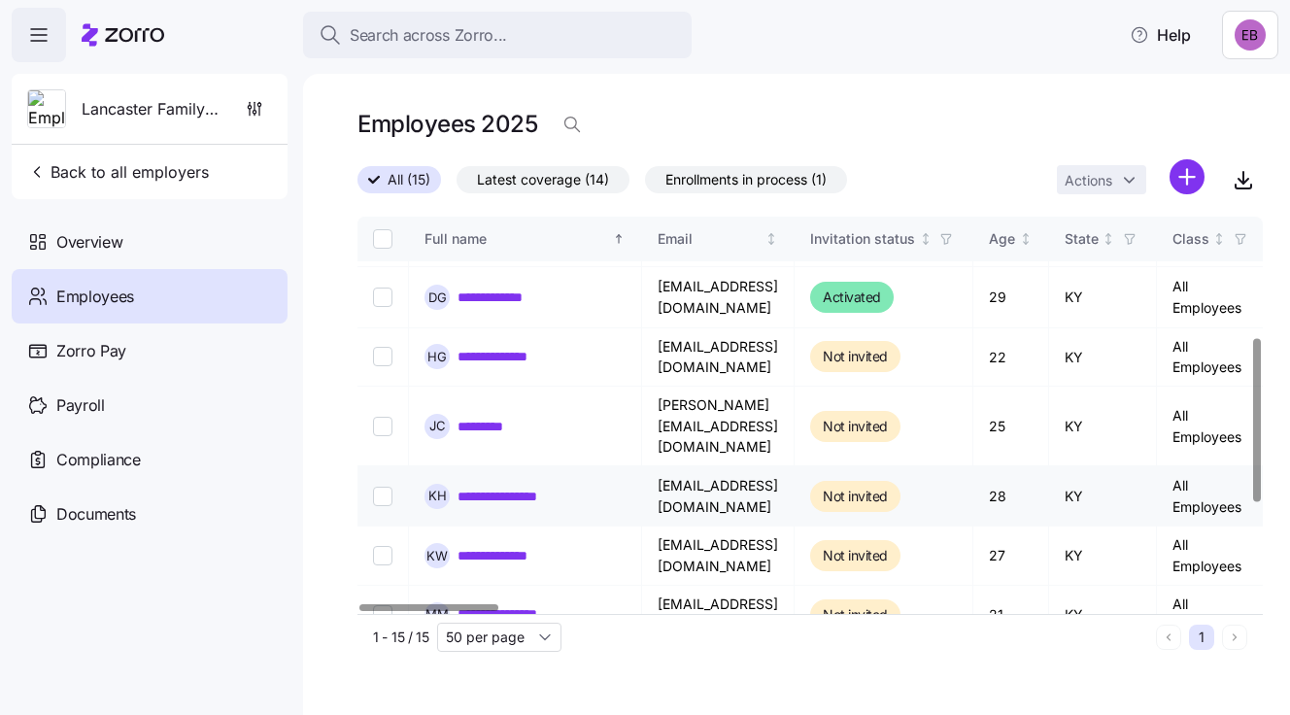
click at [508, 487] on link "**********" at bounding box center [513, 496] width 110 height 19
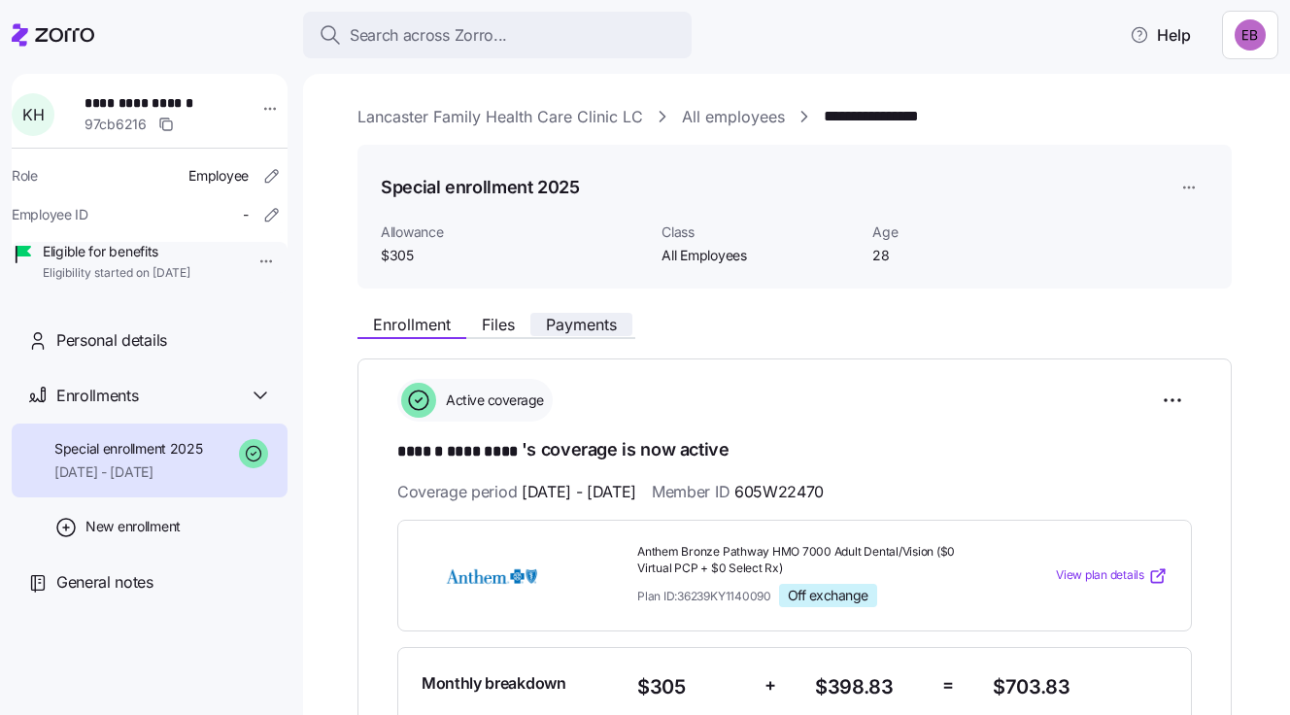
click at [580, 318] on span "Payments" at bounding box center [581, 325] width 71 height 16
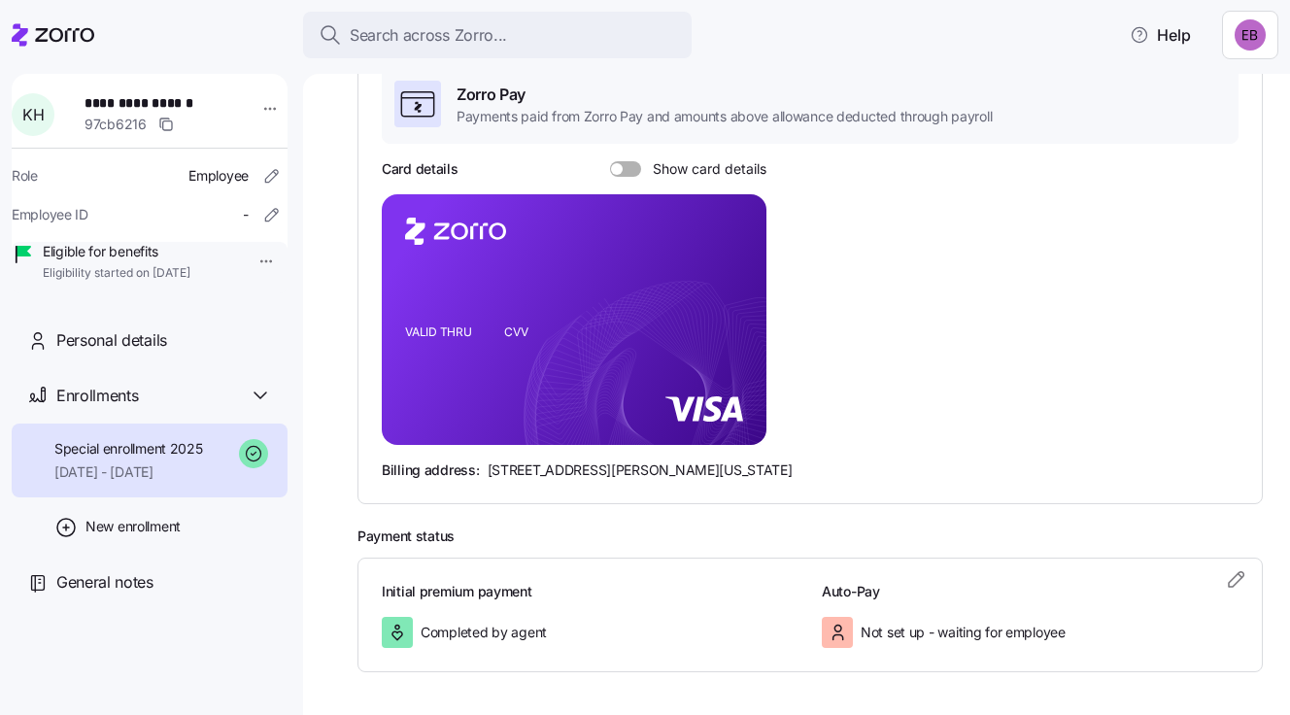
scroll to position [420, 0]
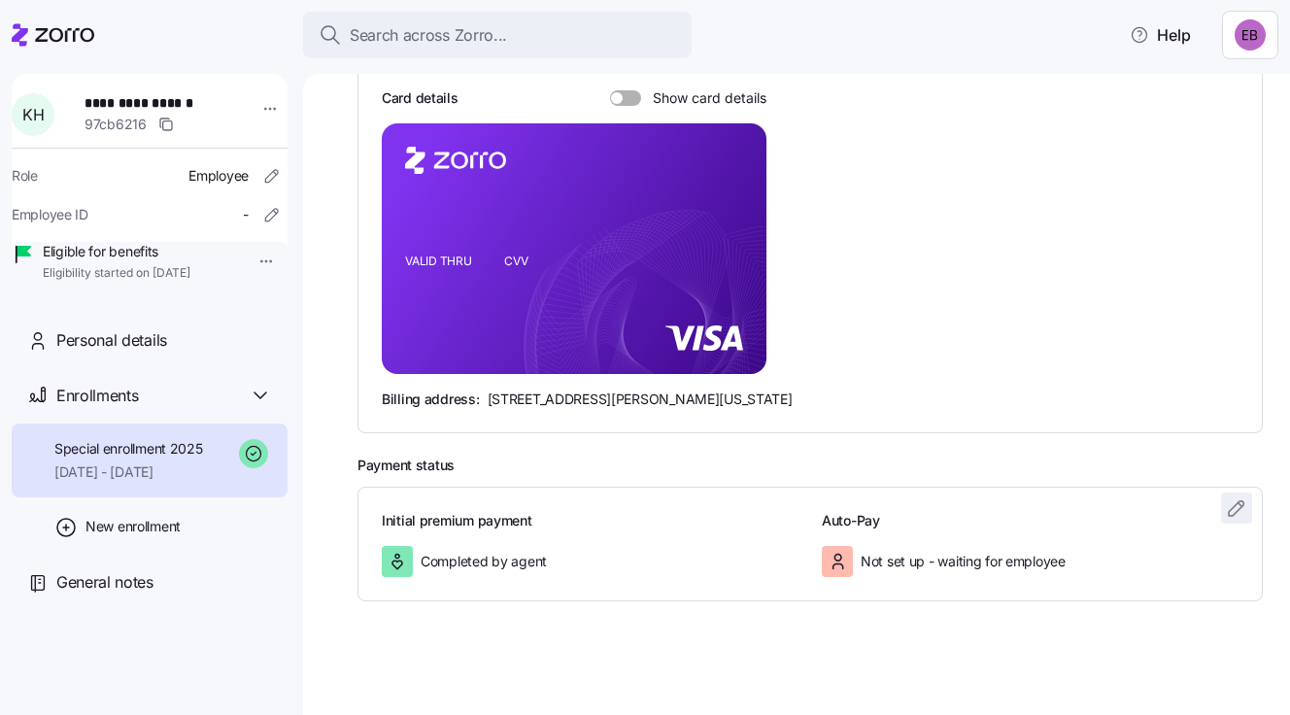
click at [1225, 504] on icon "button" at bounding box center [1236, 508] width 23 height 23
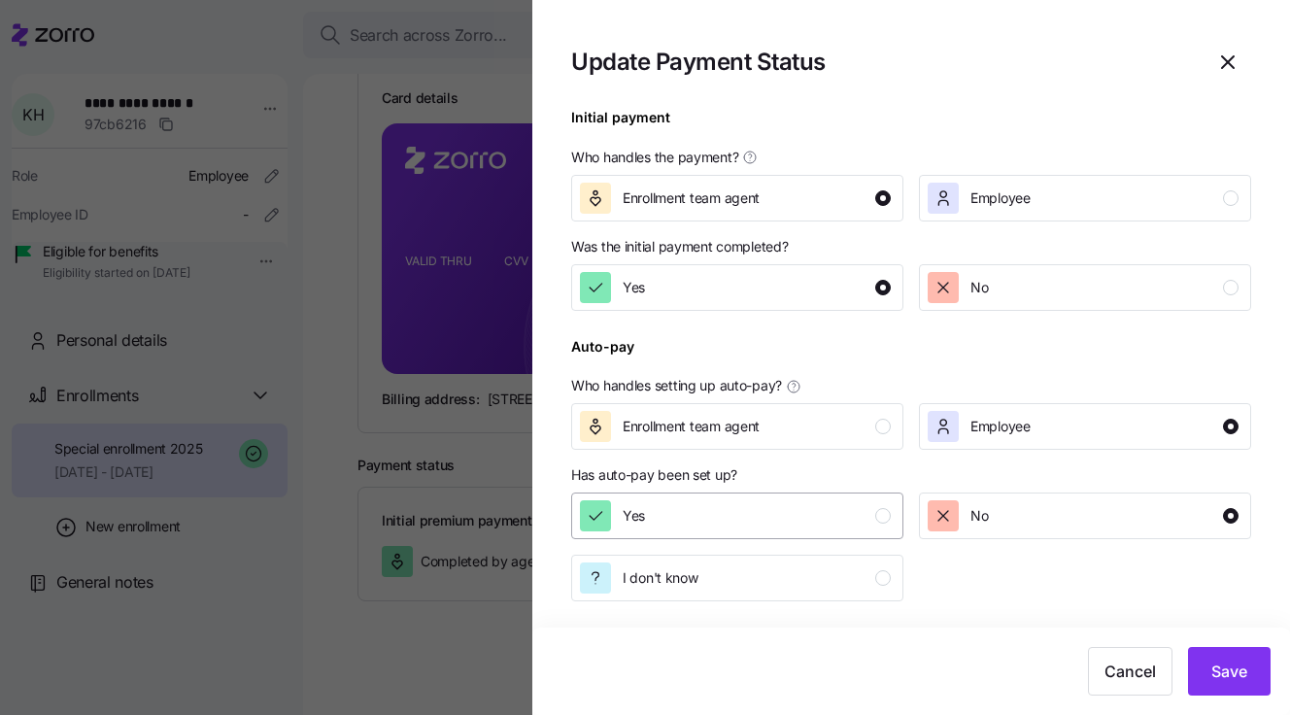
click at [743, 519] on div "Yes" at bounding box center [735, 515] width 311 height 31
click at [1231, 669] on span "Save" at bounding box center [1230, 671] width 36 height 23
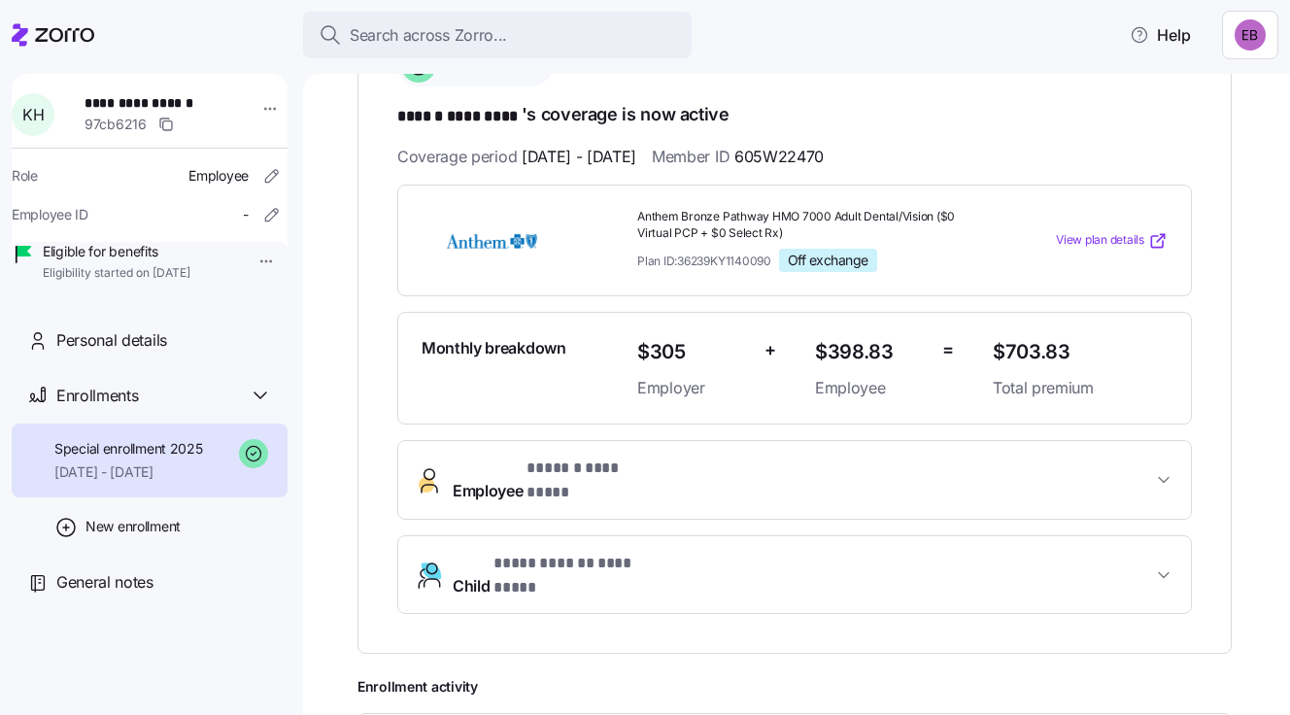
scroll to position [44, 0]
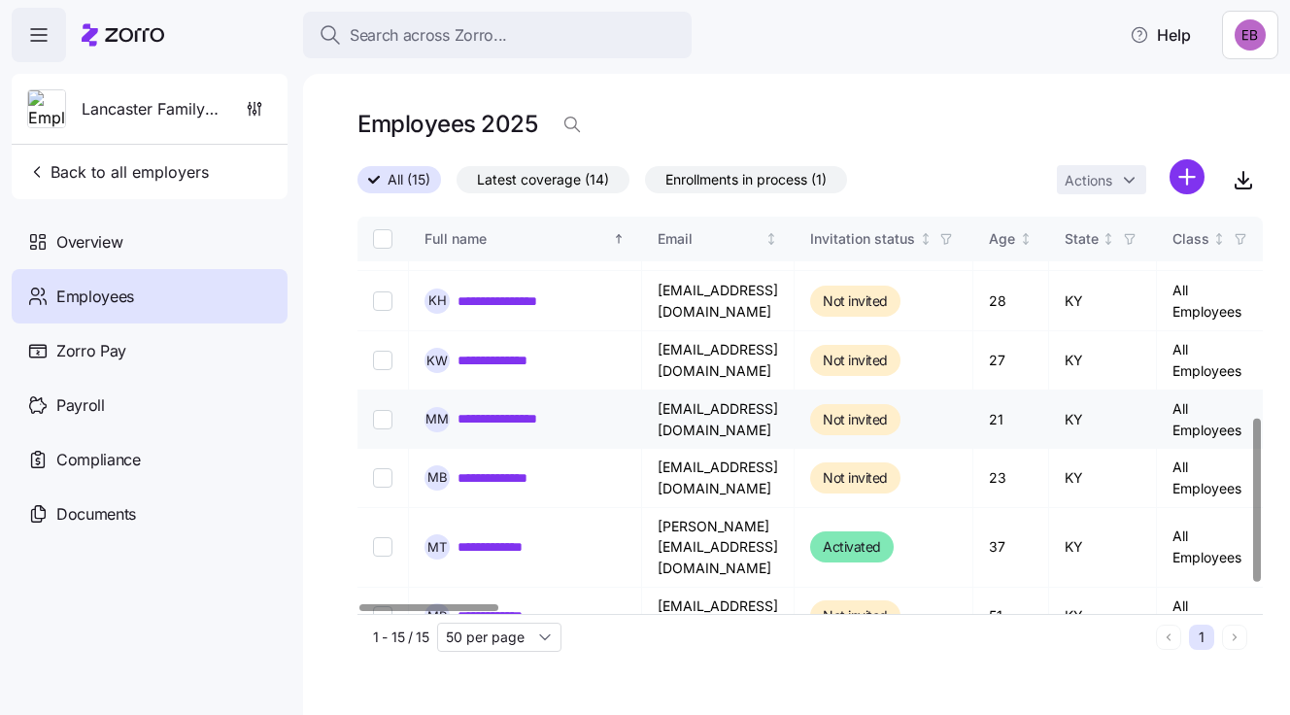
scroll to position [531, 0]
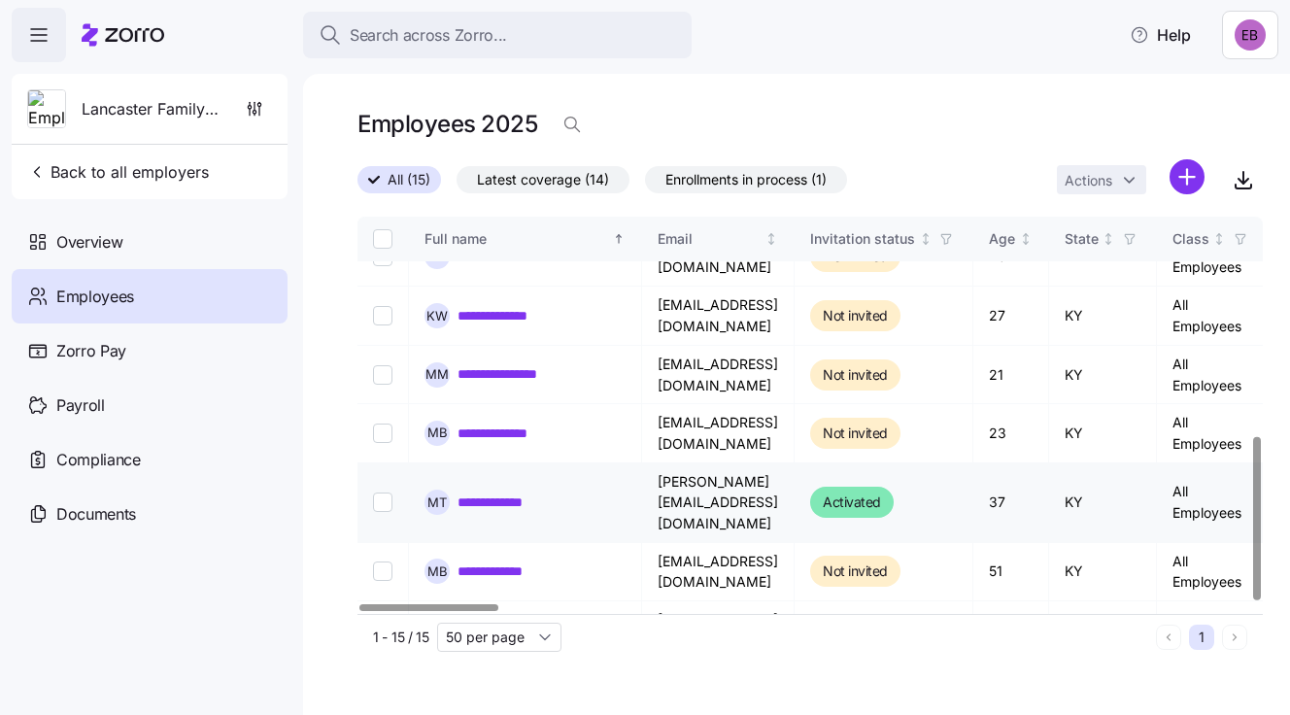
click at [512, 493] on link "**********" at bounding box center [506, 502] width 96 height 19
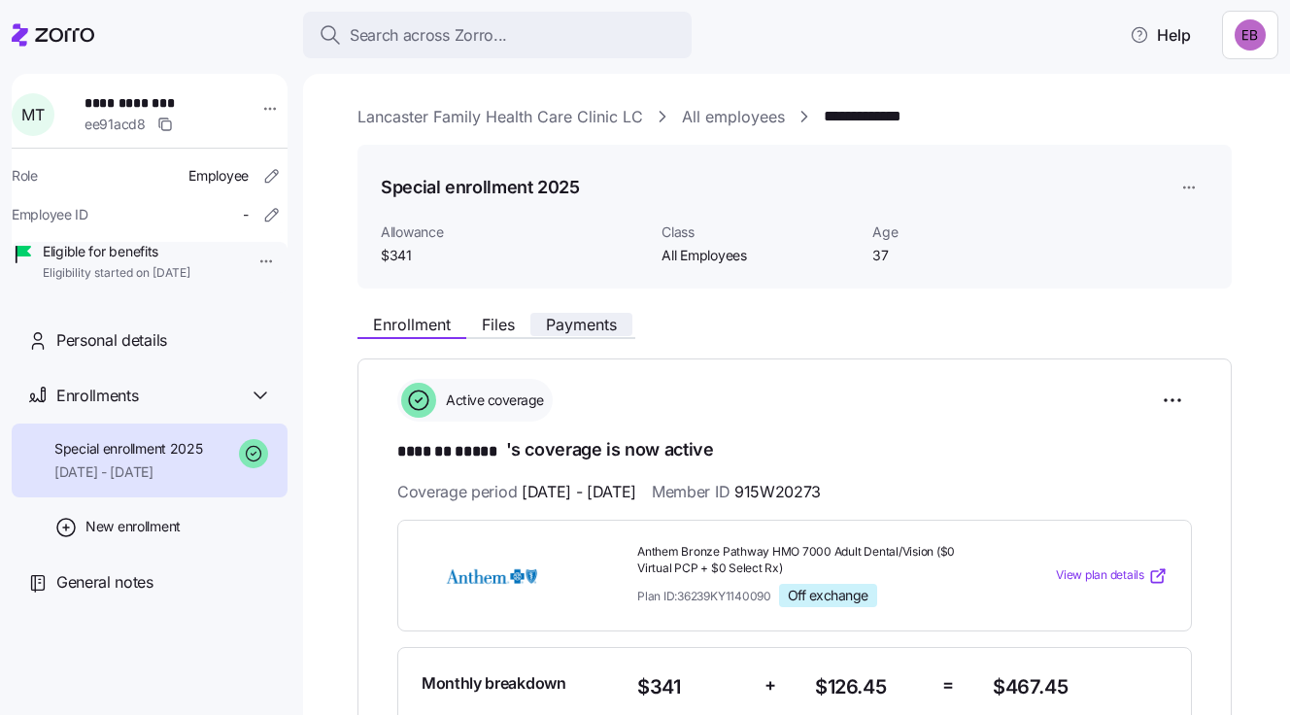
click at [589, 312] on div "Enrollment Files Payments" at bounding box center [795, 321] width 875 height 35
click at [589, 327] on span "Payments" at bounding box center [581, 325] width 71 height 16
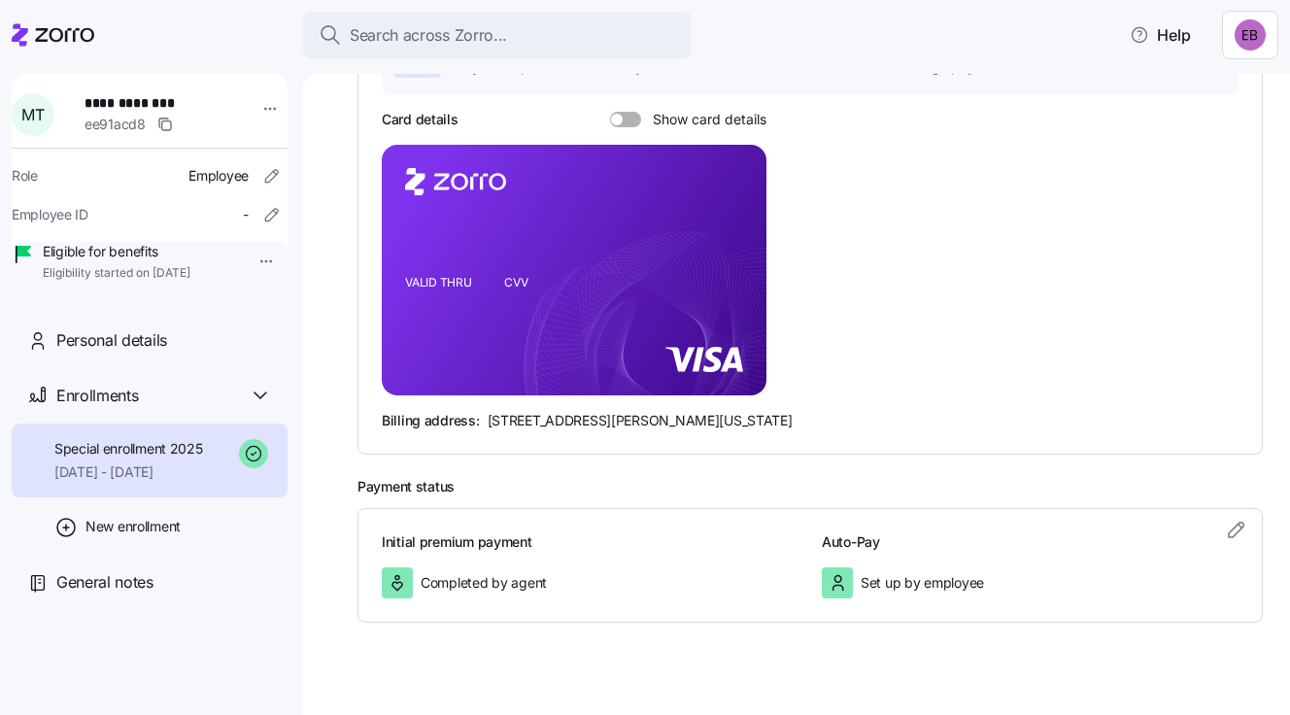
scroll to position [420, 0]
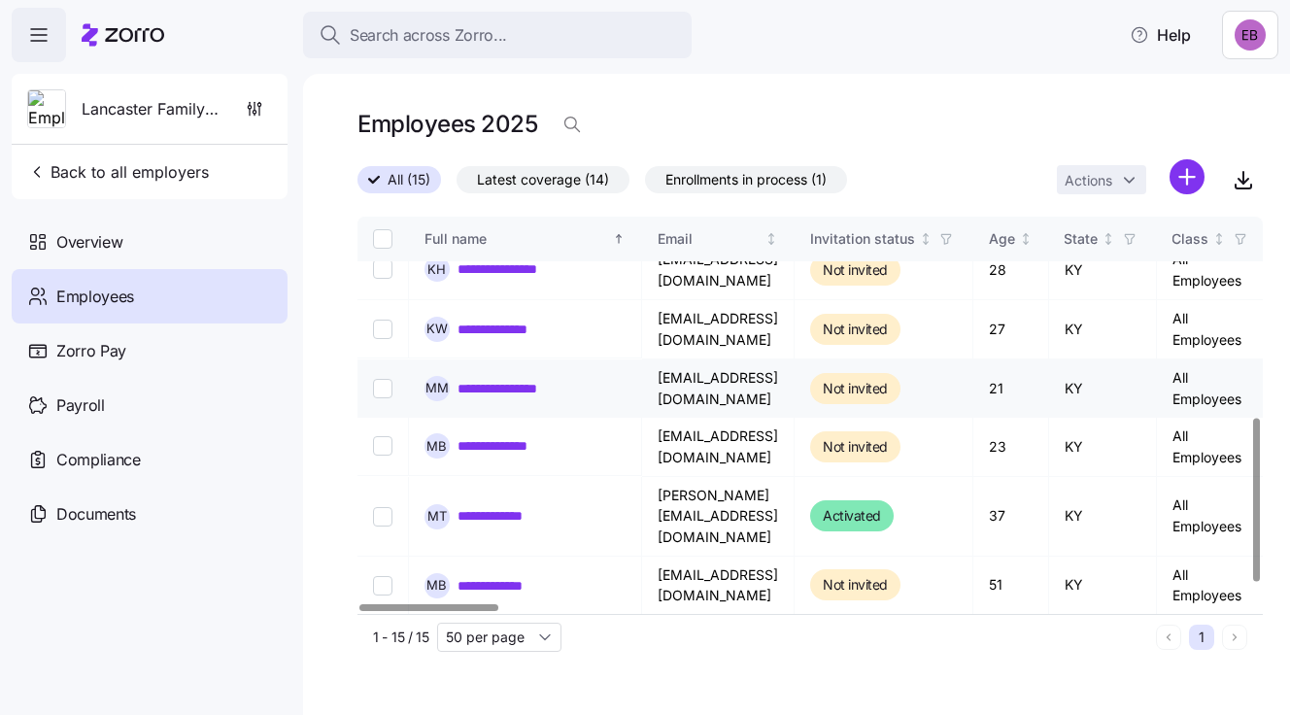
scroll to position [531, 0]
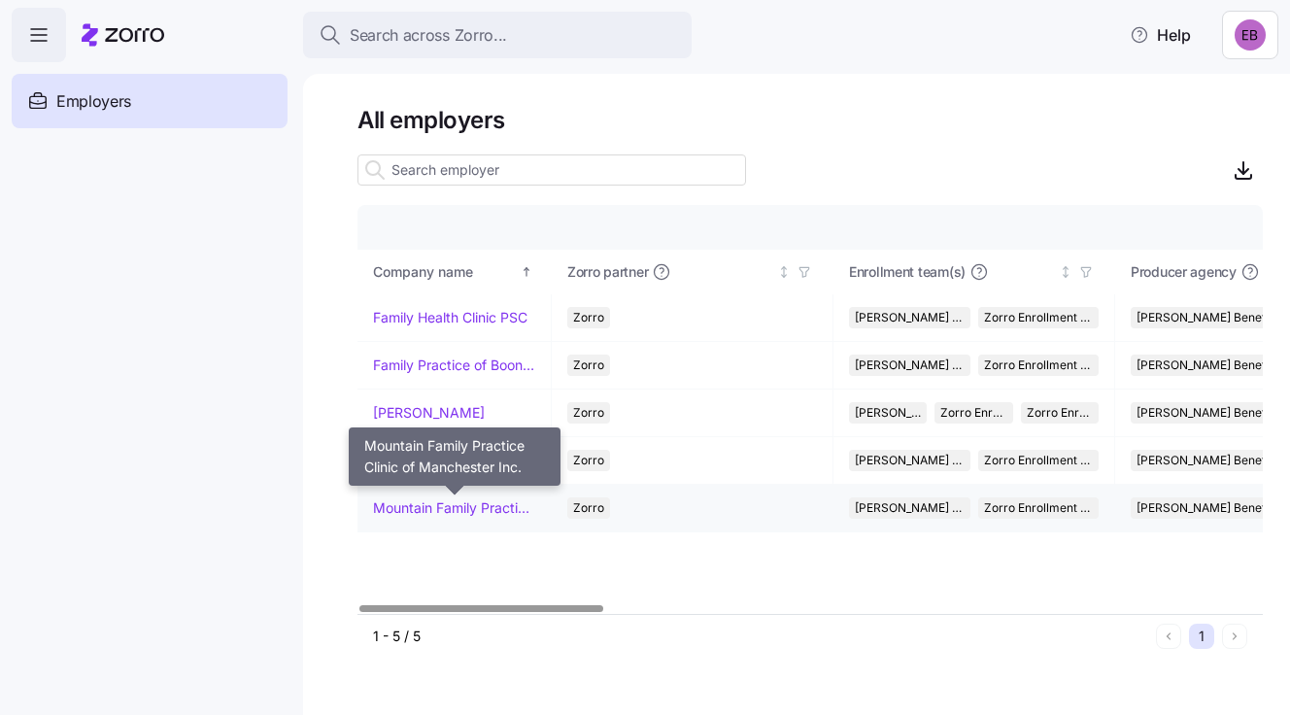
click at [421, 499] on link "Mountain Family Practice Clinic of Manchester Inc." at bounding box center [454, 507] width 162 height 19
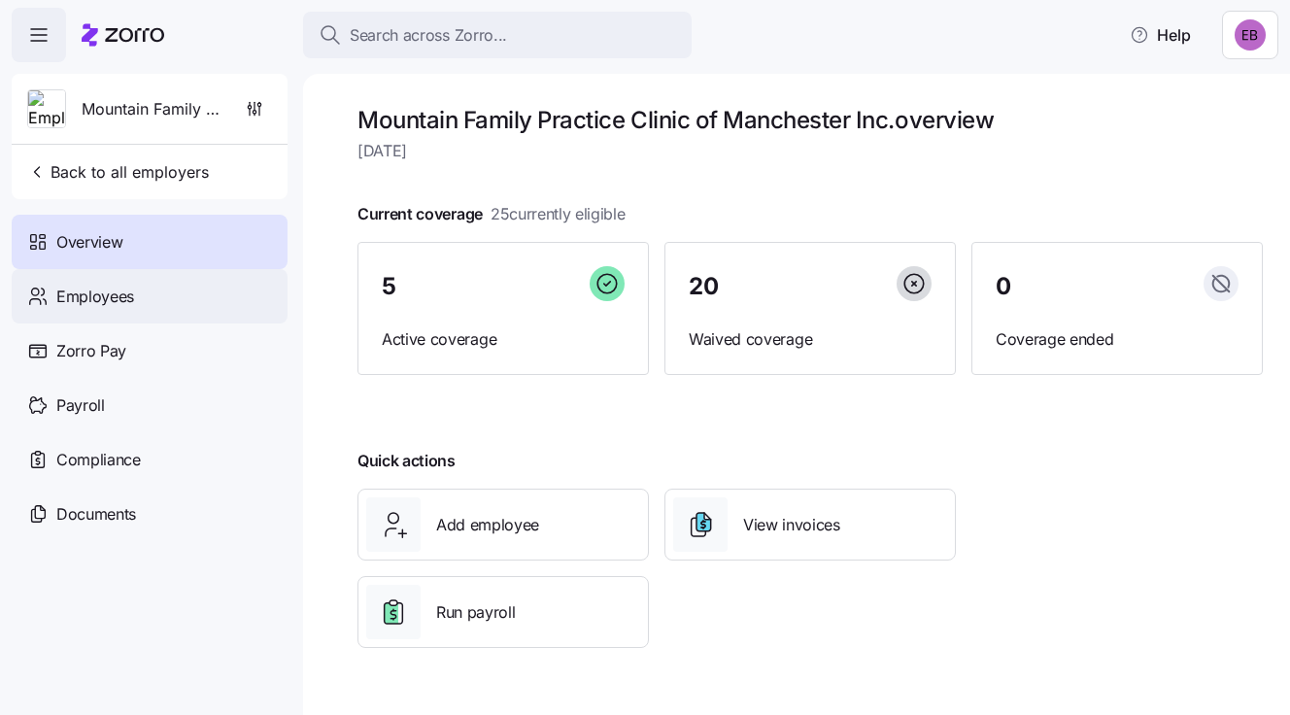
click at [117, 294] on span "Employees" at bounding box center [95, 297] width 78 height 24
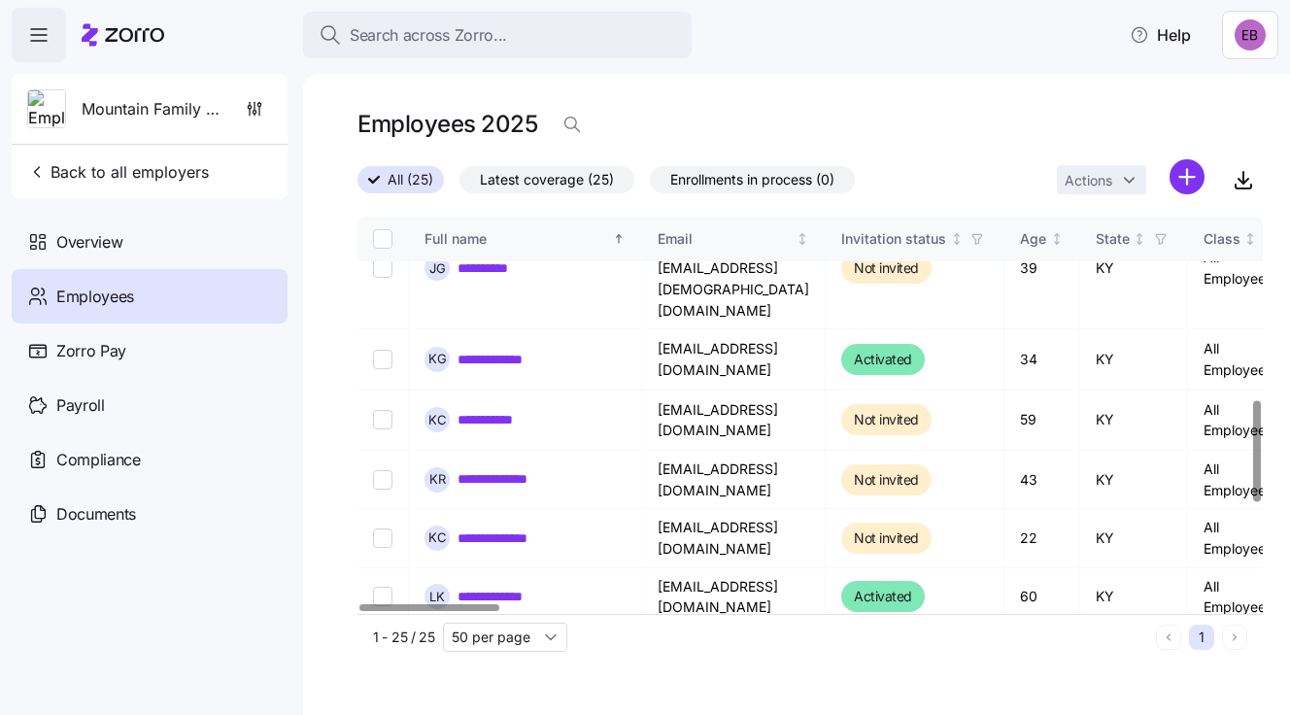
scroll to position [624, 0]
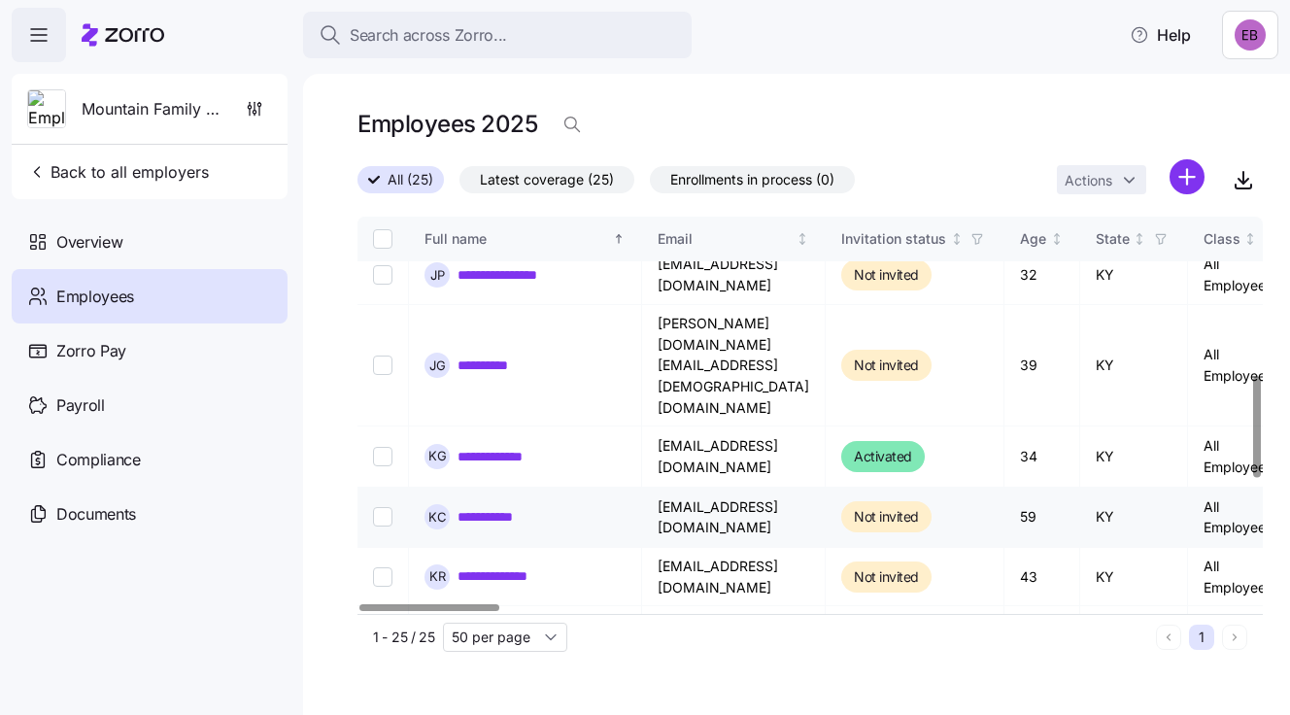
click at [502, 507] on link "**********" at bounding box center [499, 516] width 83 height 19
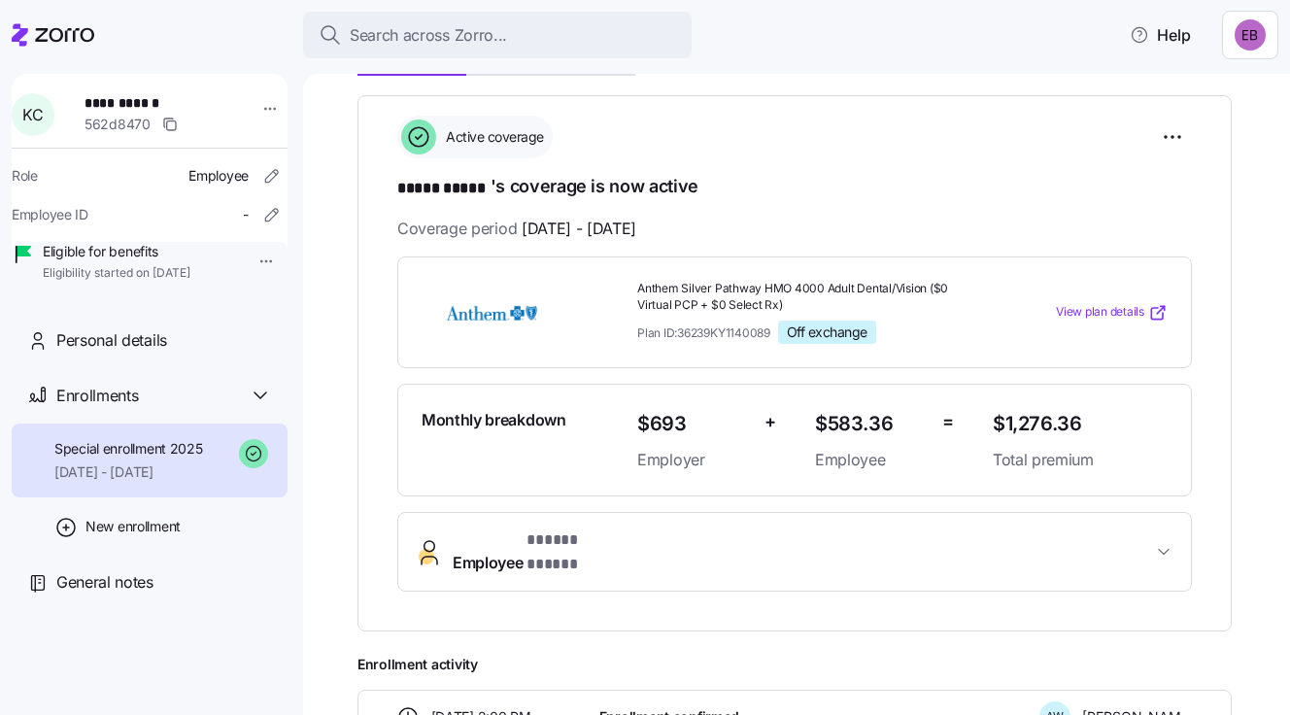
scroll to position [192, 0]
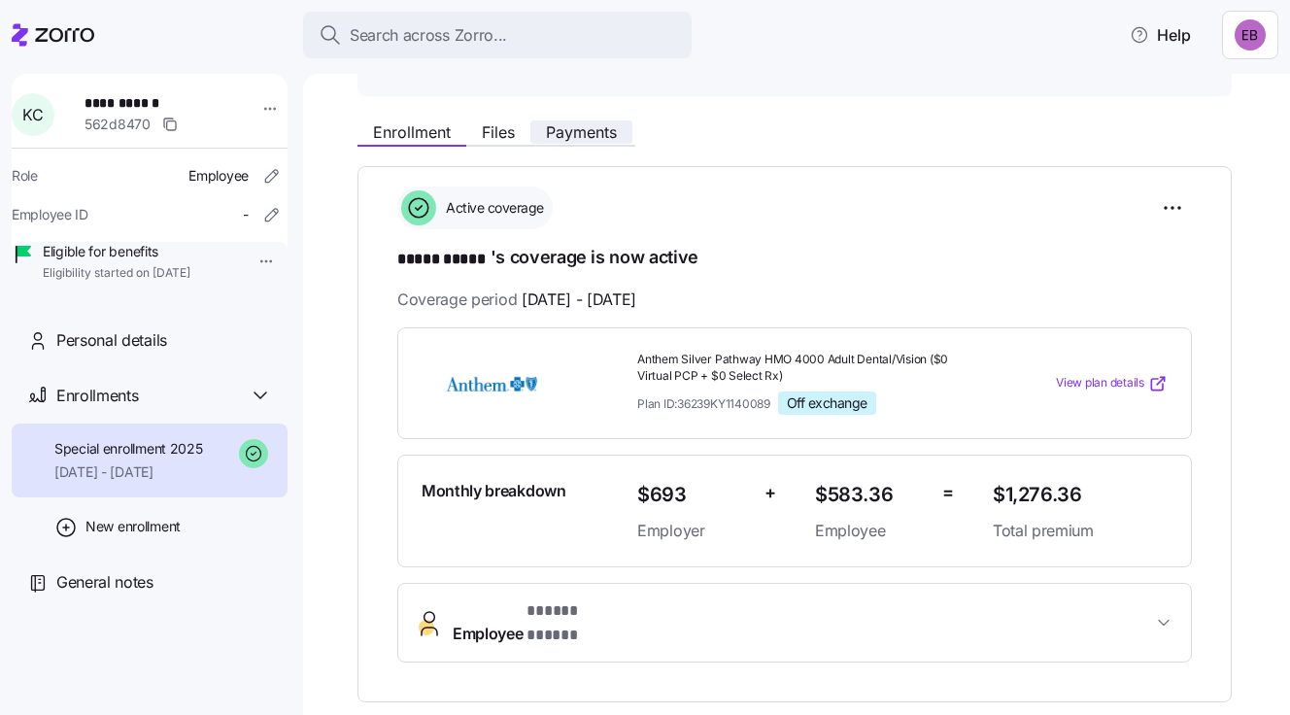
click at [584, 124] on span "Payments" at bounding box center [581, 132] width 71 height 16
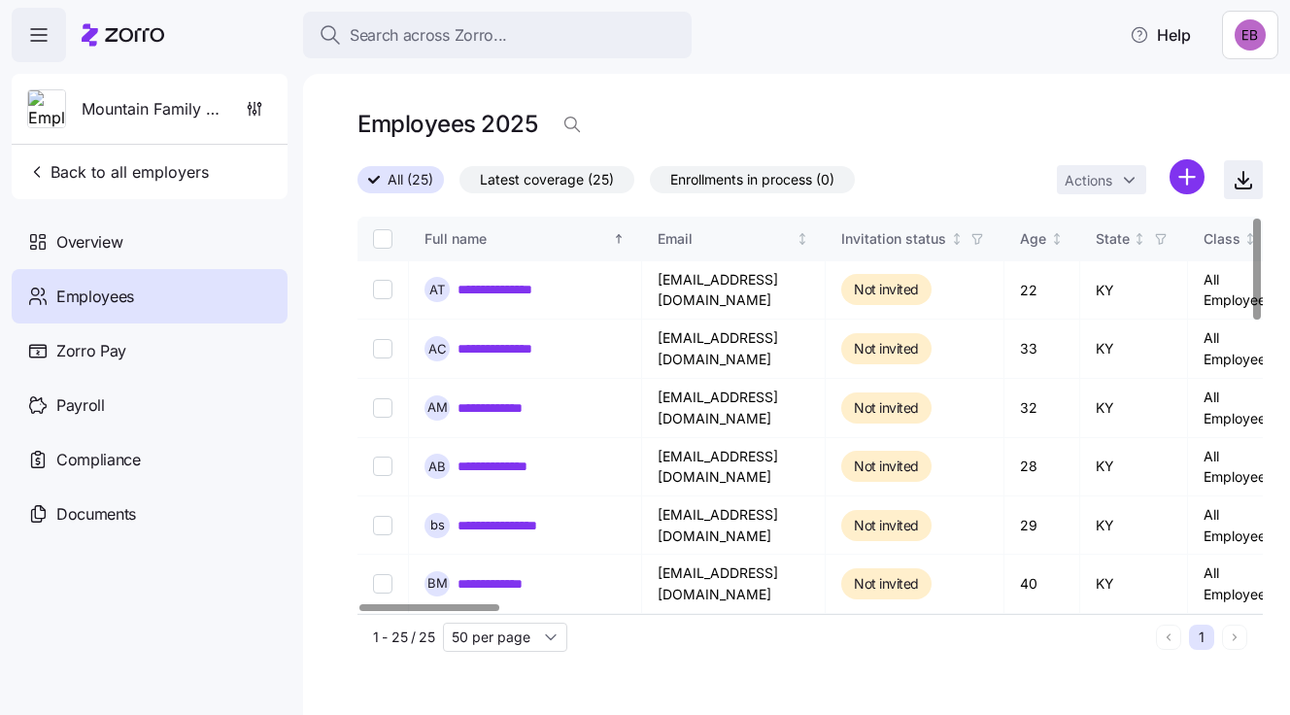
click at [1238, 183] on icon "button" at bounding box center [1243, 179] width 23 height 23
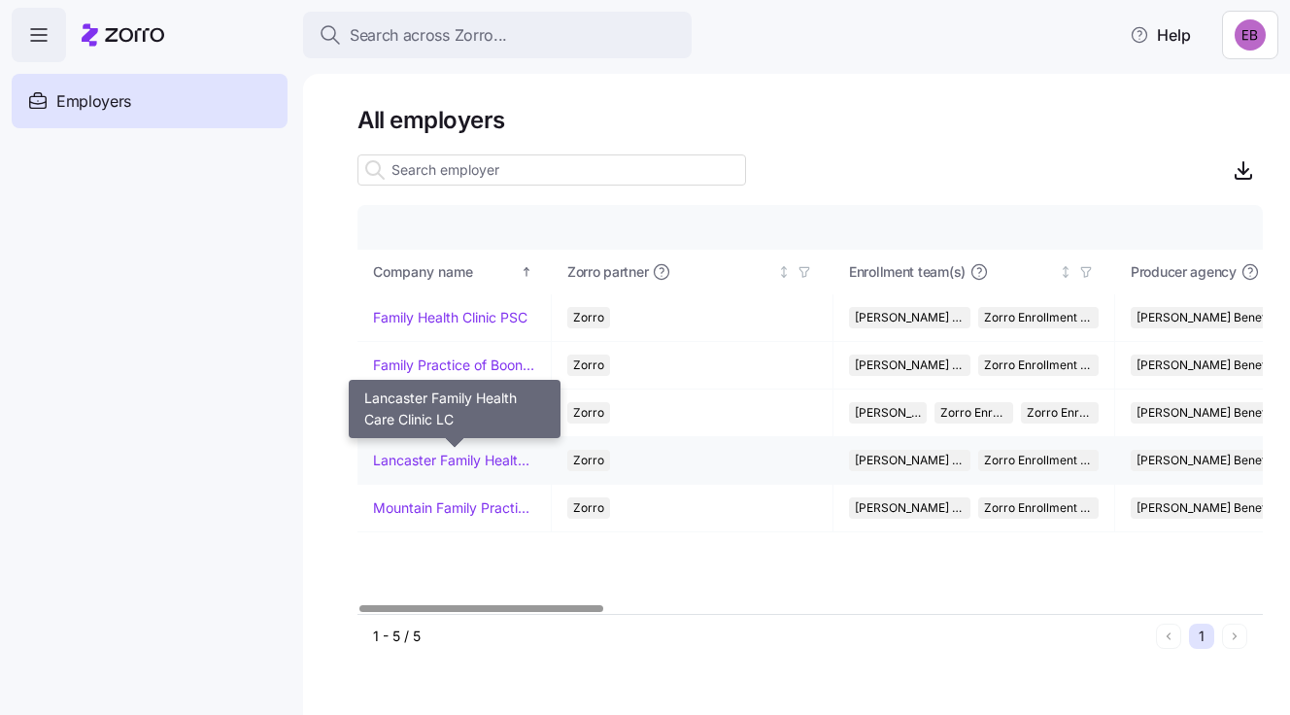
click at [444, 459] on link "Lancaster Family Health Care Clinic LC" at bounding box center [454, 460] width 162 height 19
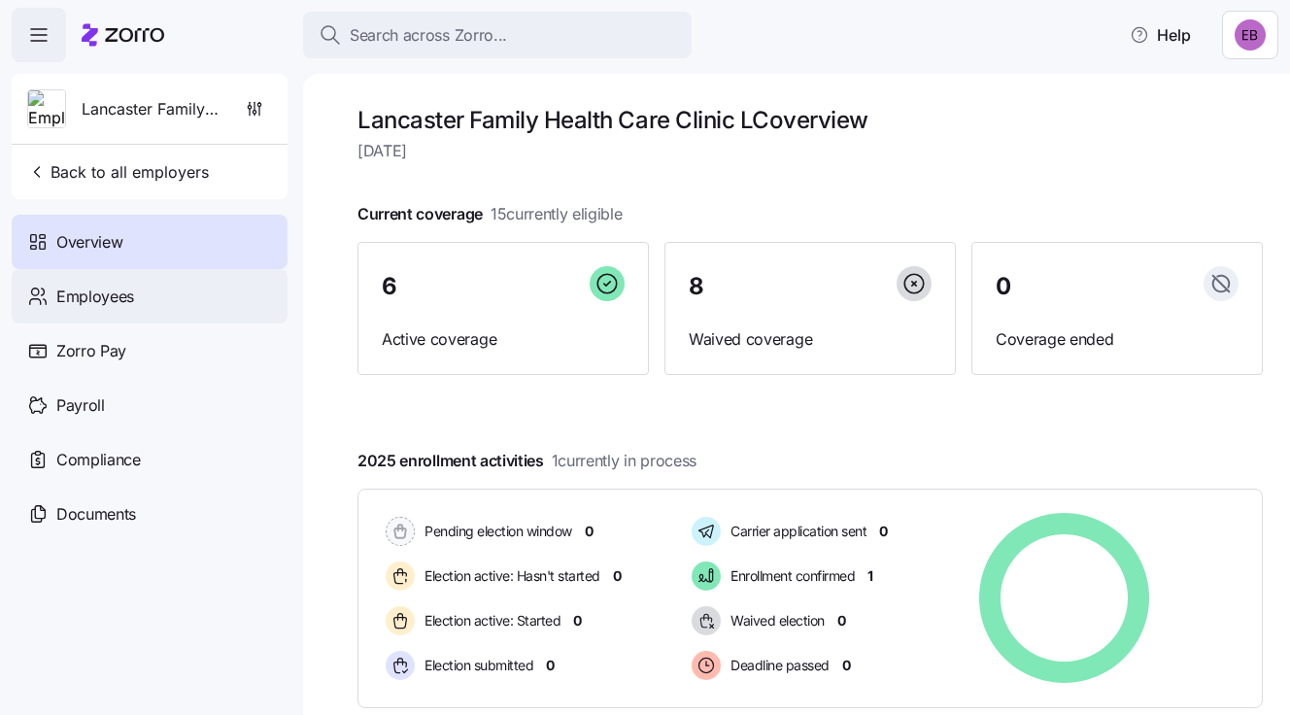
click at [84, 294] on span "Employees" at bounding box center [95, 297] width 78 height 24
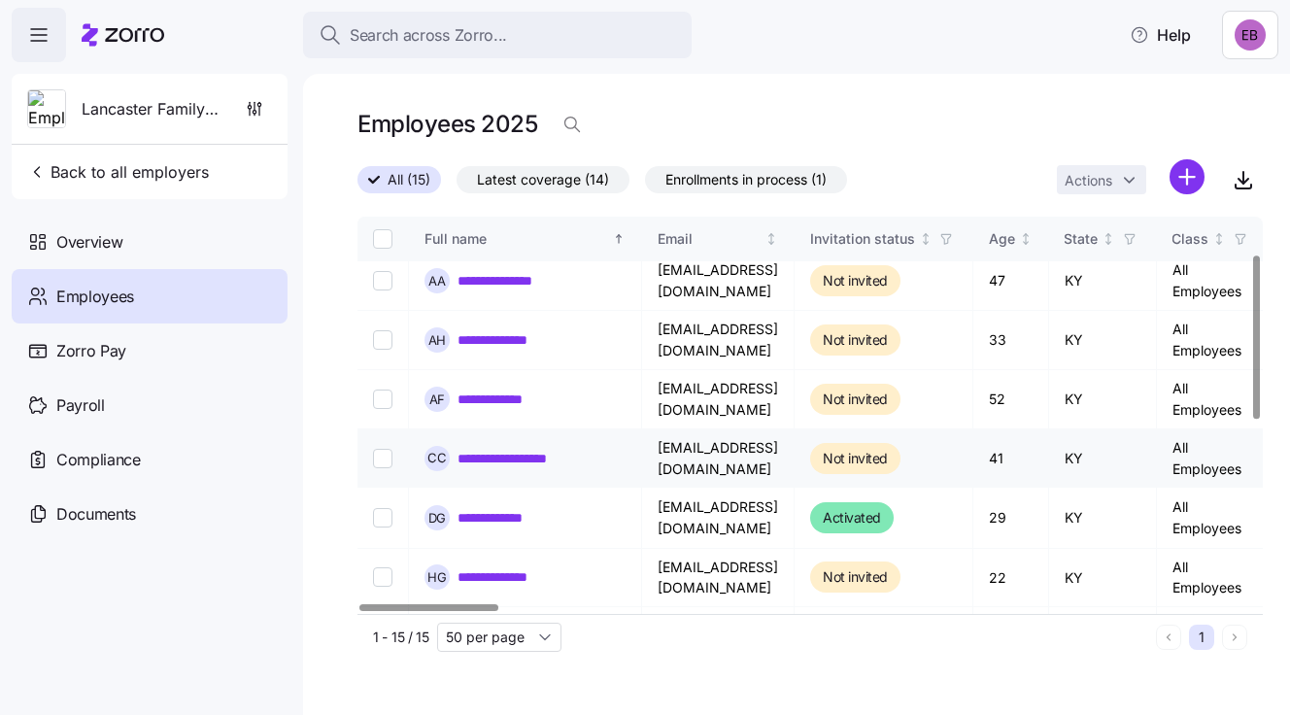
scroll to position [97, 0]
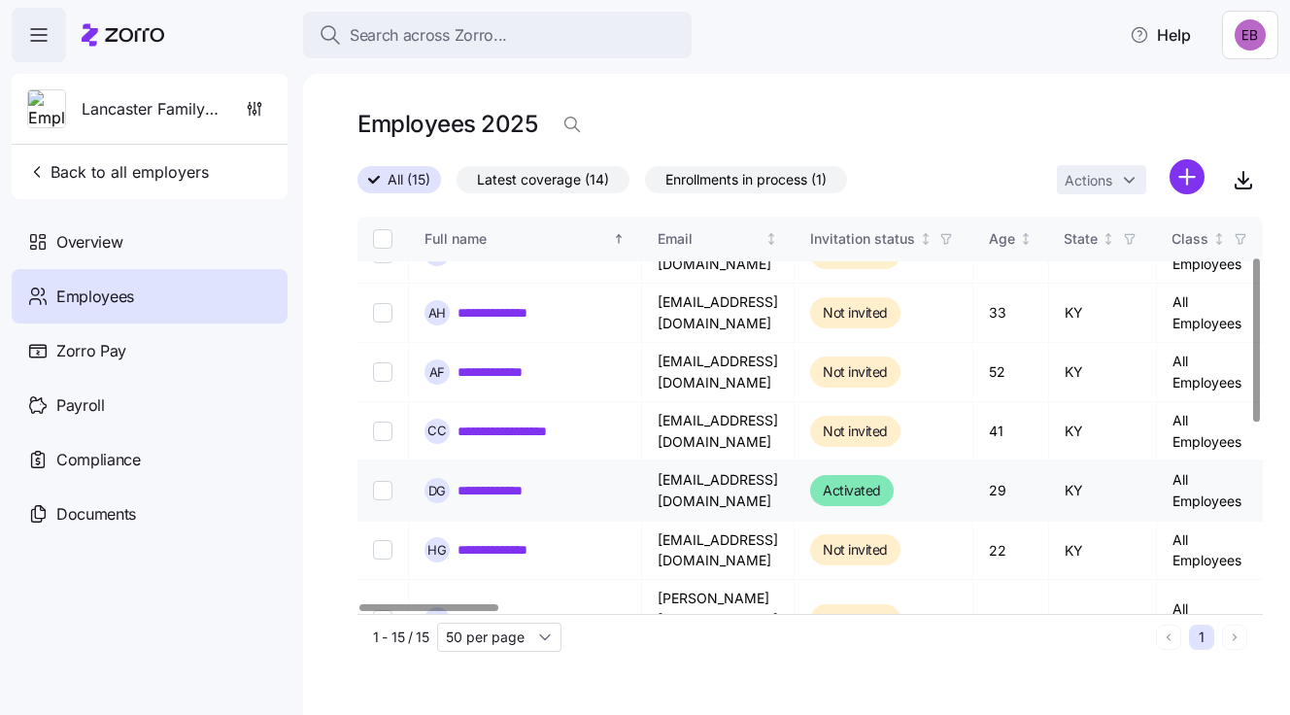
click at [515, 483] on link "**********" at bounding box center [503, 490] width 90 height 19
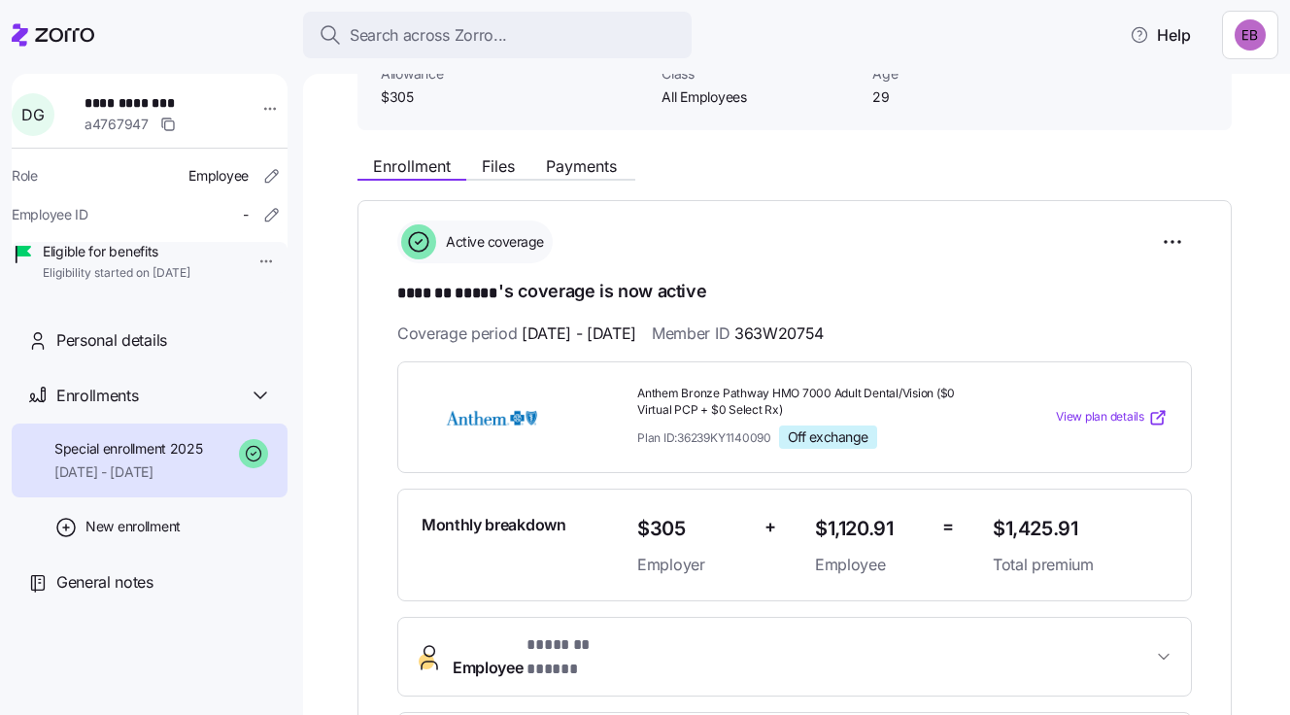
scroll to position [97, 0]
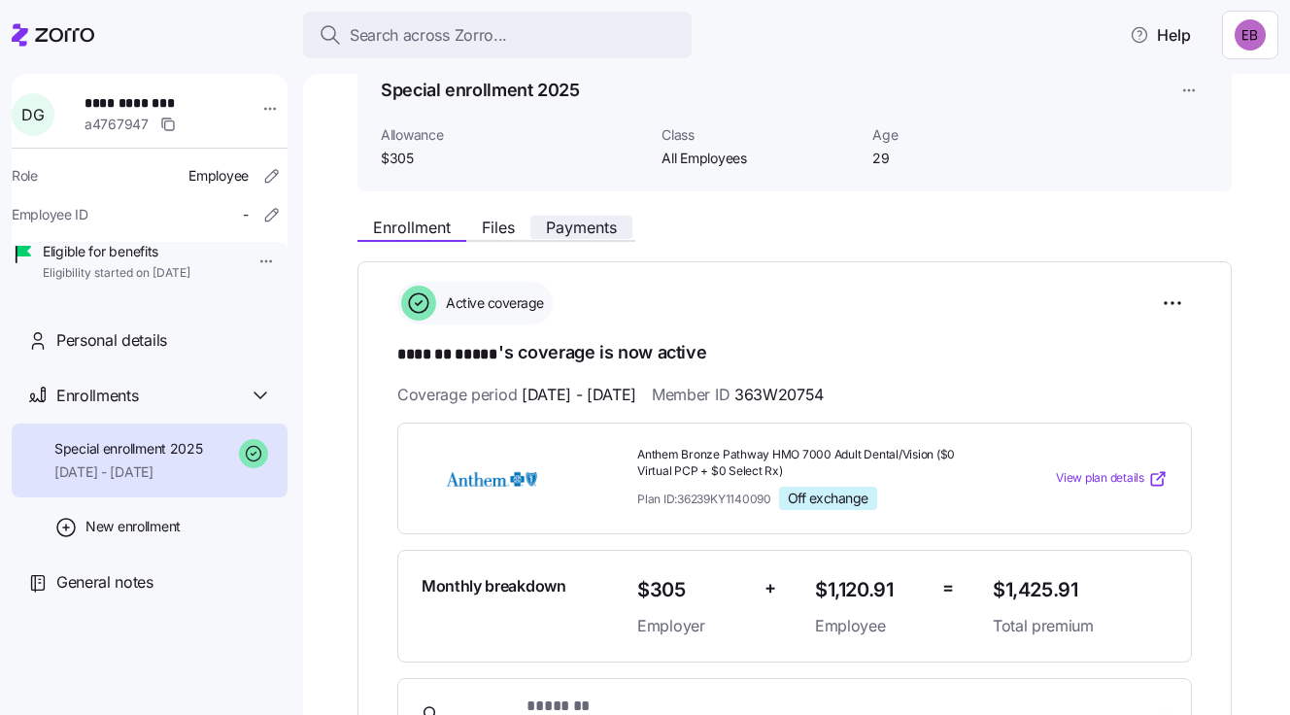
click at [596, 220] on span "Payments" at bounding box center [581, 228] width 71 height 16
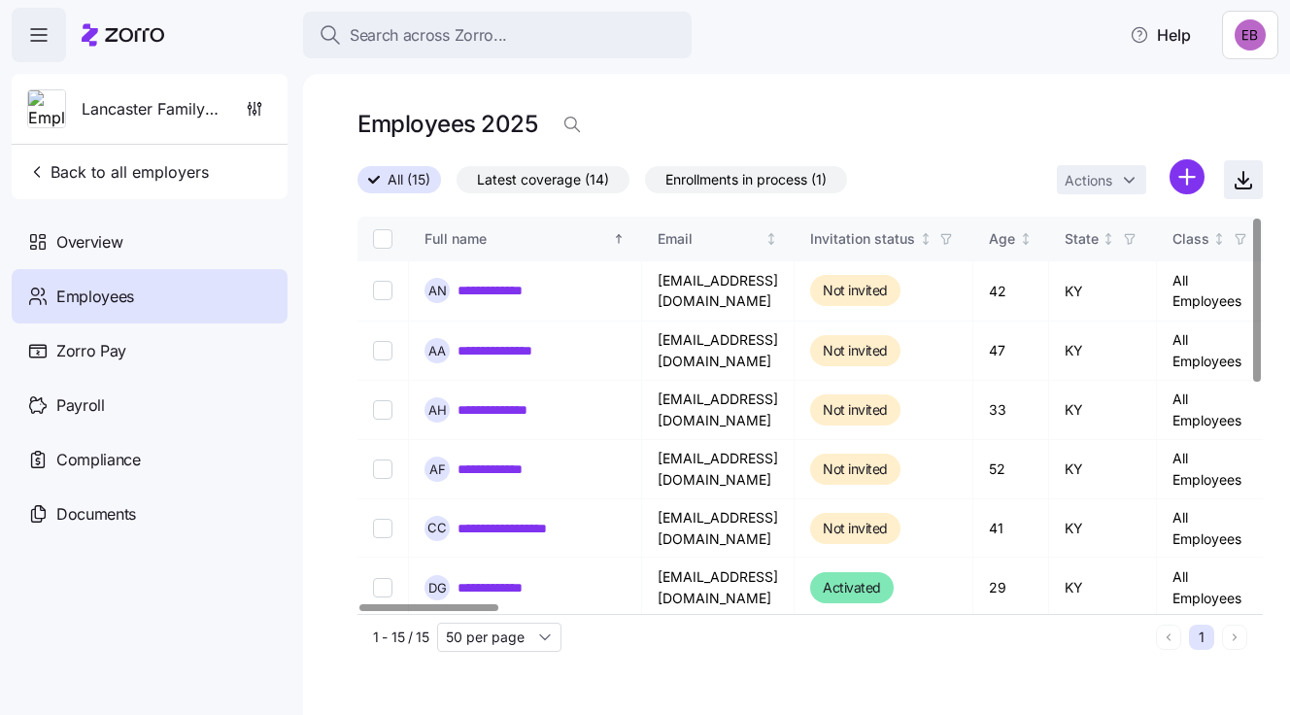
click at [1248, 179] on icon "button" at bounding box center [1243, 179] width 23 height 23
click at [42, 37] on icon "button" at bounding box center [38, 34] width 23 height 23
